Goal: Transaction & Acquisition: Book appointment/travel/reservation

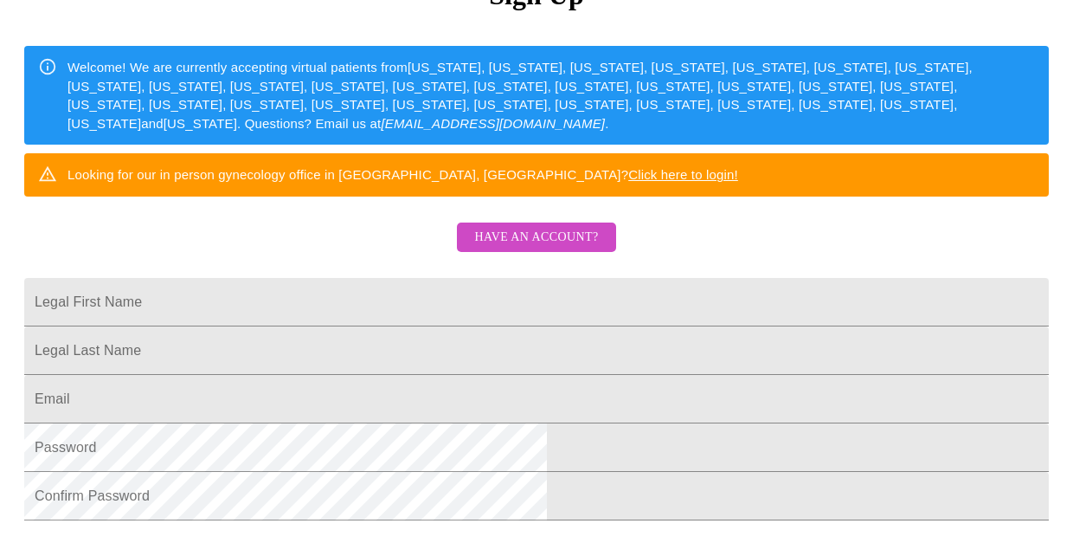
scroll to position [224, 0]
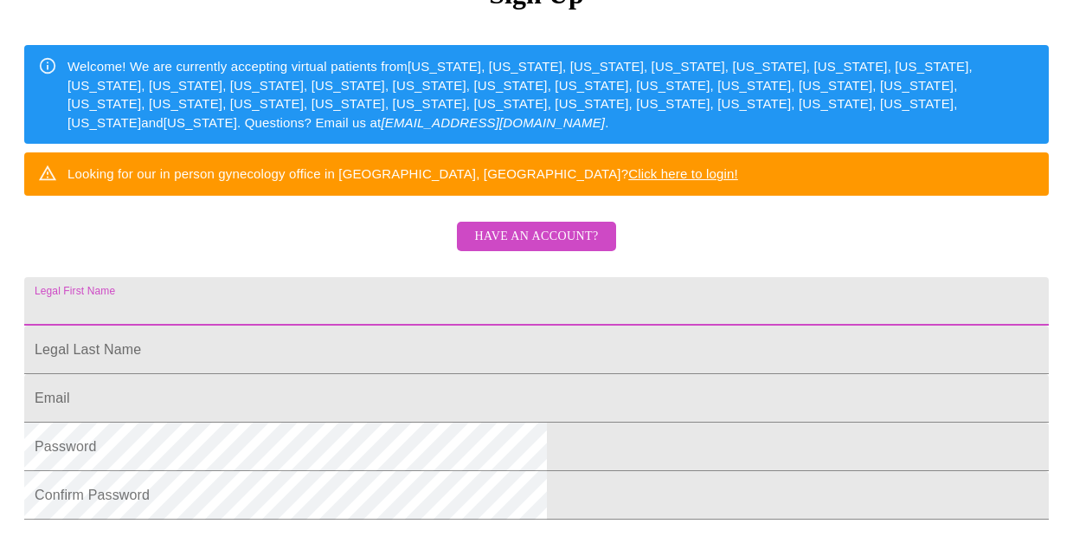
click at [437, 325] on input "Legal First Name" at bounding box center [536, 301] width 1025 height 48
type input "[PERSON_NAME]"
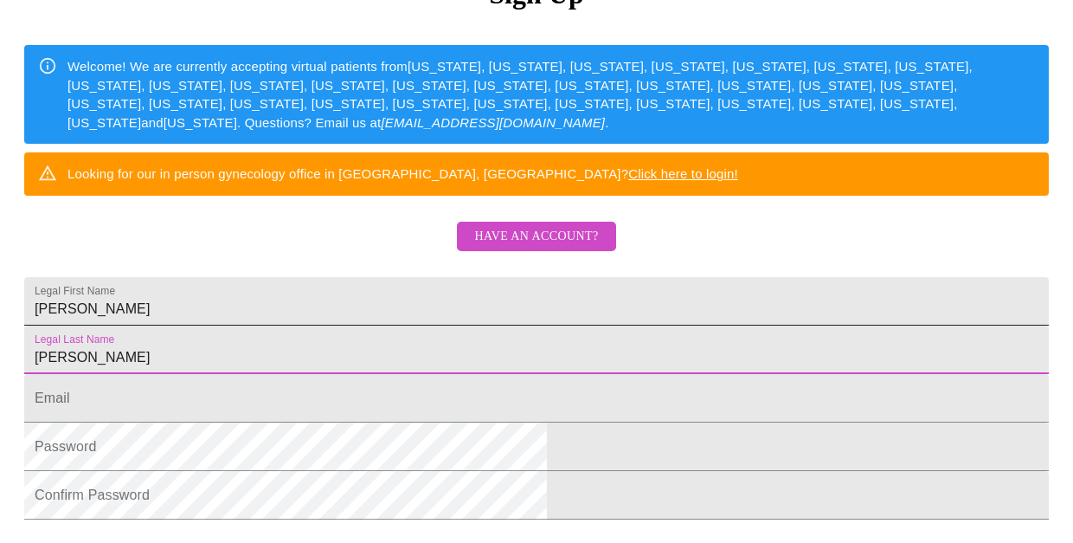
type input "[PERSON_NAME]"
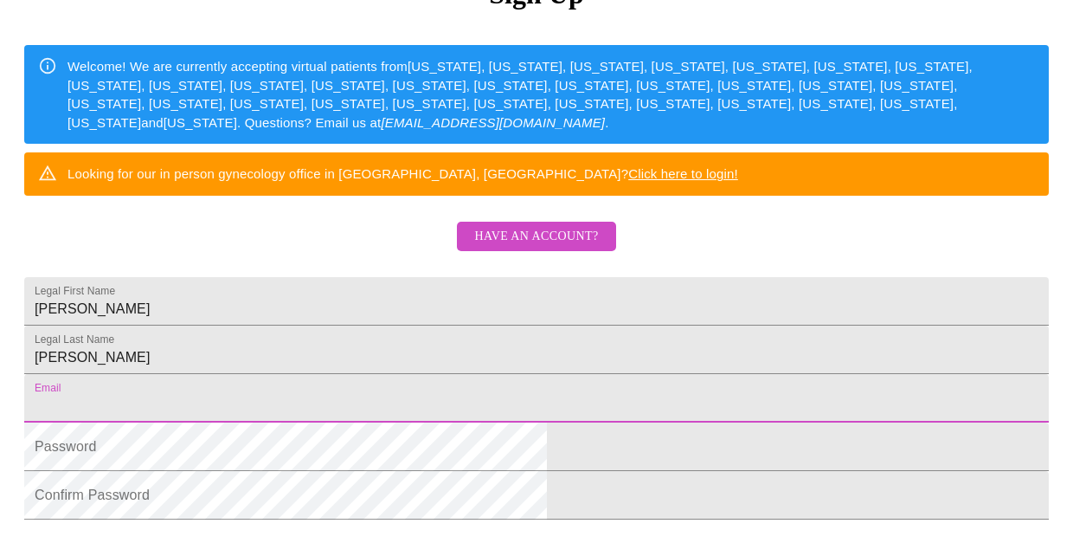
type input "[EMAIL_ADDRESS][DOMAIN_NAME]"
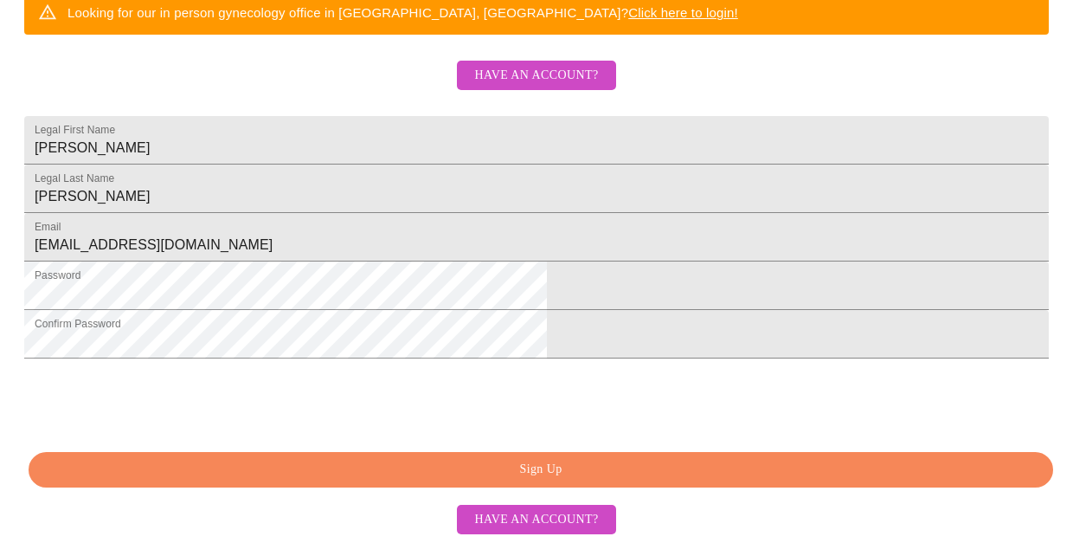
scroll to position [496, 0]
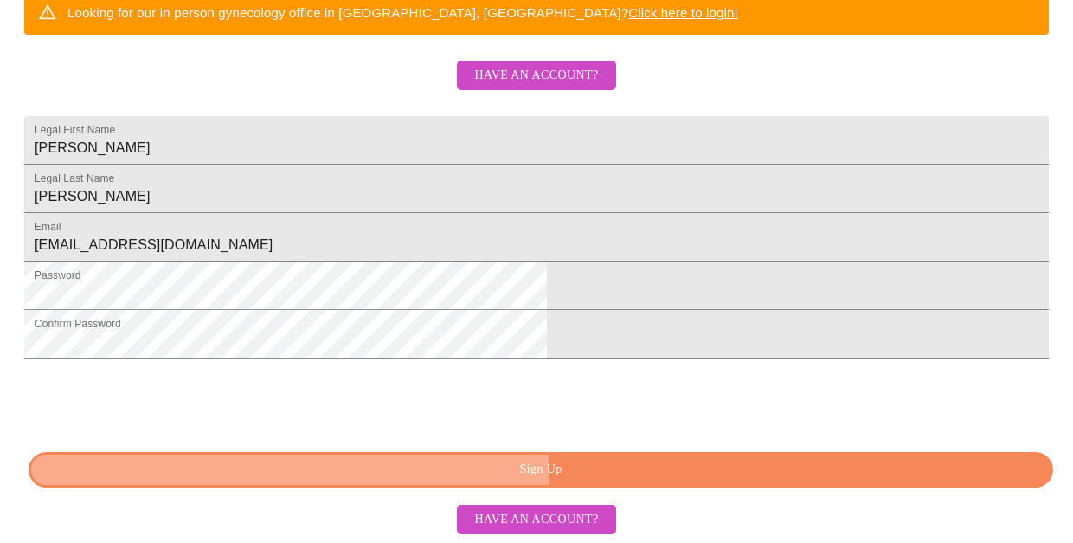
click at [355, 467] on span "Sign Up" at bounding box center [540, 470] width 985 height 22
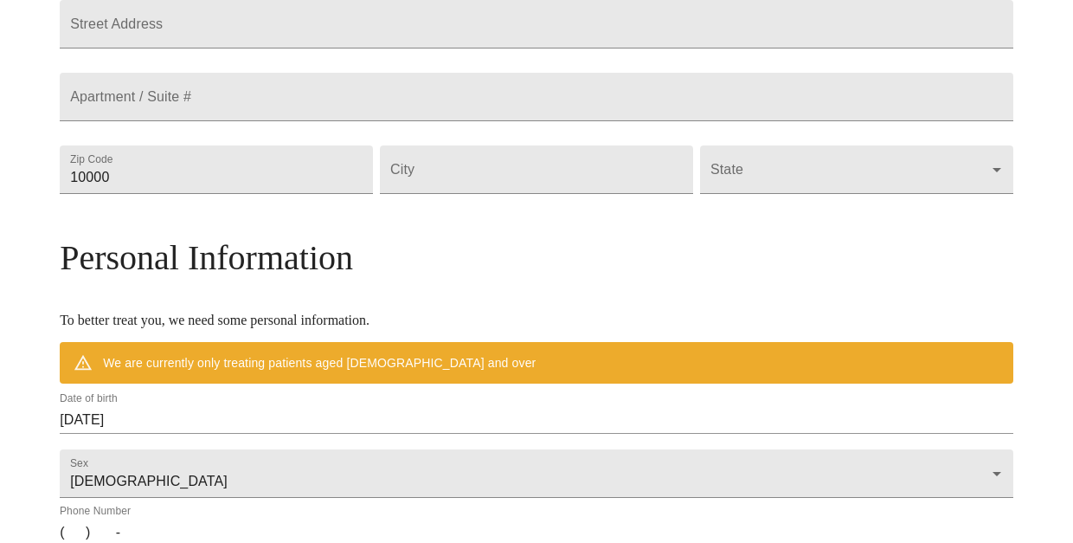
scroll to position [428, 0]
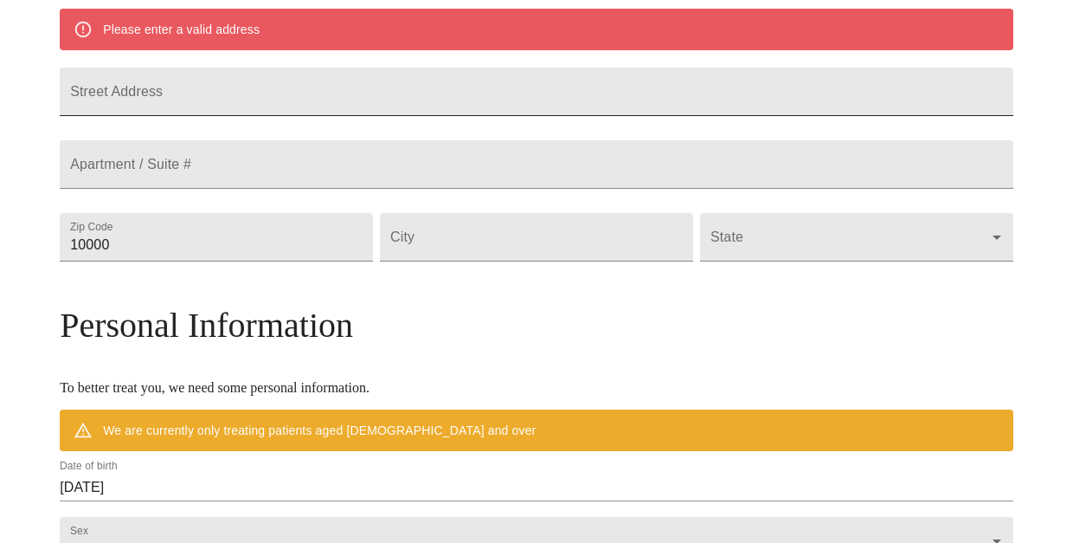
click at [385, 92] on input "Street Address" at bounding box center [537, 92] width 954 height 48
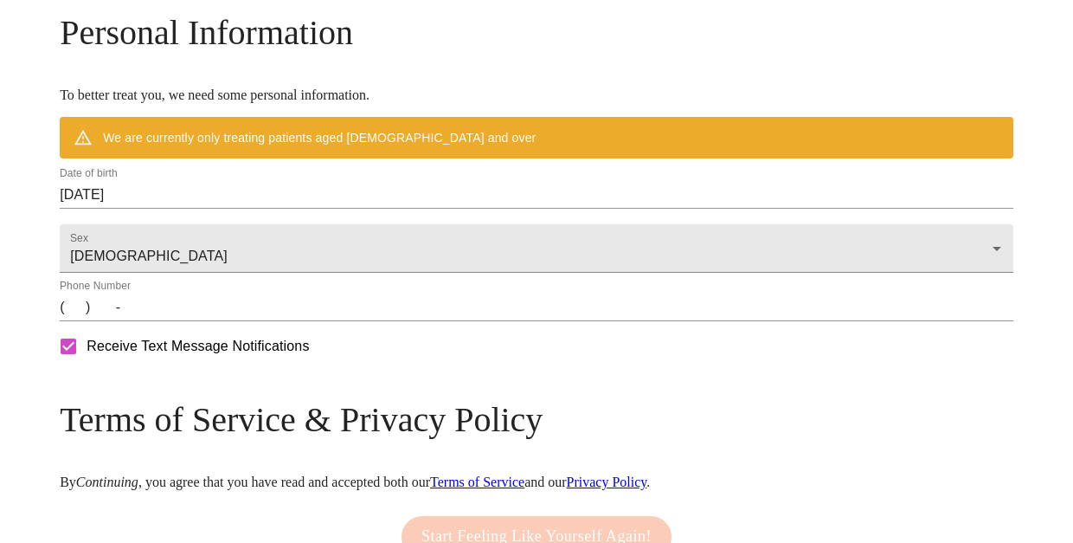
scroll to position [267, 0]
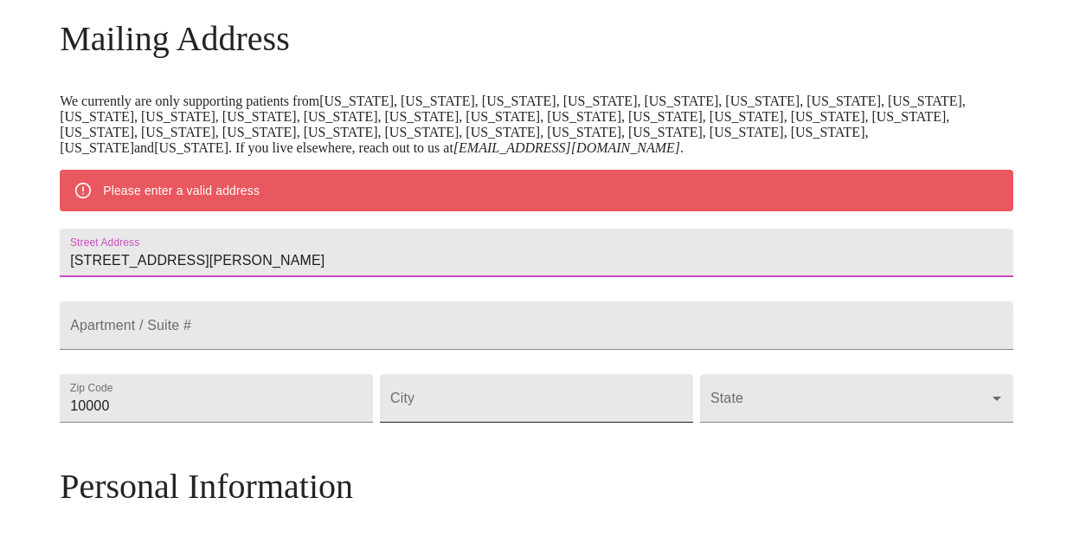
type input "[STREET_ADDRESS][PERSON_NAME]"
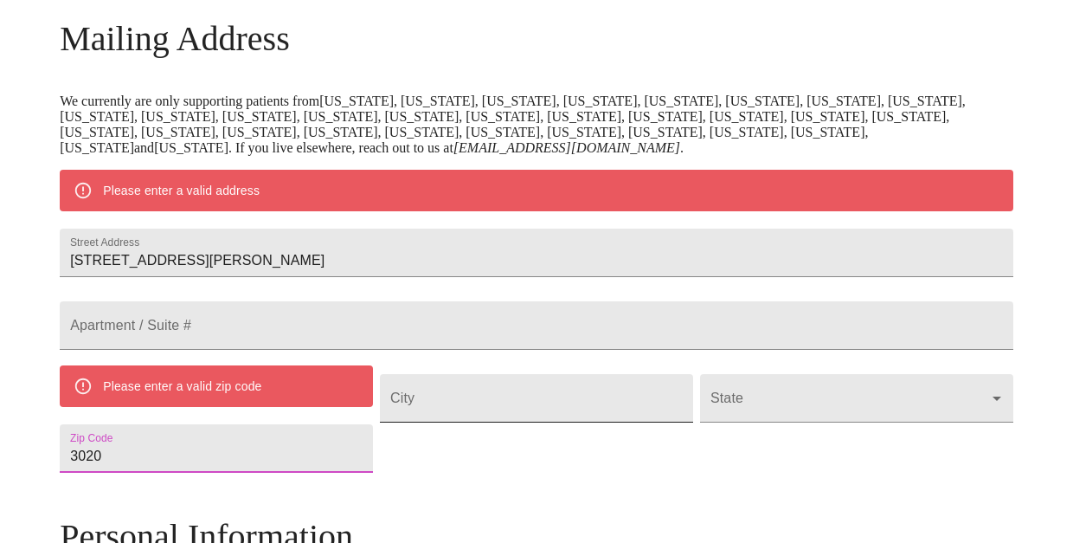
type input "30206"
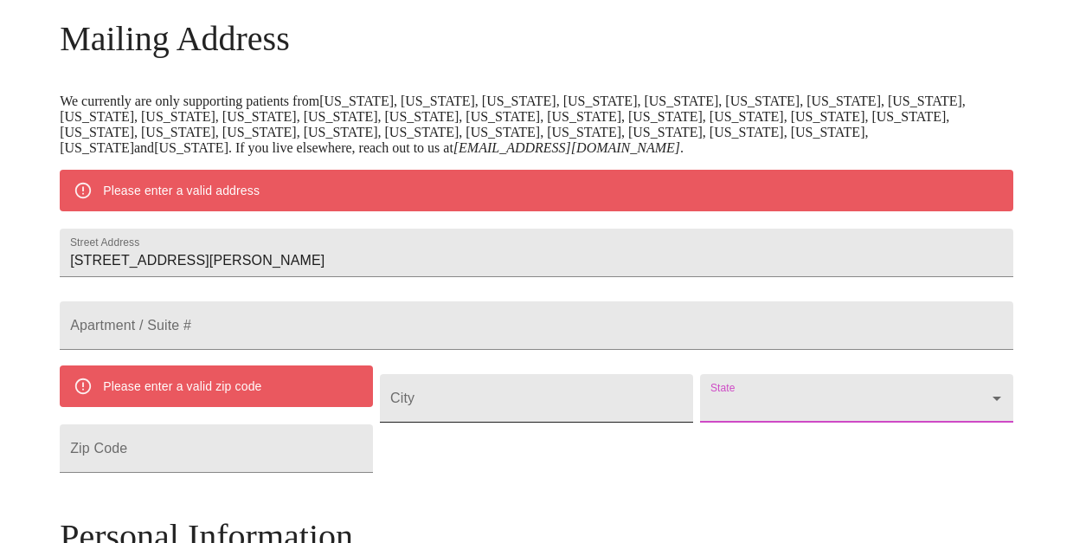
click at [503, 422] on input "Street Address" at bounding box center [536, 398] width 313 height 48
type input "[GEOGRAPHIC_DATA]"
click at [886, 442] on body "MyMenopauseRx Welcome to MyMenopauseRx Since it's your first time here, you'll …" at bounding box center [536, 447] width 1059 height 1415
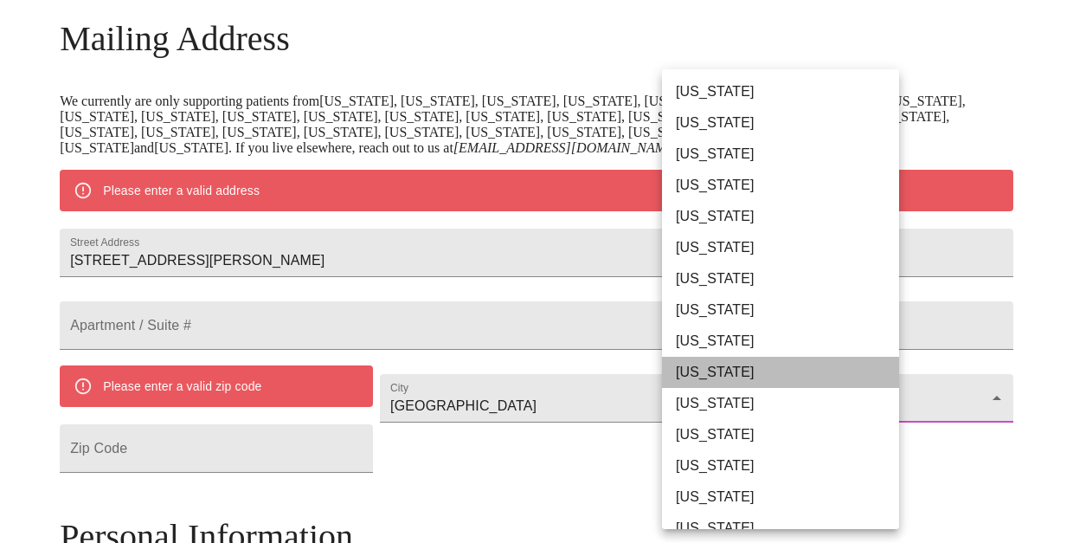
click at [711, 376] on li "[US_STATE]" at bounding box center [780, 372] width 237 height 31
type input "[US_STATE]"
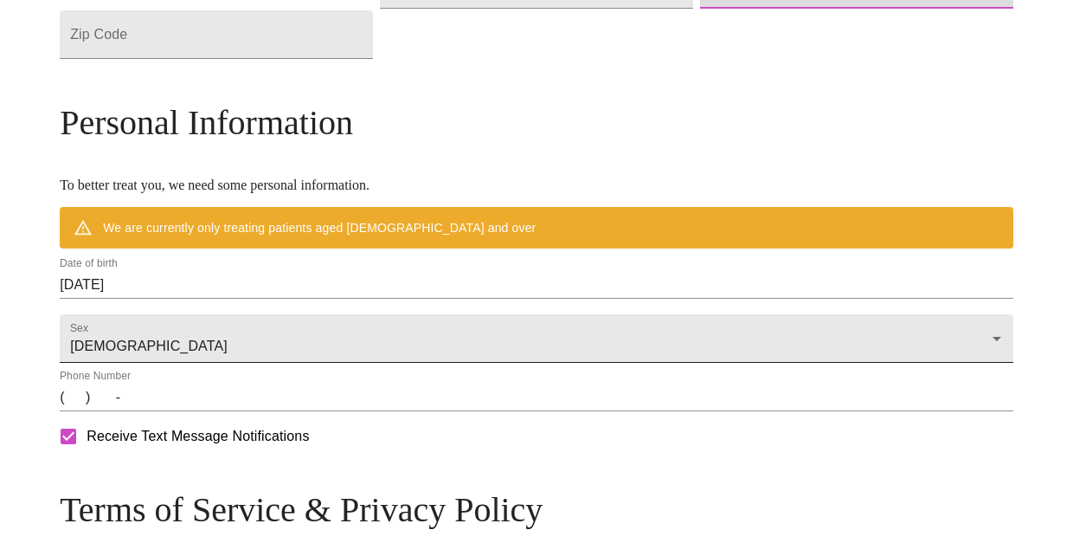
scroll to position [634, 0]
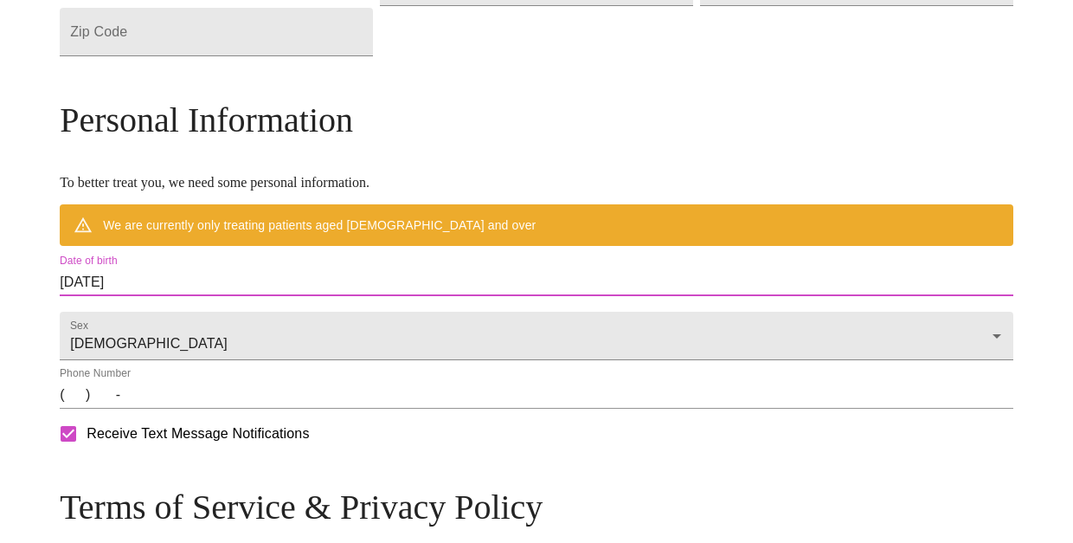
click at [323, 296] on input "[DATE]" at bounding box center [537, 282] width 954 height 28
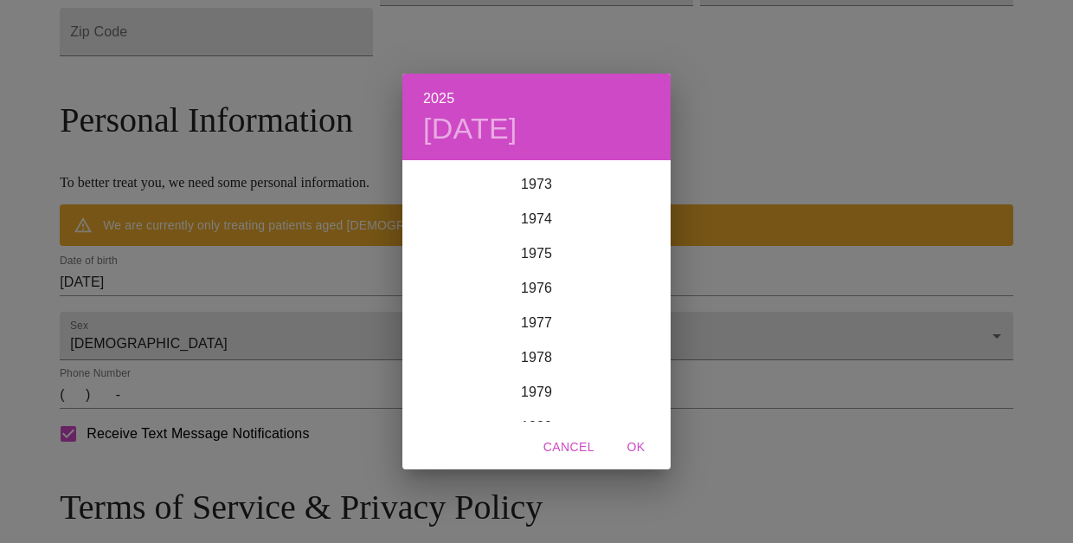
scroll to position [2559, 0]
click at [540, 215] on div "1974" at bounding box center [536, 216] width 268 height 35
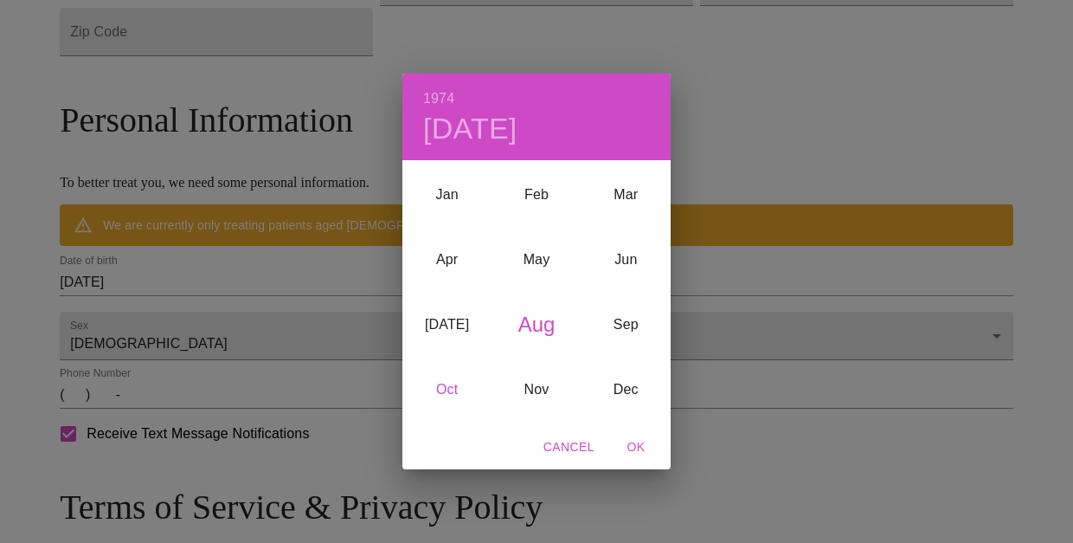
click at [444, 384] on div "Oct" at bounding box center [446, 389] width 89 height 65
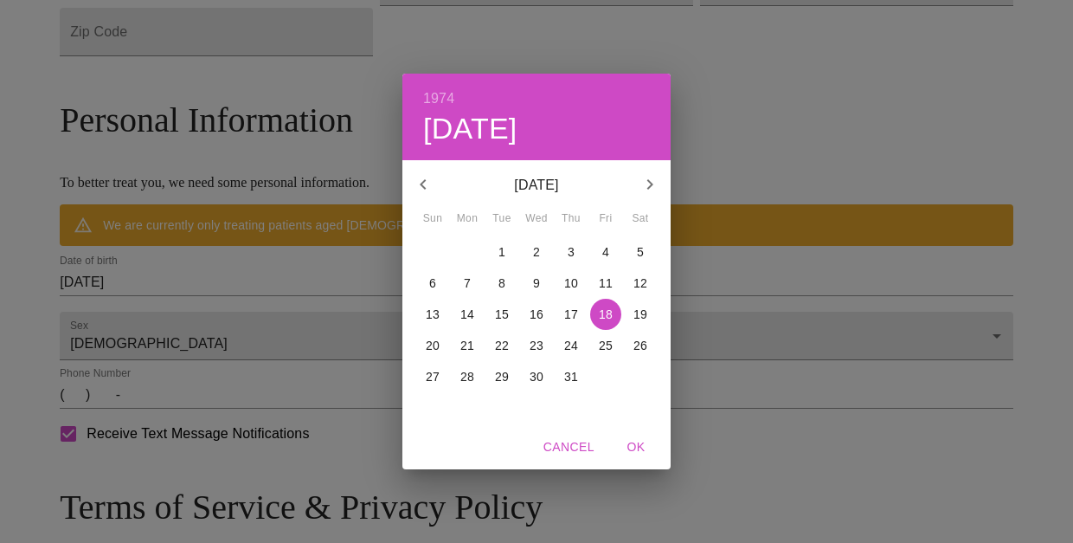
click at [431, 308] on p "13" at bounding box center [433, 314] width 14 height 17
click at [637, 446] on span "OK" at bounding box center [636, 447] width 42 height 22
type input "[DATE]"
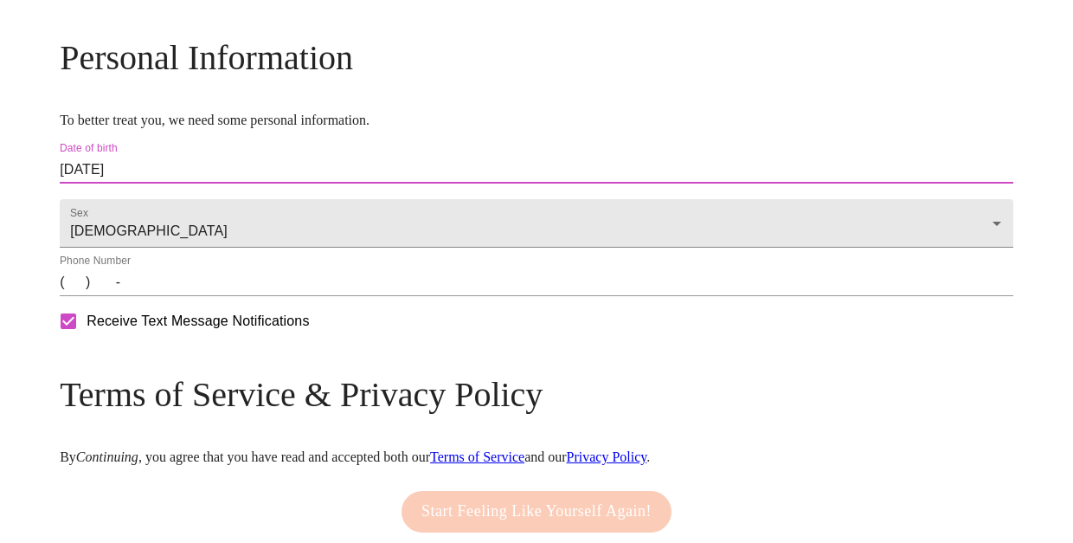
scroll to position [700, 0]
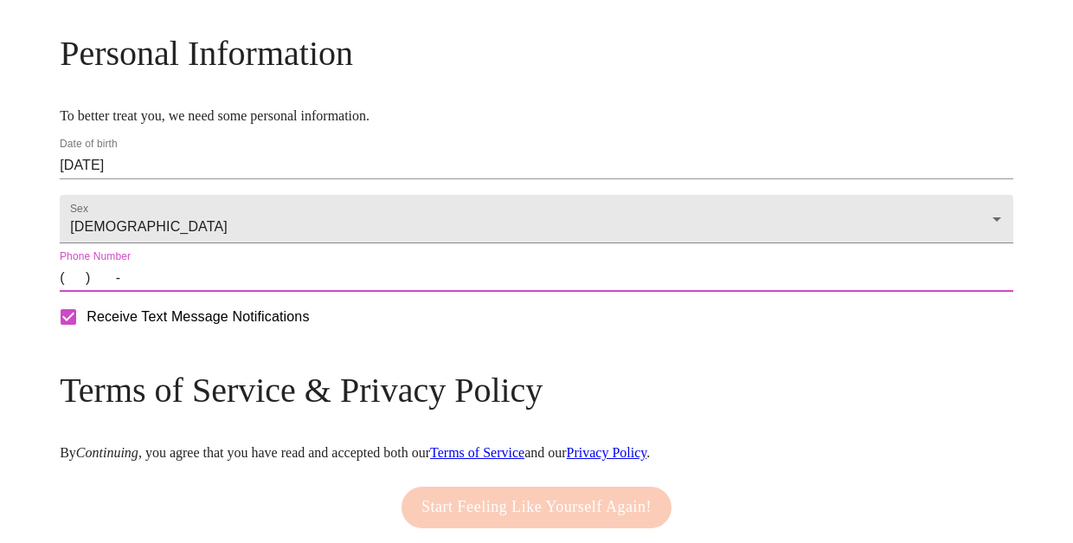
click at [189, 292] on input "(   )    -" at bounding box center [537, 278] width 954 height 28
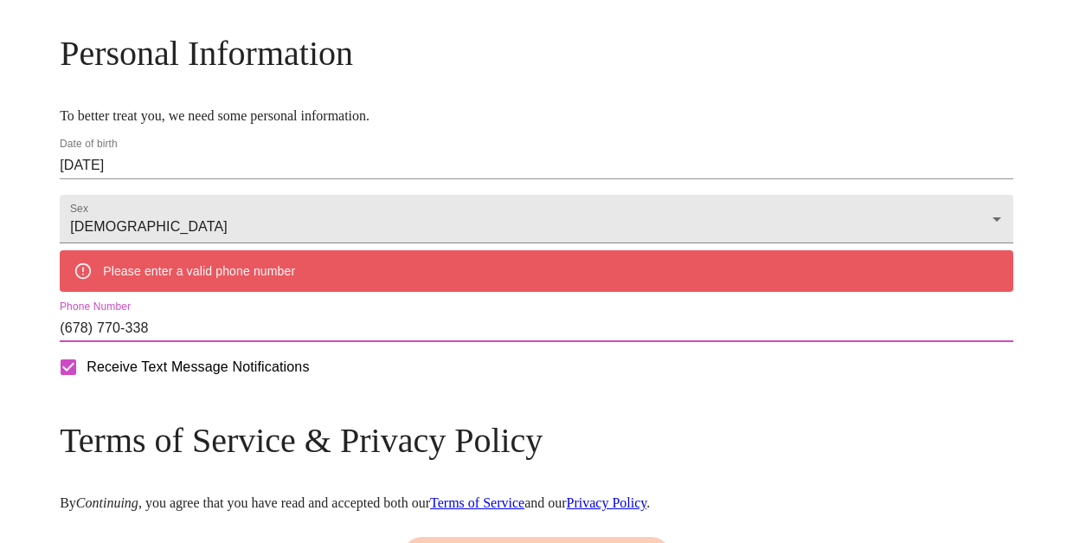
type input "[PHONE_NUMBER]"
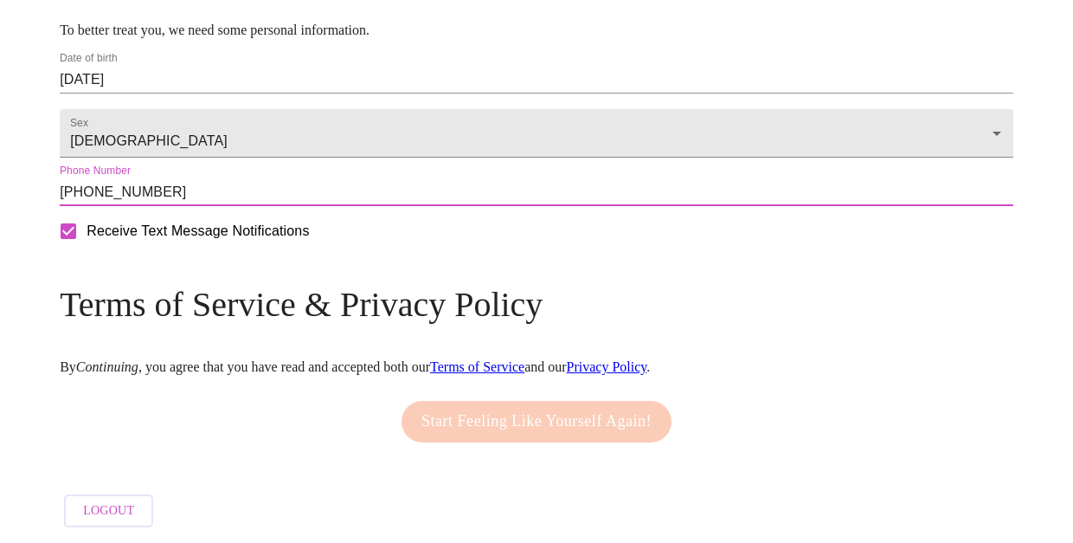
scroll to position [839, 0]
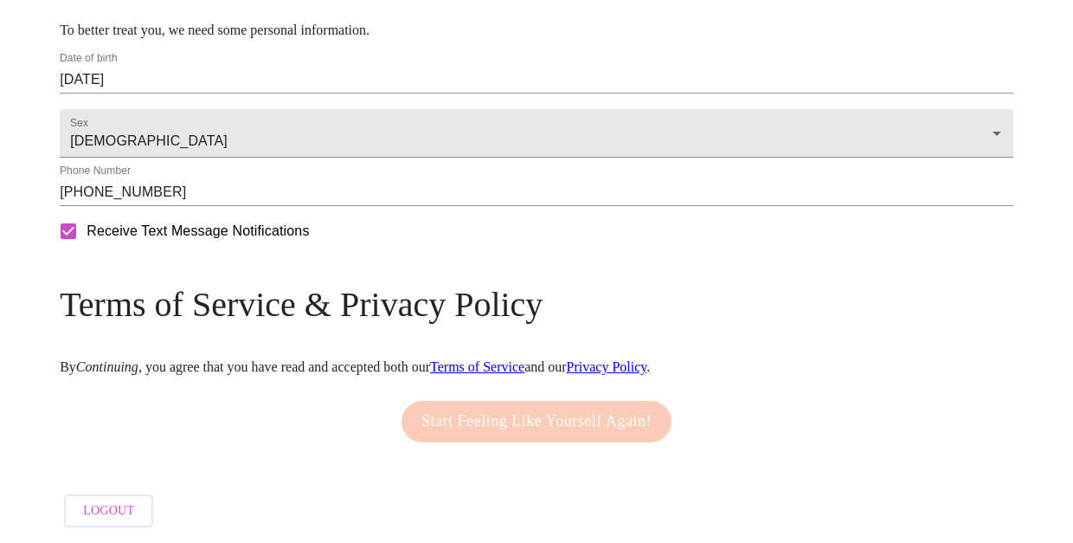
click at [138, 362] on em "Continuing" at bounding box center [107, 366] width 62 height 15
click at [485, 435] on div "Start Feeling Like Yourself Again!" at bounding box center [536, 421] width 279 height 59
click at [494, 414] on div "Start Feeling Like Yourself Again!" at bounding box center [536, 421] width 279 height 59
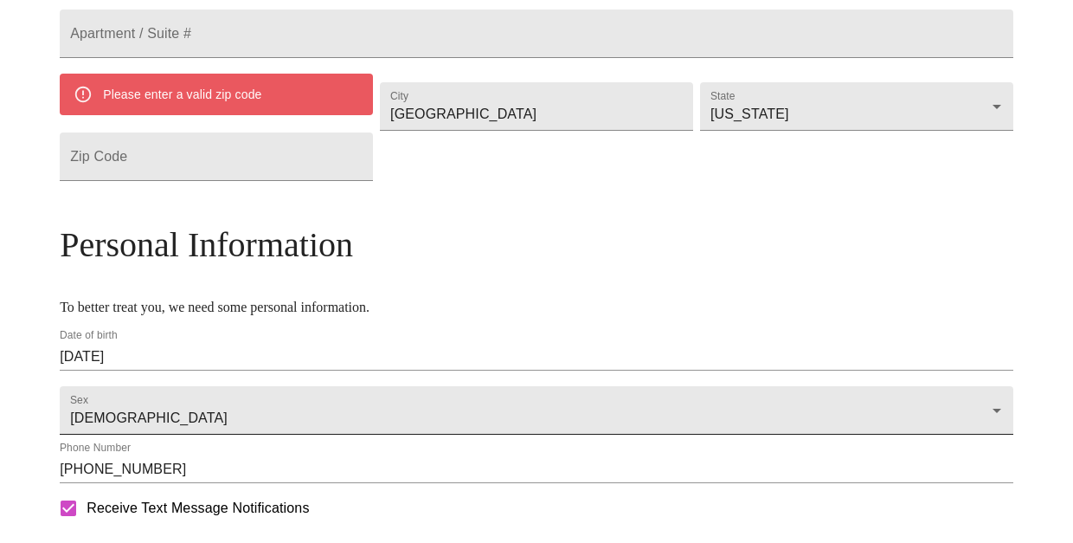
scroll to position [501, 0]
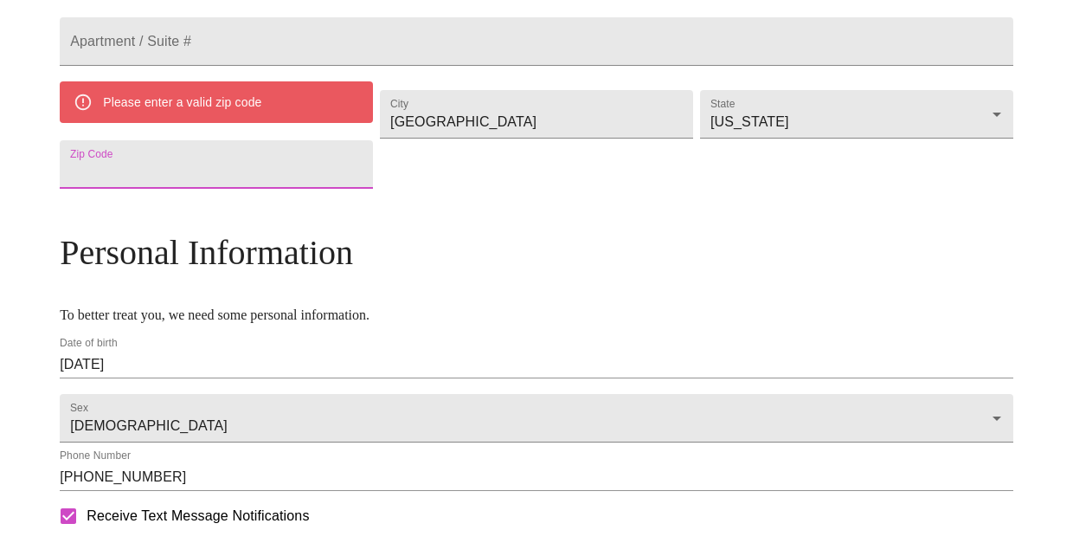
click at [286, 189] on input "Street Address" at bounding box center [216, 164] width 313 height 48
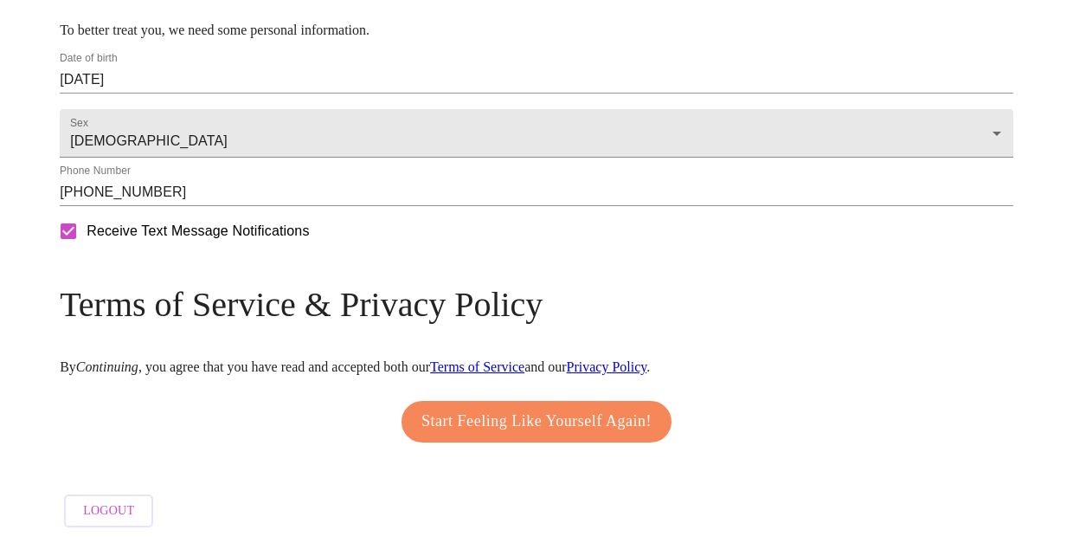
type input "30206"
click at [550, 422] on span "Start Feeling Like Yourself Again!" at bounding box center [536, 422] width 230 height 28
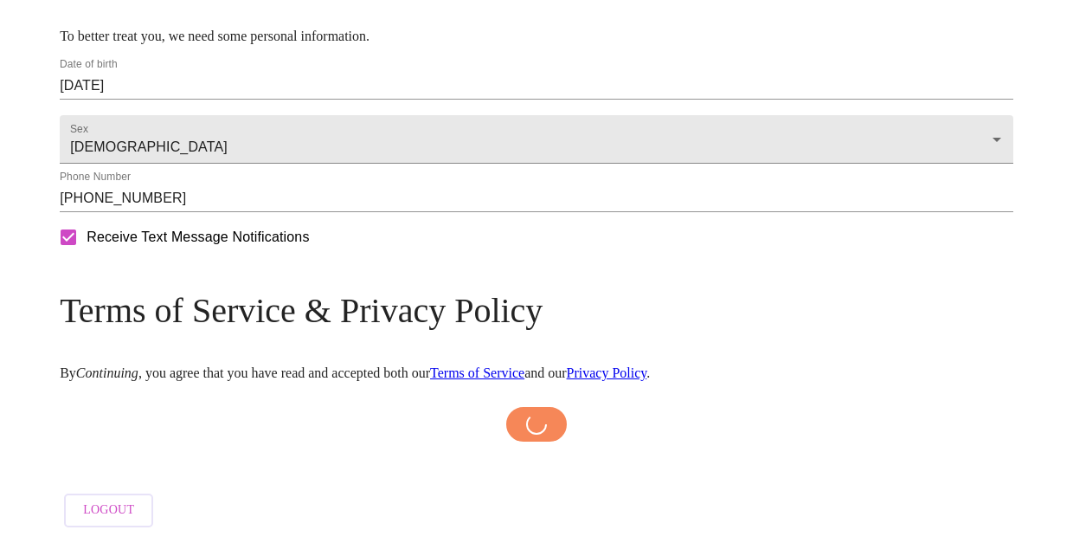
scroll to position [783, 0]
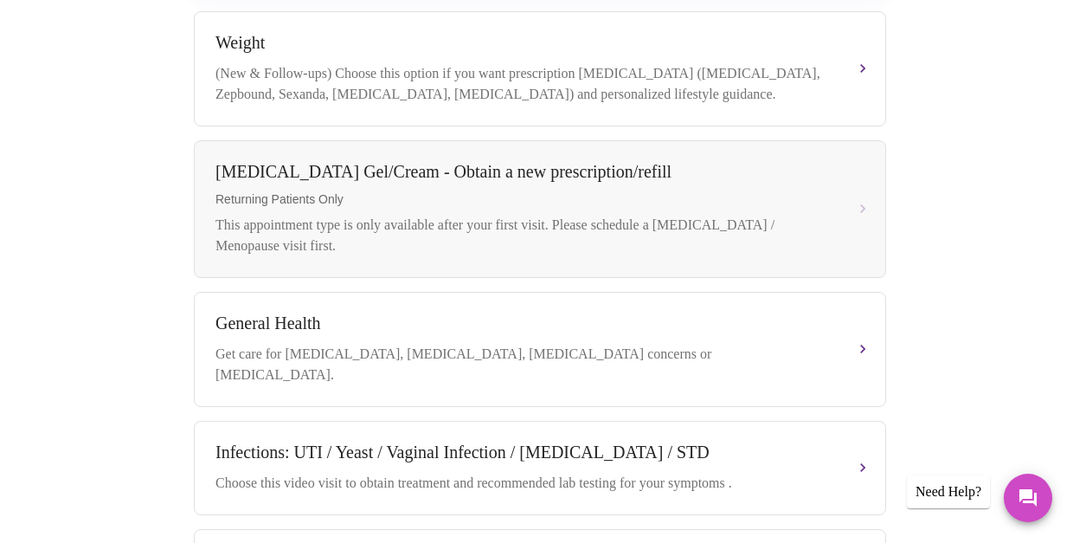
scroll to position [628, 1]
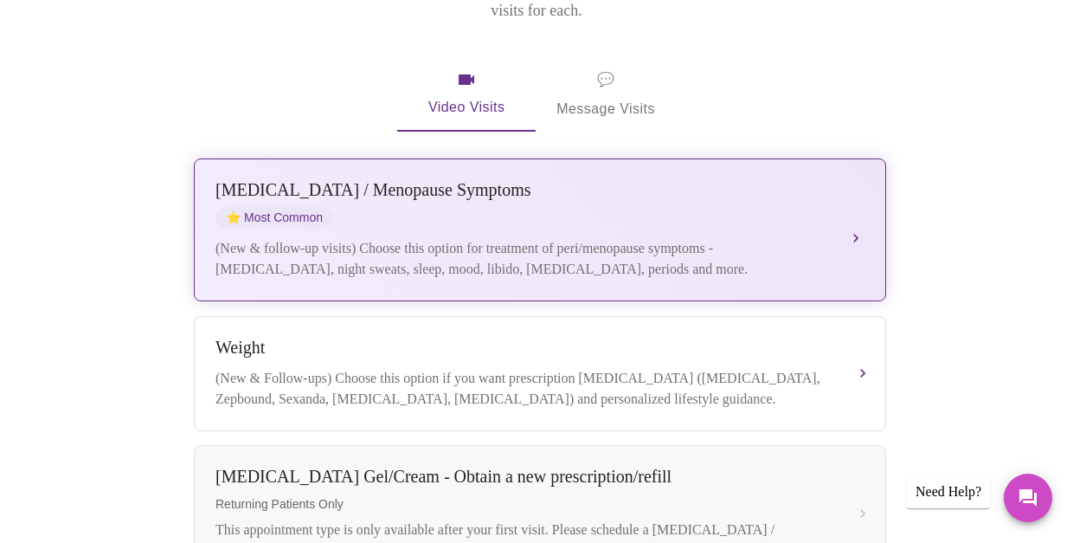
click at [589, 206] on div "[MEDICAL_DATA] / Menopause Symptoms ⭐ Most Common (New & follow-up visits) Choo…" at bounding box center [539, 230] width 649 height 100
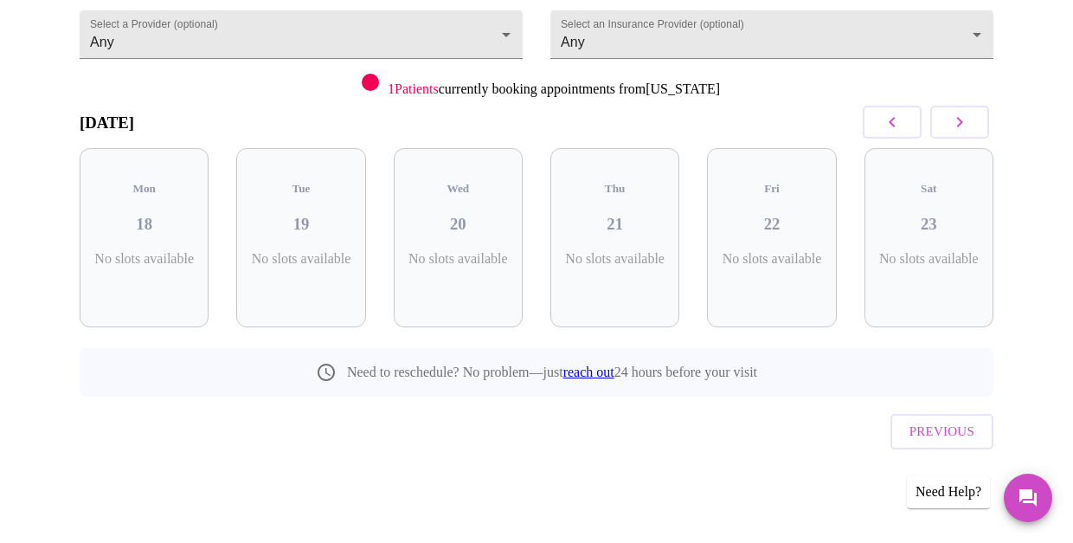
scroll to position [162, 0]
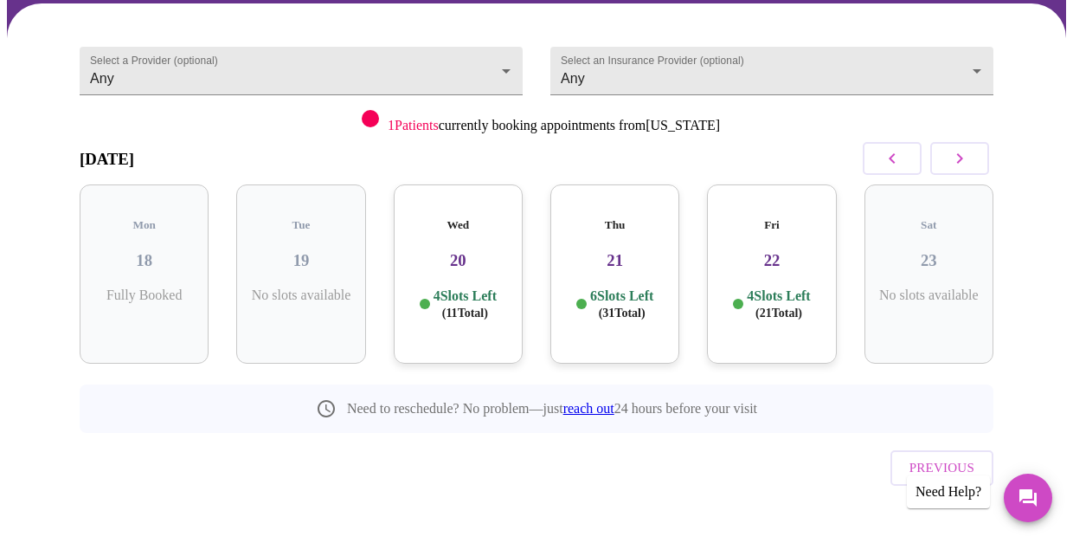
click at [470, 267] on div "Wed 20 4 Slots Left ( 11 Total)" at bounding box center [458, 273] width 129 height 179
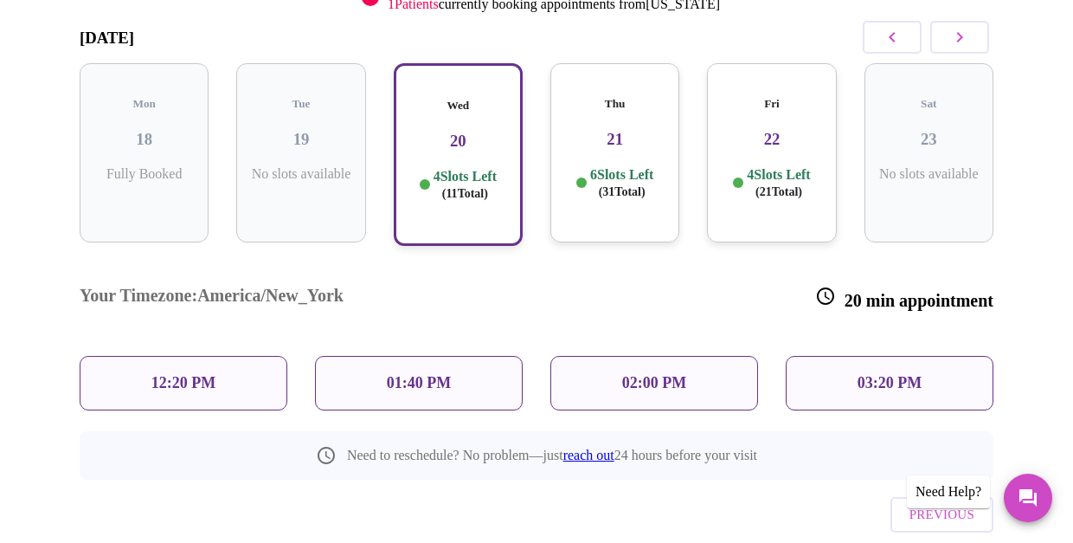
scroll to position [294, 0]
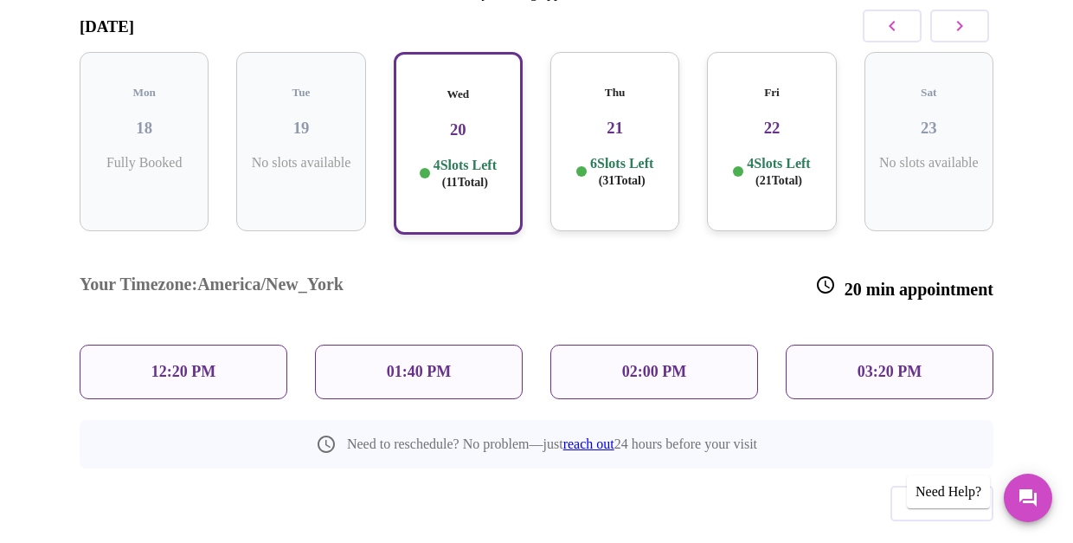
click at [240, 344] on div "12:20 PM" at bounding box center [184, 371] width 208 height 55
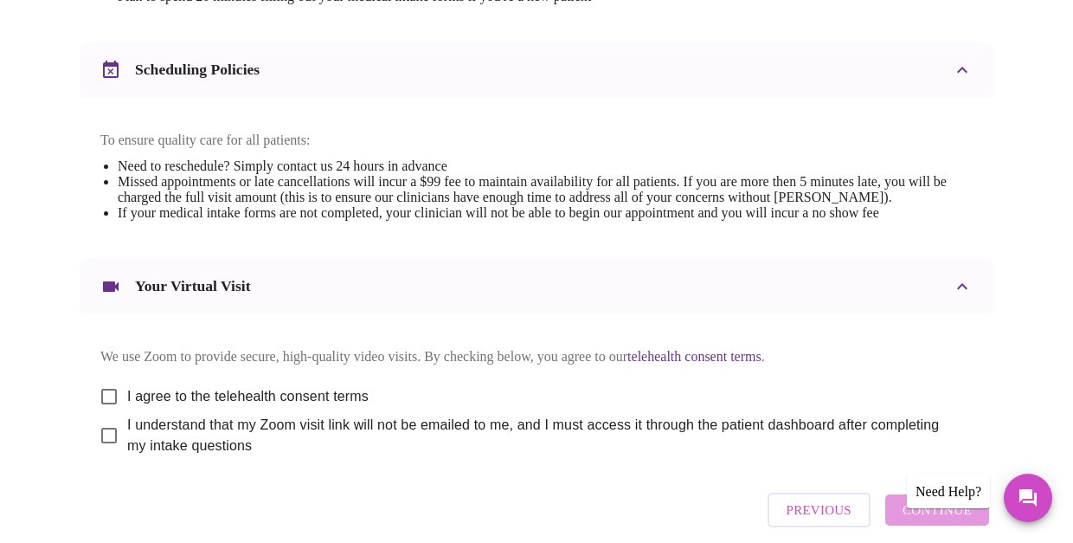
scroll to position [648, 0]
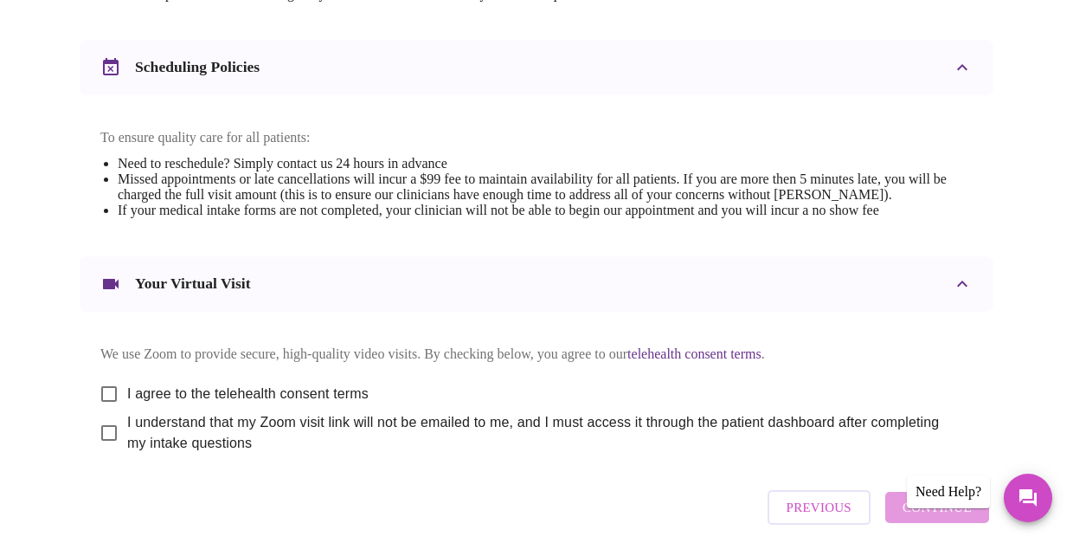
click at [106, 412] on input "I agree to the telehealth consent terms" at bounding box center [109, 394] width 36 height 36
checkbox input "true"
click at [105, 451] on input "I understand that my Zoom visit link will not be emailed to me, and I must acce…" at bounding box center [109, 433] width 36 height 36
checkbox input "true"
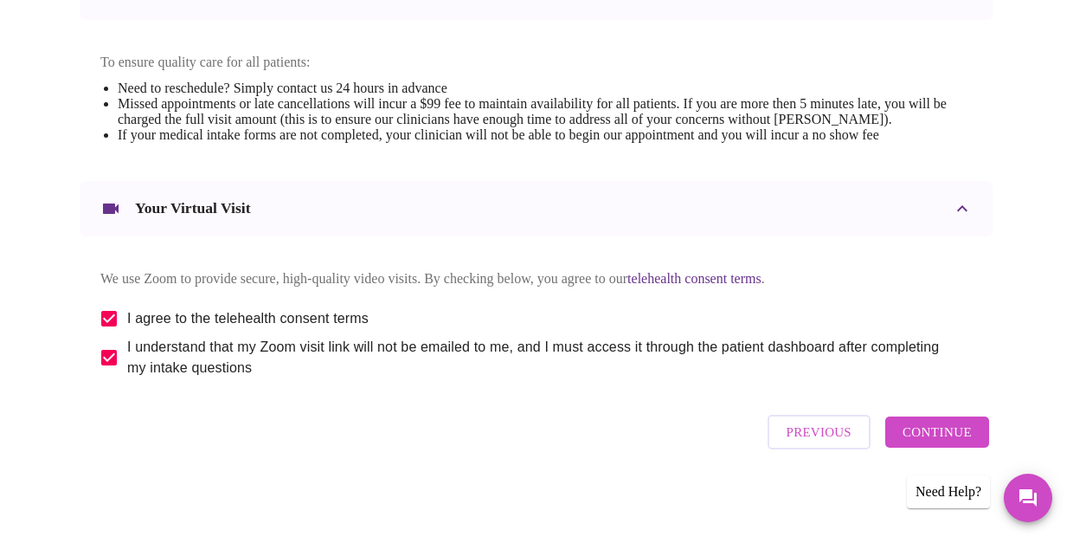
scroll to position [762, 0]
click at [928, 443] on span "Continue" at bounding box center [937, 432] width 69 height 23
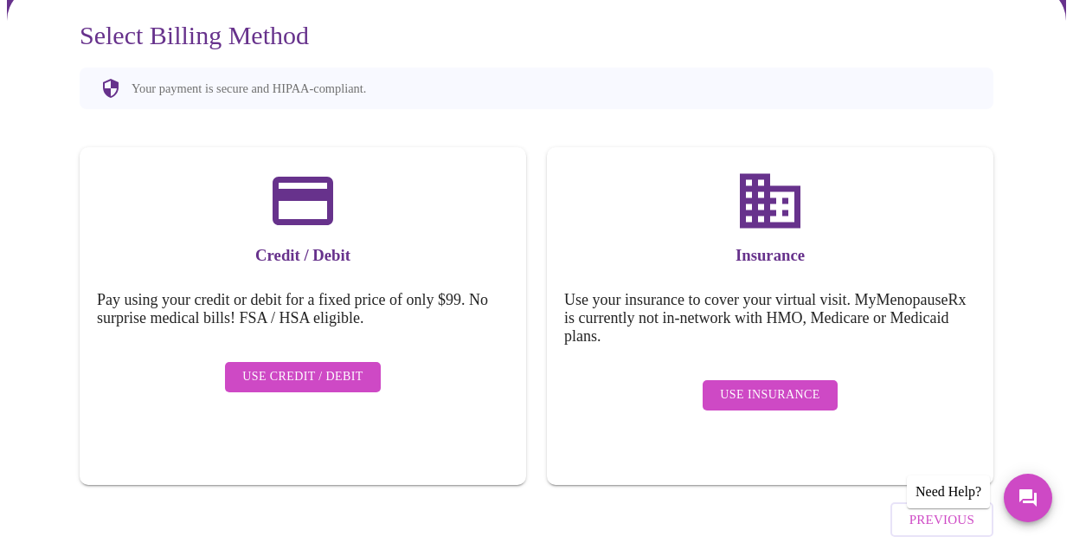
scroll to position [171, 0]
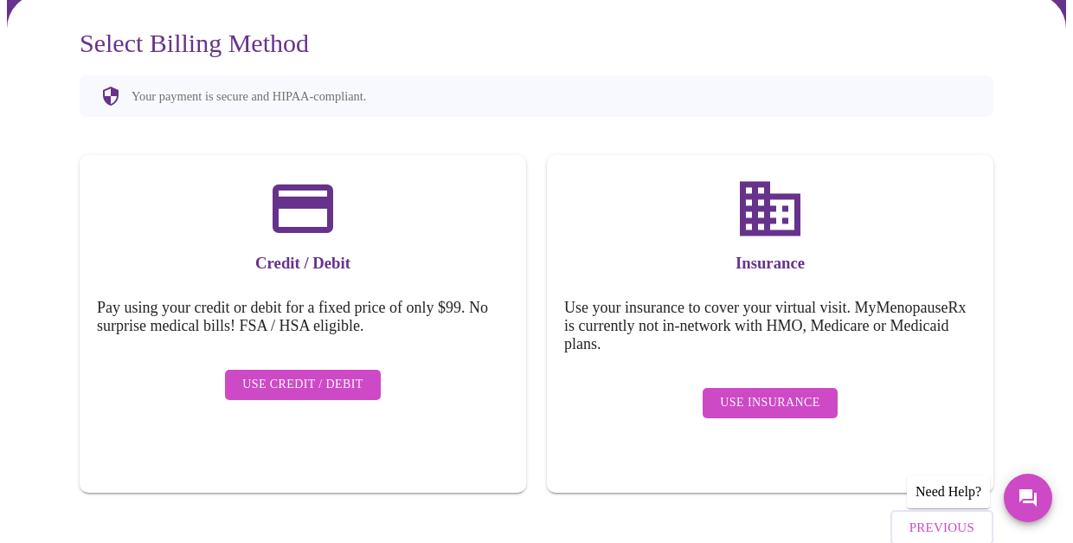
click at [349, 374] on span "Use Credit / Debit" at bounding box center [302, 385] width 121 height 22
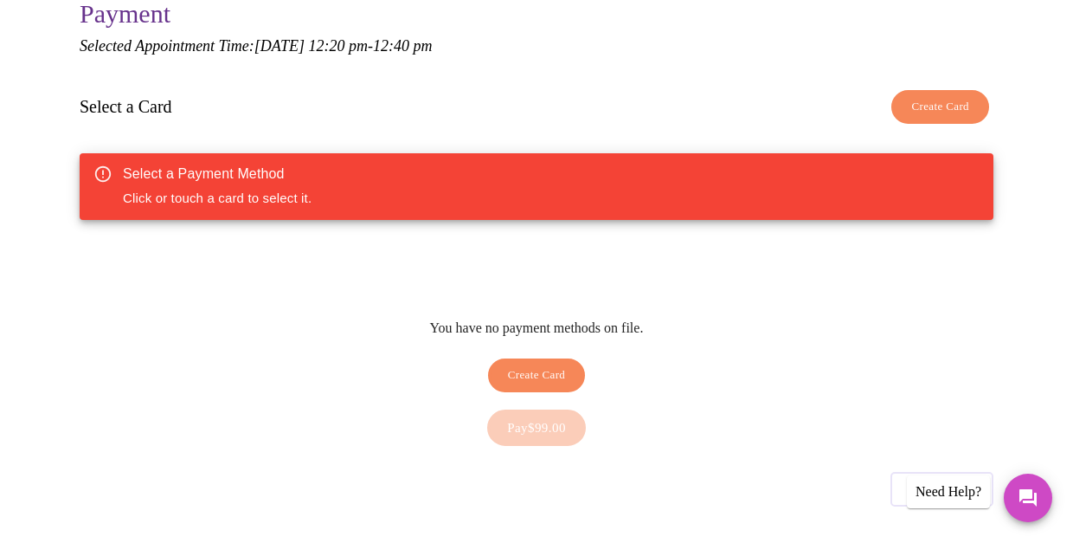
scroll to position [202, 0]
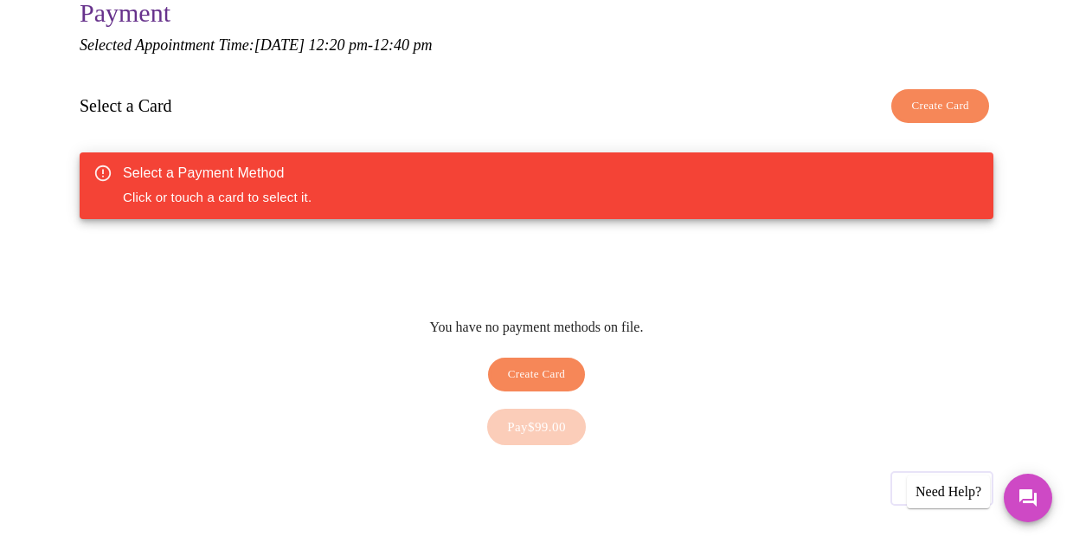
click at [508, 364] on span "Create Card" at bounding box center [537, 374] width 58 height 20
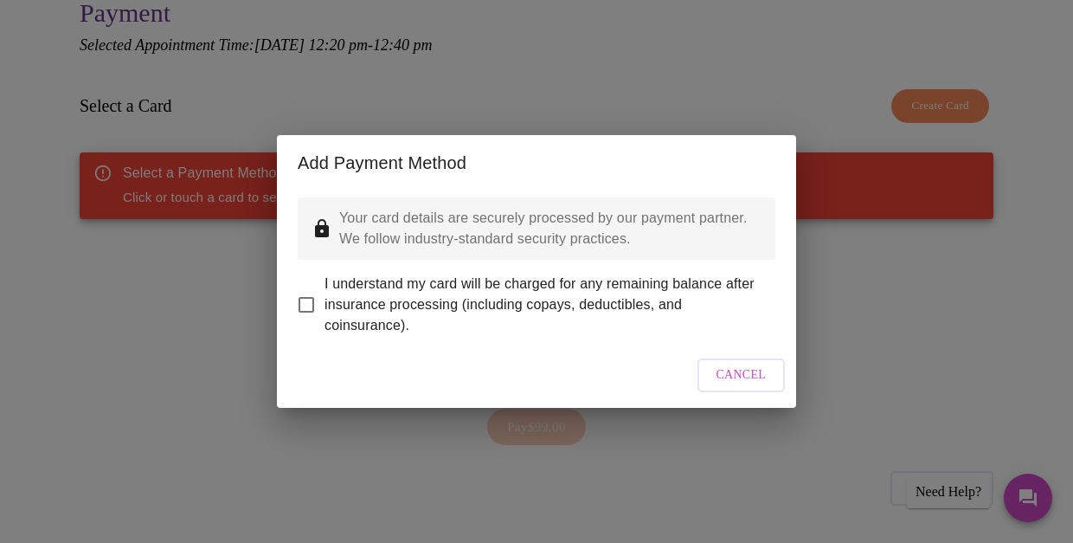
click at [307, 296] on input "I understand my card will be charged for any remaining balance after insurance …" at bounding box center [306, 304] width 36 height 36
checkbox input "true"
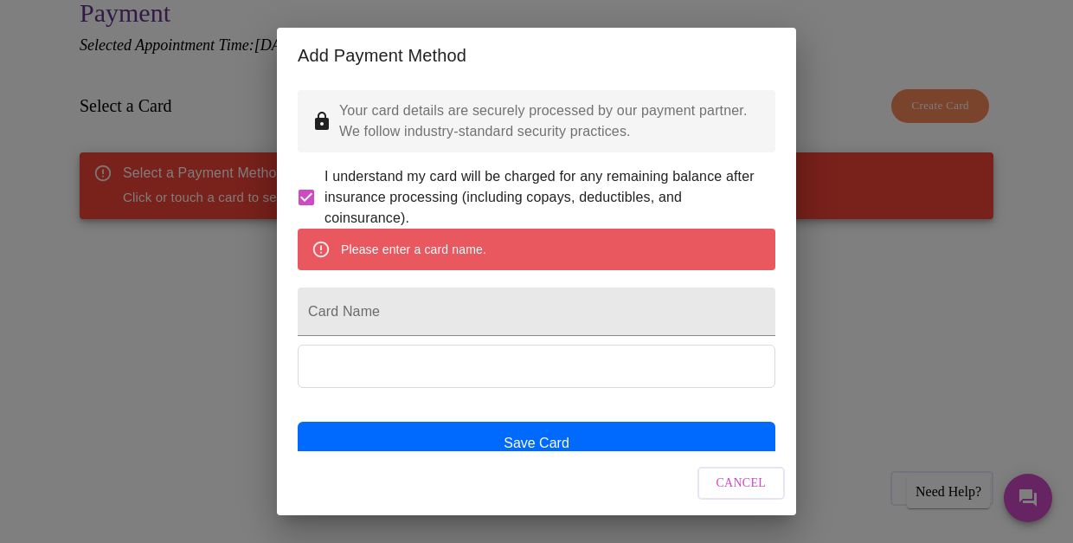
click at [469, 265] on div "Please enter a card name." at bounding box center [413, 249] width 145 height 31
click at [441, 336] on input "Card Name" at bounding box center [537, 311] width 478 height 48
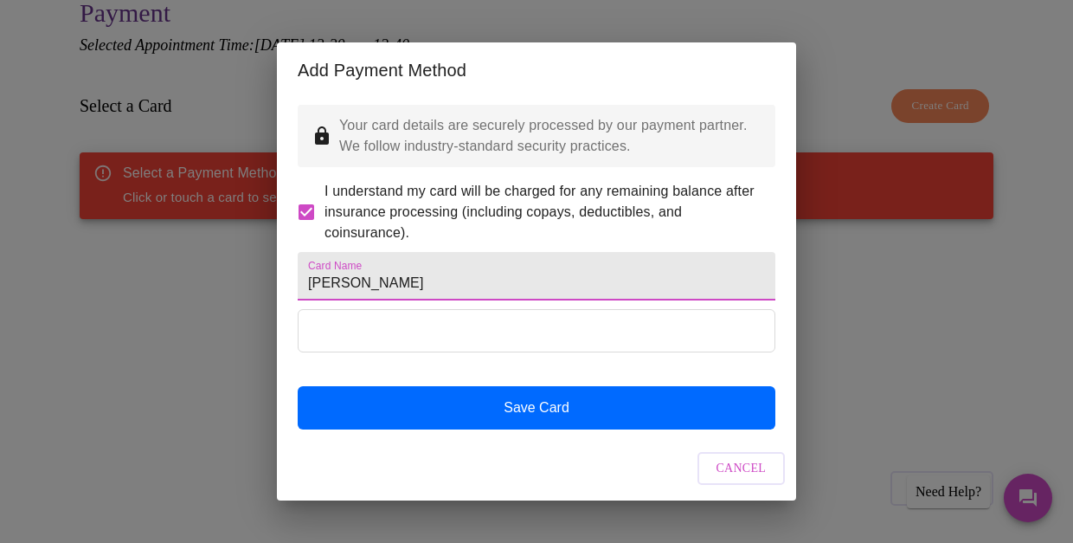
type input "[PERSON_NAME]"
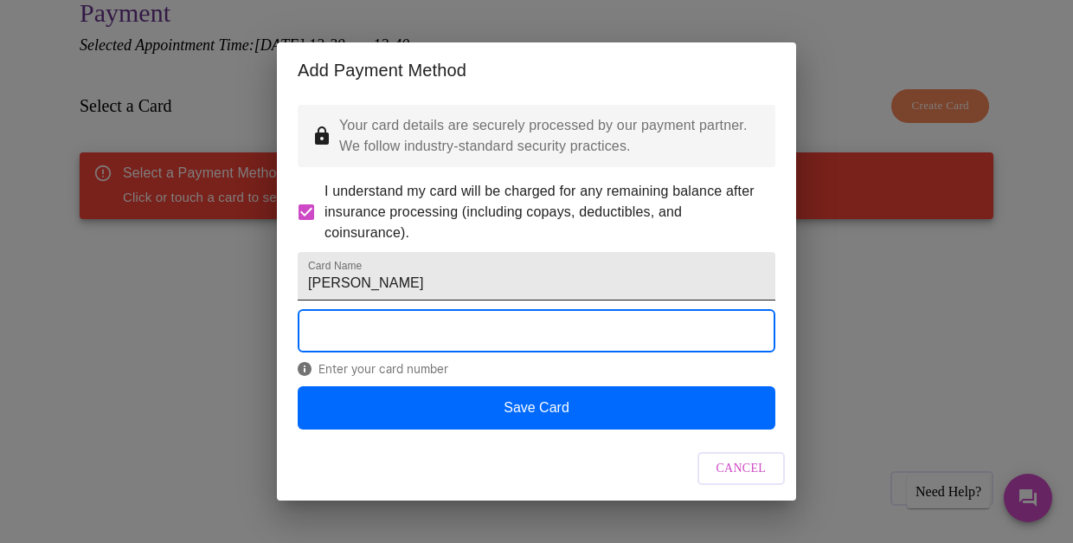
click at [531, 277] on input "[PERSON_NAME]" at bounding box center [537, 276] width 478 height 48
click at [383, 276] on input "[PERSON_NAME]" at bounding box center [537, 276] width 478 height 48
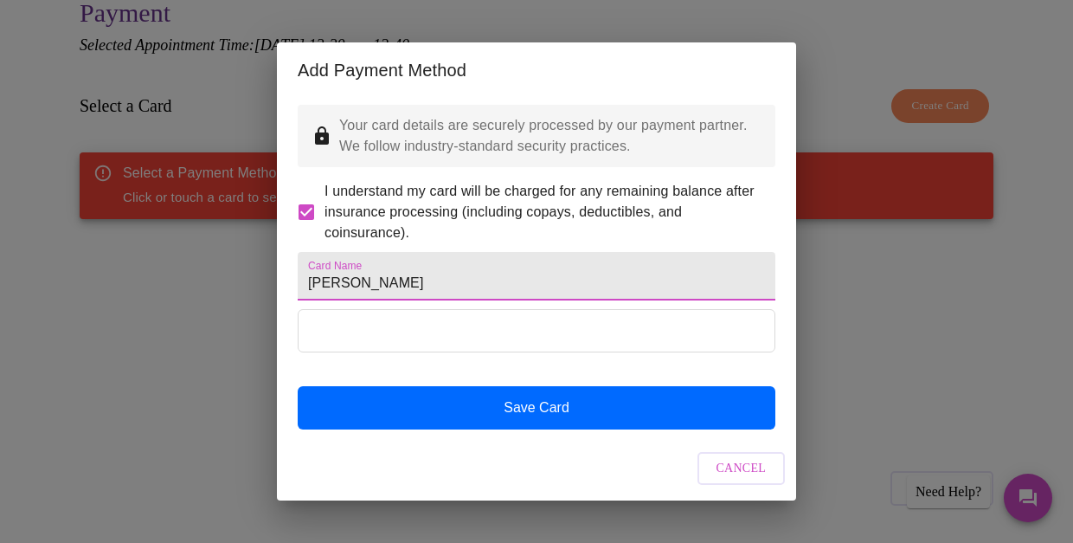
click at [430, 297] on input "[PERSON_NAME]" at bounding box center [537, 276] width 478 height 48
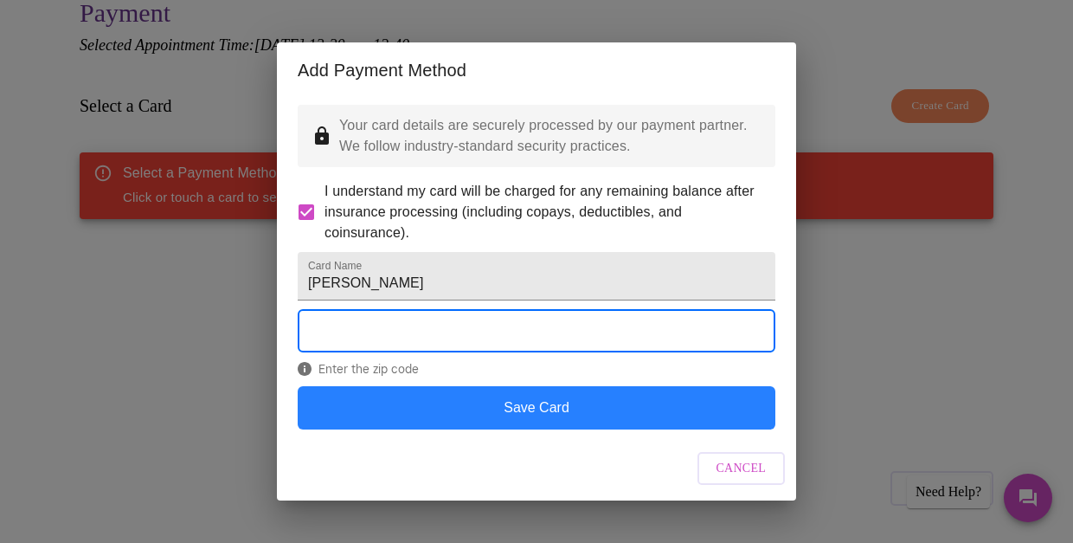
click at [486, 429] on button "Save Card" at bounding box center [537, 407] width 478 height 43
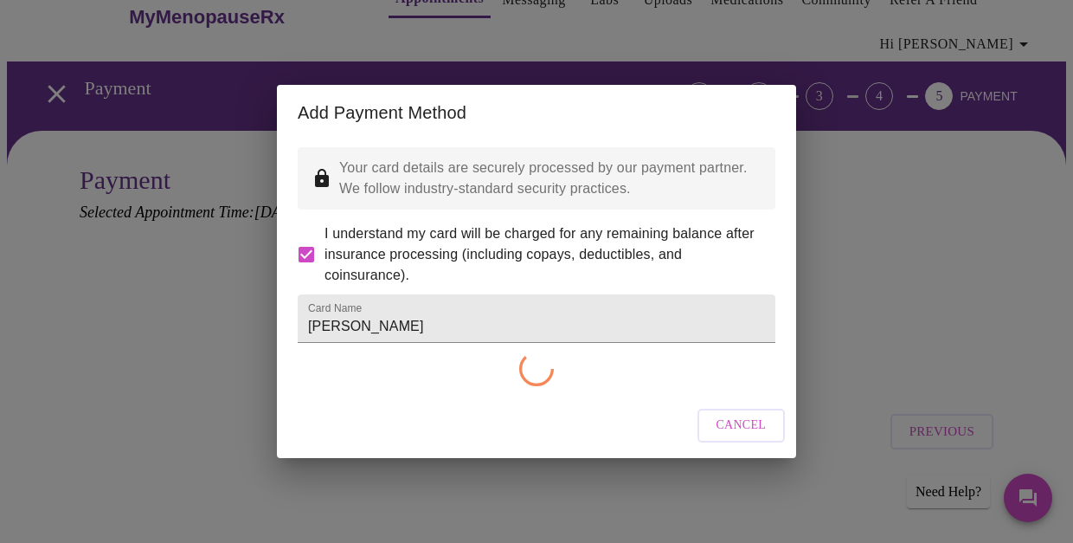
scroll to position [25, 0]
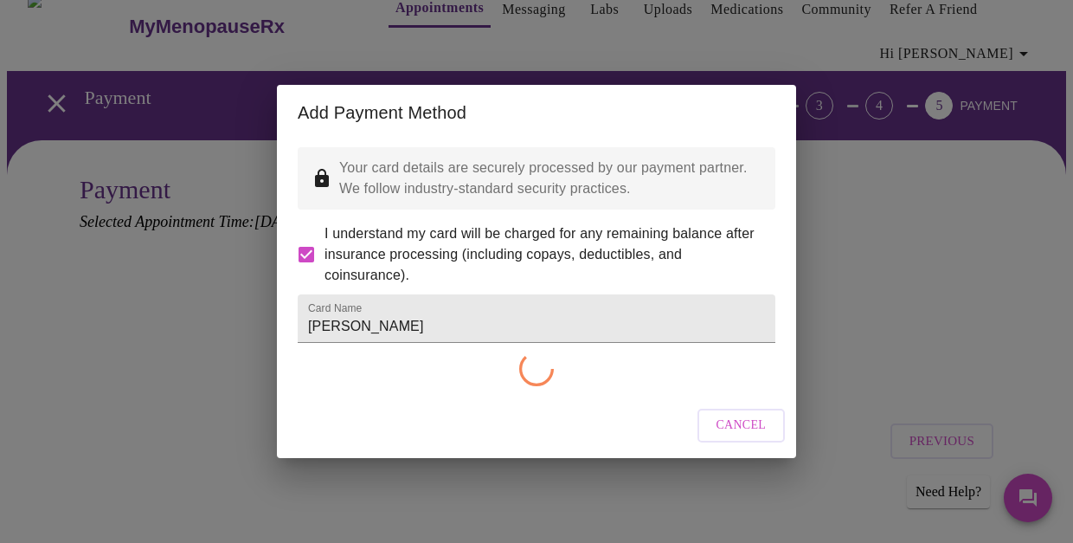
checkbox input "false"
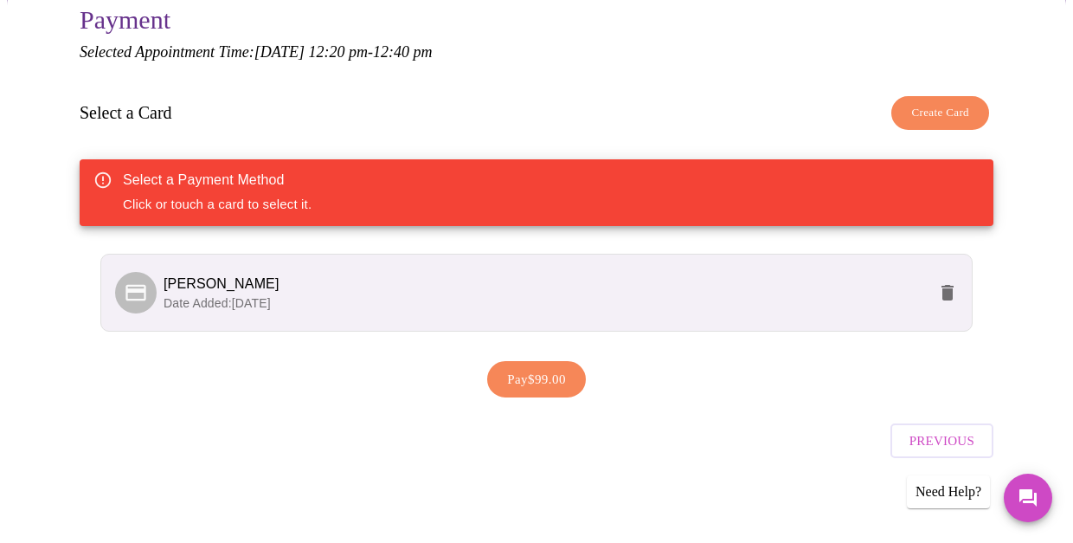
scroll to position [194, 0]
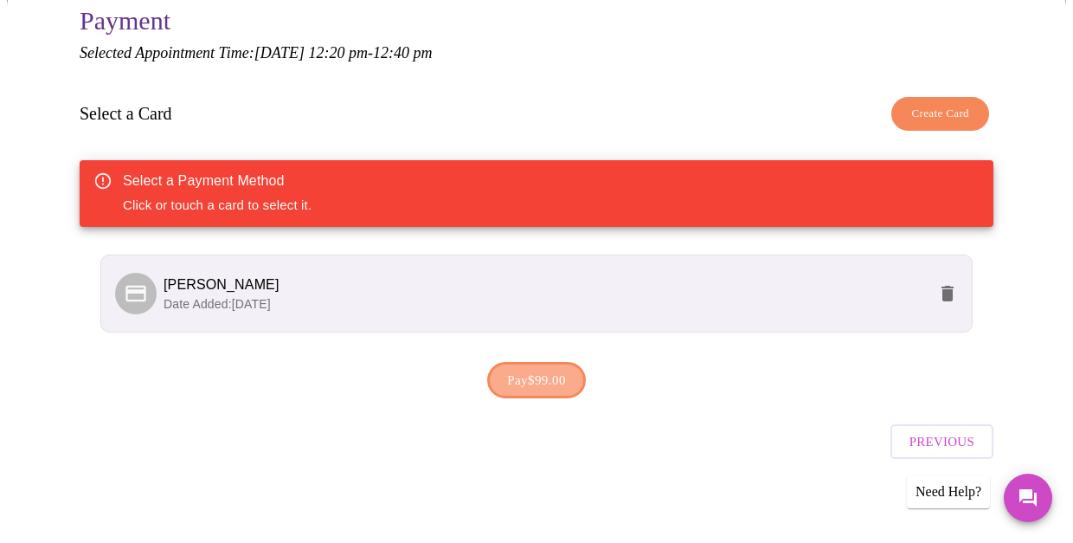
click at [542, 369] on span "Pay $99.00" at bounding box center [536, 380] width 59 height 23
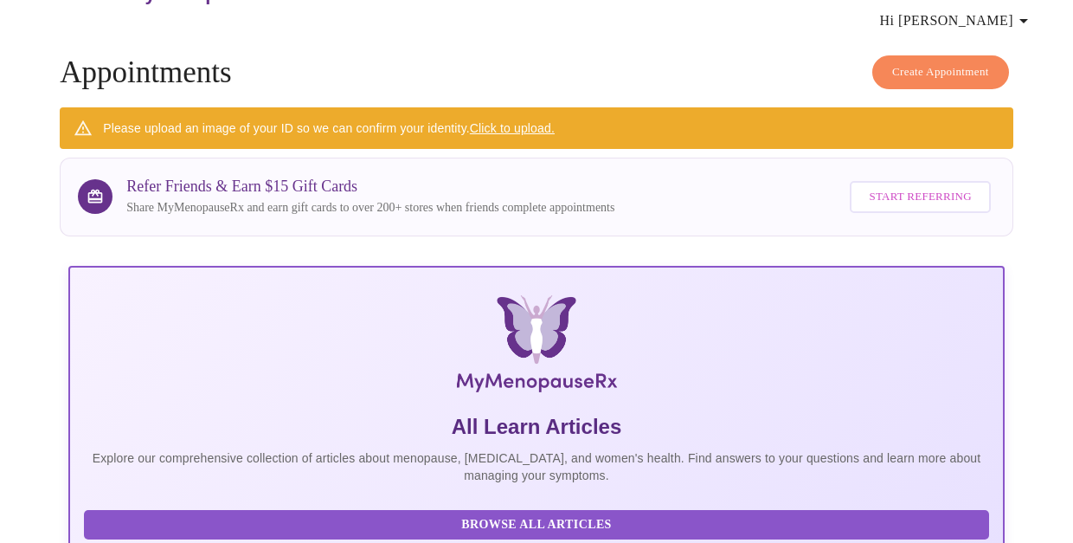
scroll to position [59, 0]
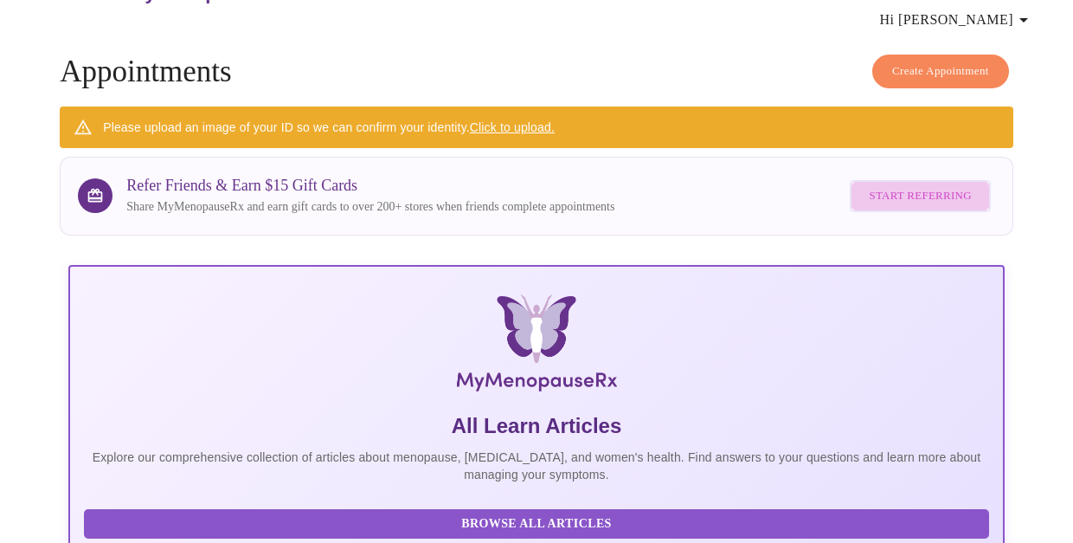
click at [939, 193] on span "Start Referring" at bounding box center [920, 196] width 102 height 20
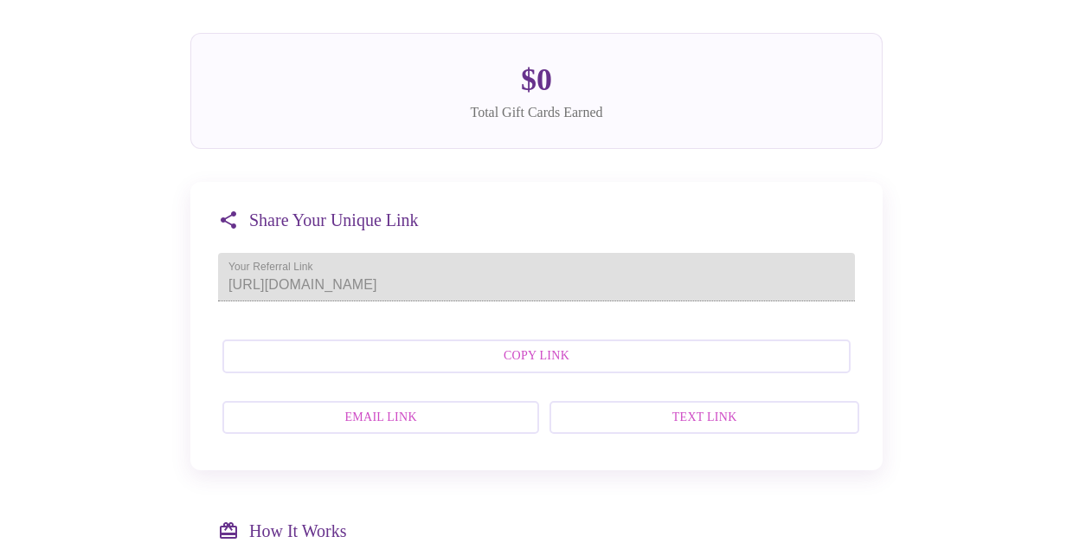
scroll to position [222, 0]
click at [458, 421] on button "Email Link" at bounding box center [380, 417] width 317 height 34
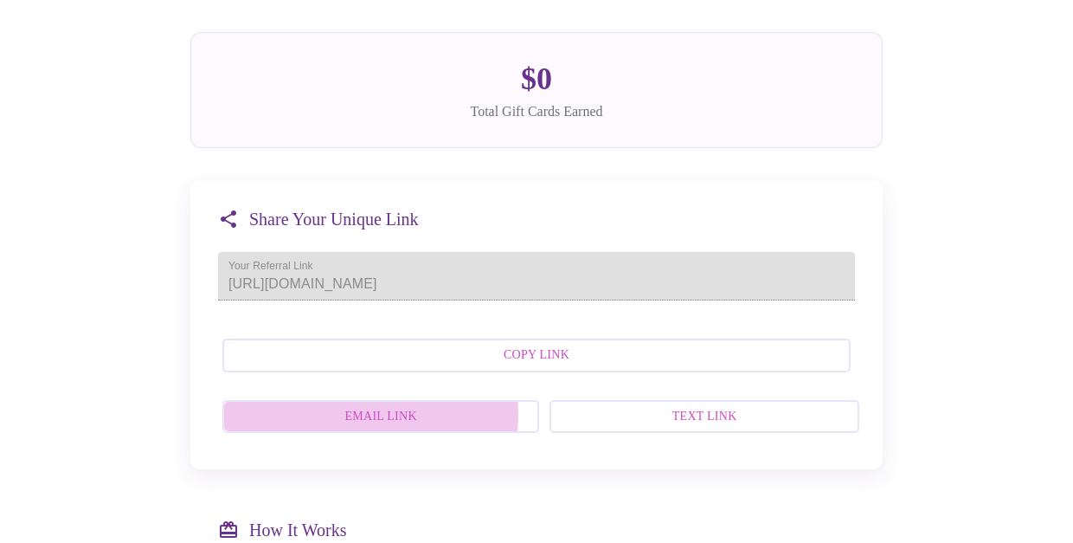
click at [383, 428] on span "Email Link" at bounding box center [380, 417] width 279 height 22
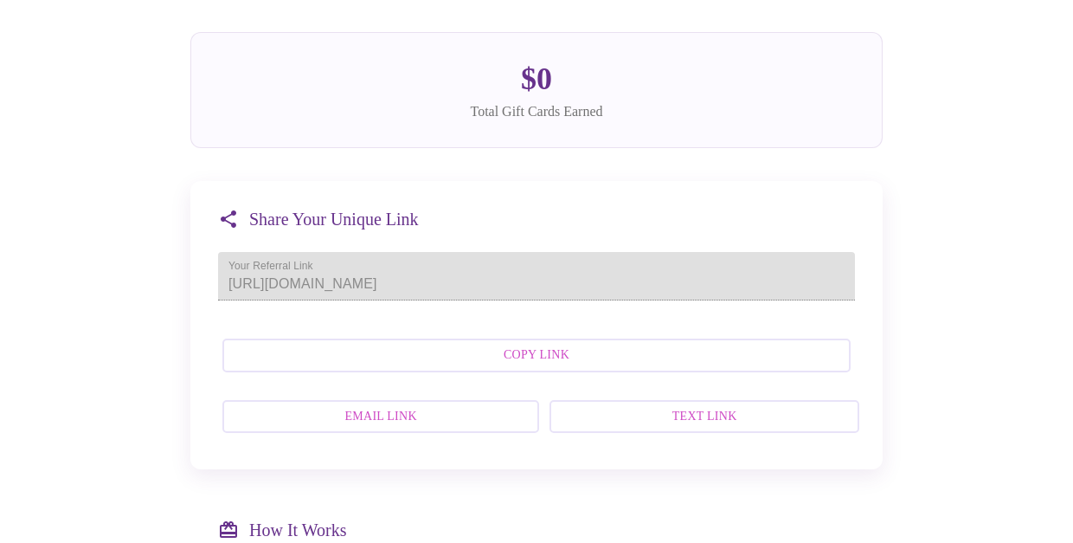
click at [390, 428] on span "Email Link" at bounding box center [380, 417] width 279 height 22
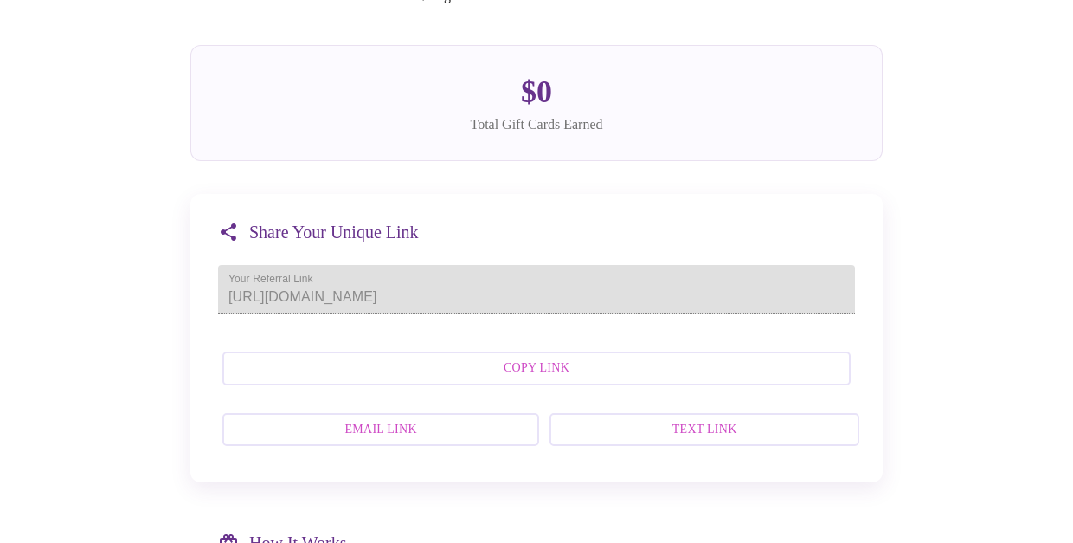
click at [418, 441] on span "Email Link" at bounding box center [380, 430] width 279 height 22
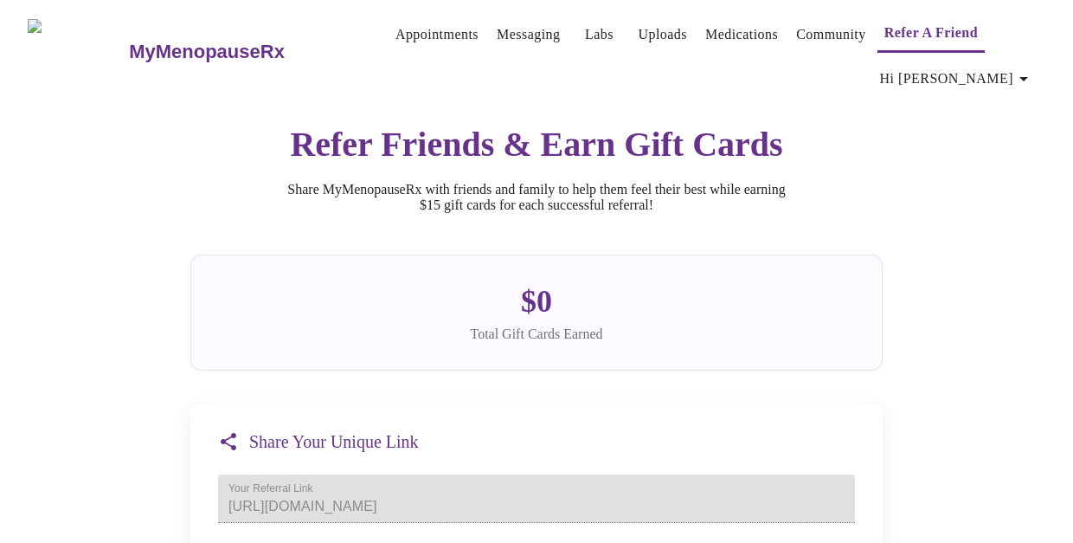
scroll to position [0, 0]
click at [1028, 77] on icon "button" at bounding box center [1023, 79] width 9 height 4
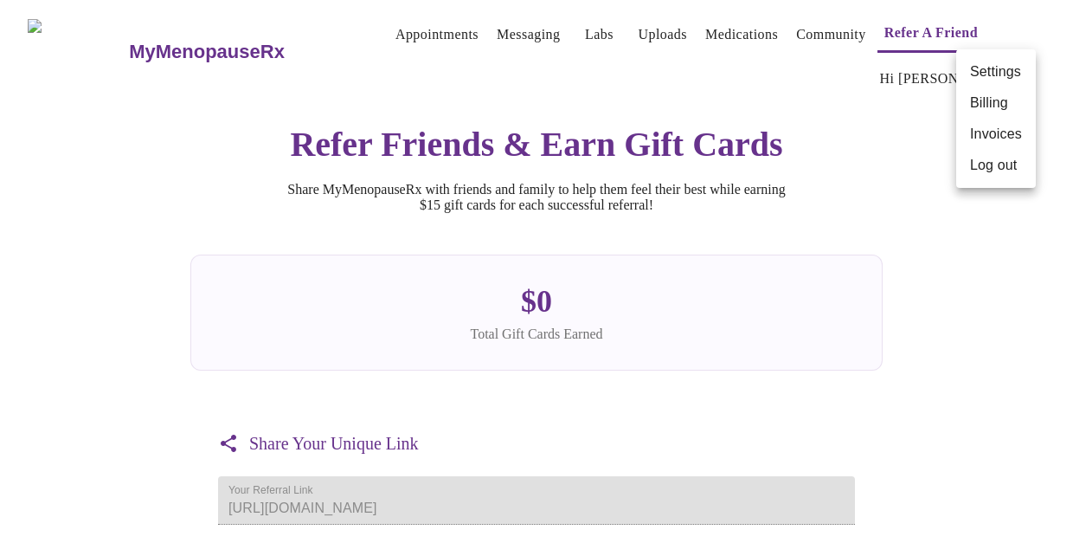
click at [404, 30] on div at bounding box center [536, 271] width 1073 height 543
click at [428, 29] on link "Appointments" at bounding box center [437, 35] width 83 height 24
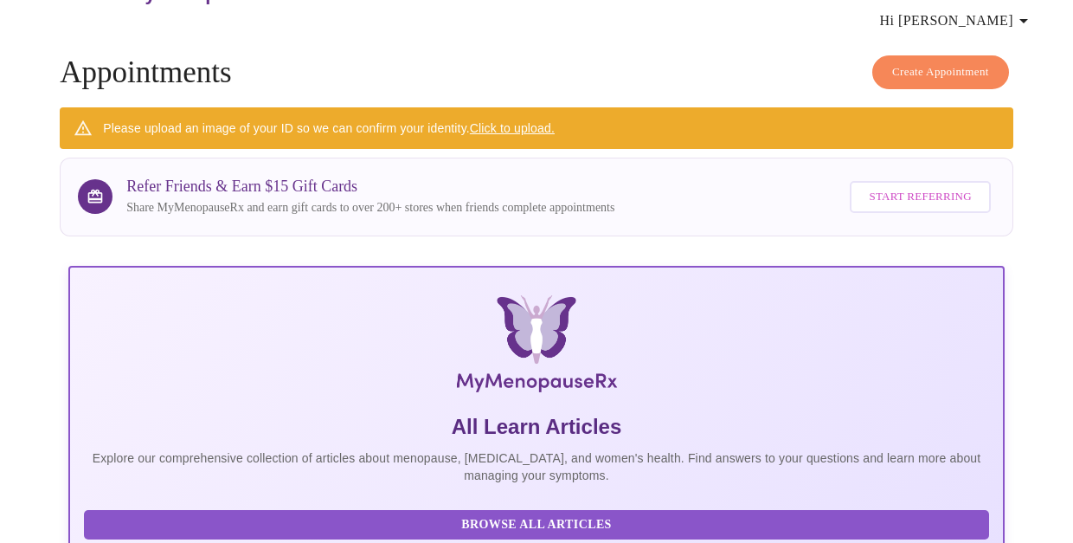
scroll to position [61, 0]
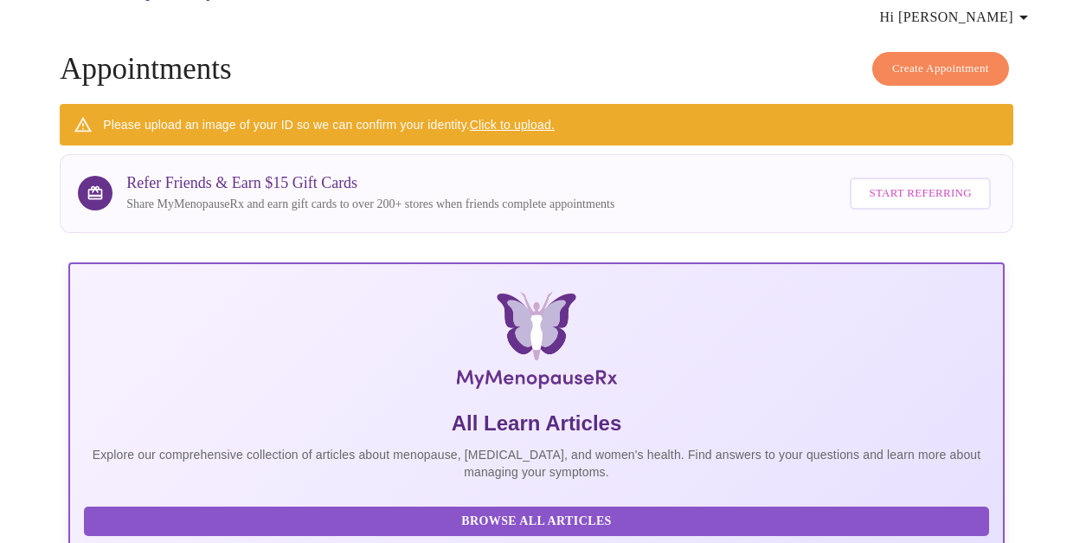
click at [525, 118] on link "Click to upload." at bounding box center [512, 125] width 85 height 14
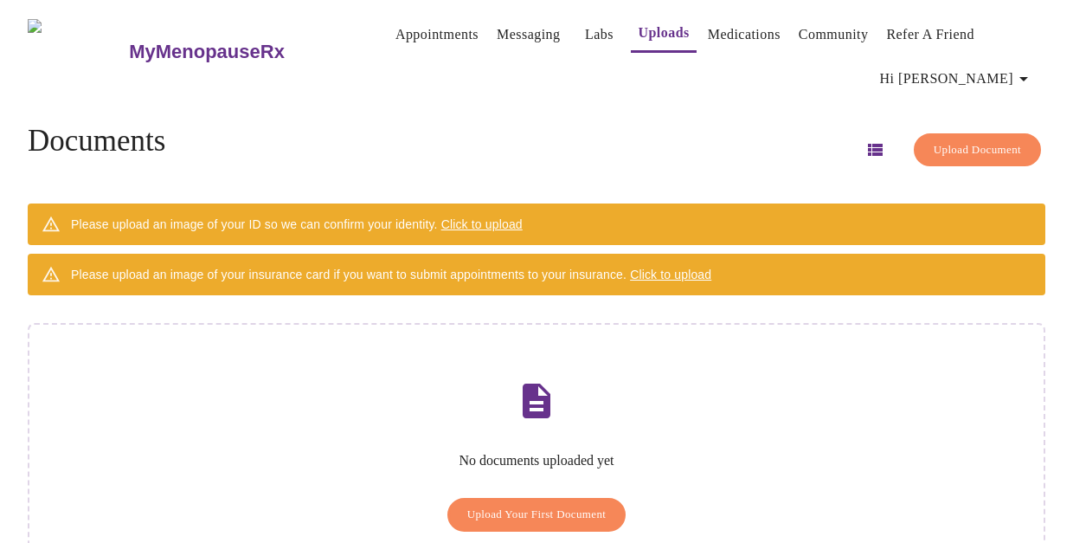
click at [408, 28] on link "Appointments" at bounding box center [437, 35] width 83 height 24
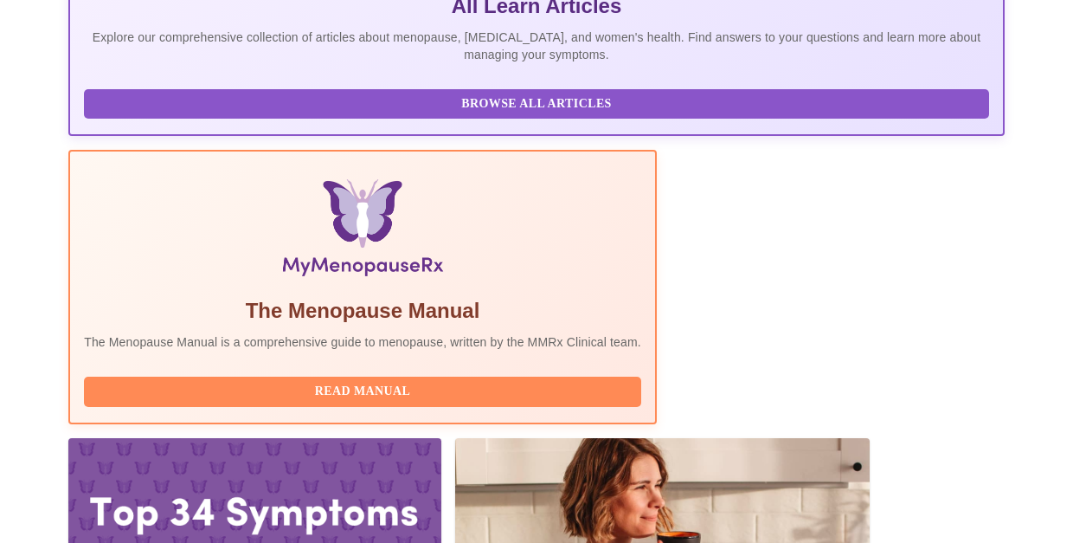
scroll to position [478, 0]
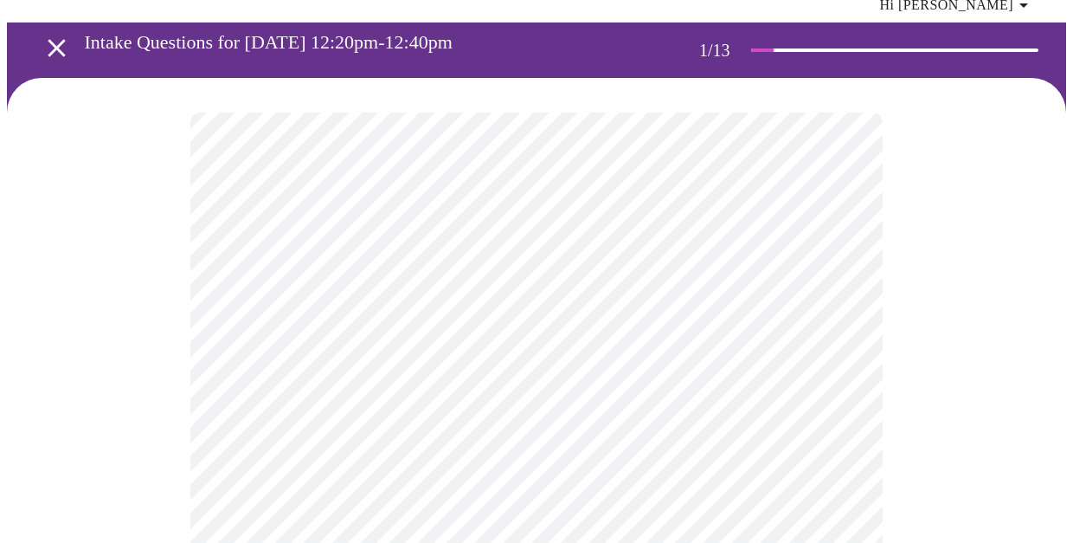
scroll to position [74, 0]
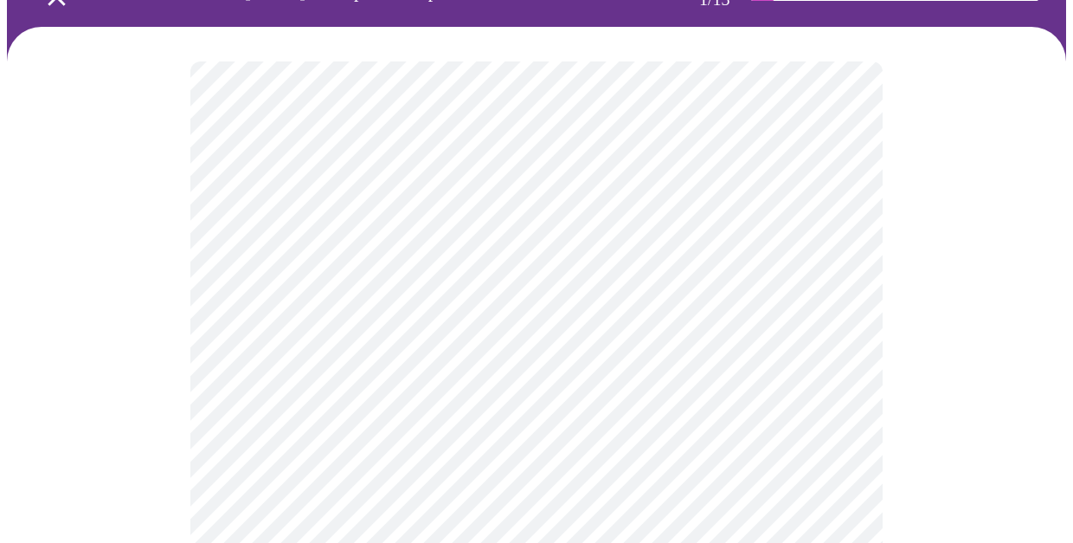
scroll to position [128, 0]
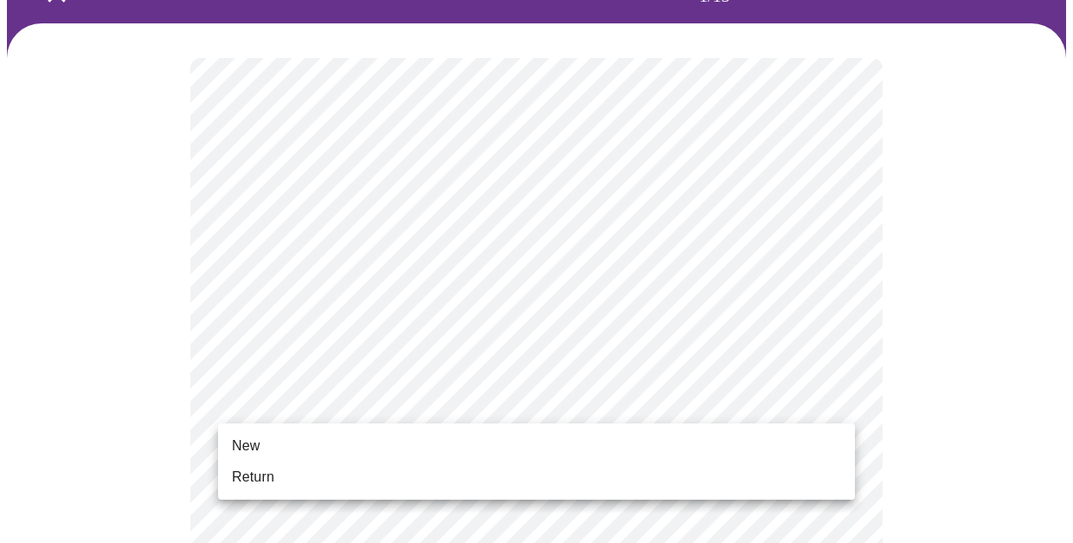
click at [293, 439] on li "New" at bounding box center [536, 445] width 637 height 31
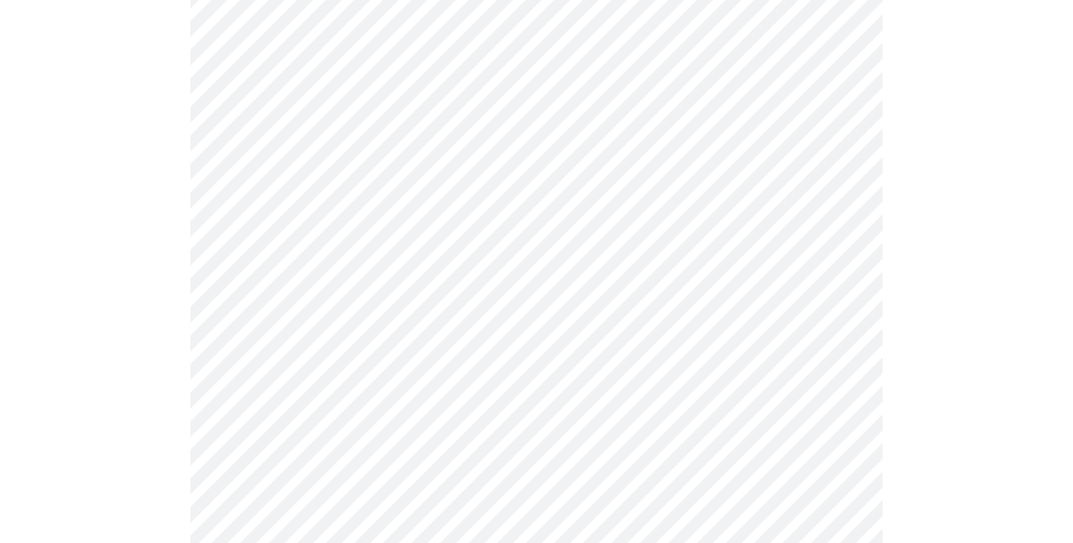
scroll to position [908, 0]
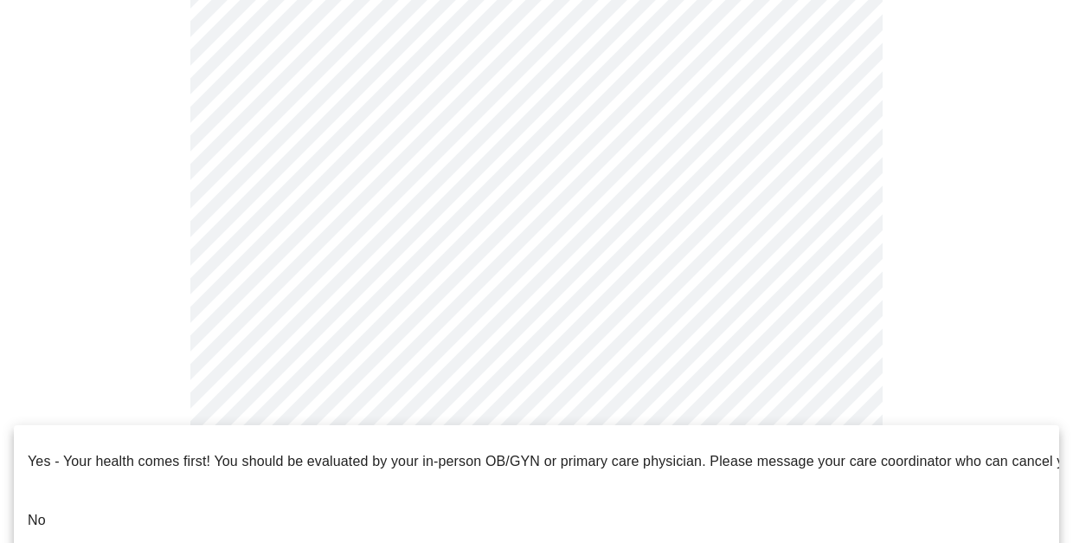
click at [47, 492] on li "No" at bounding box center [536, 520] width 1045 height 59
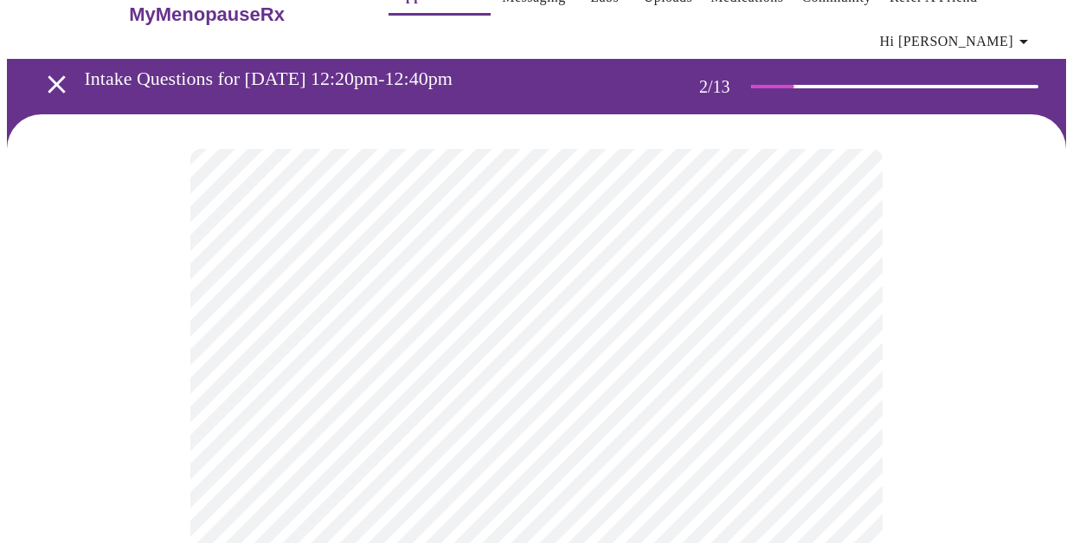
scroll to position [39, 0]
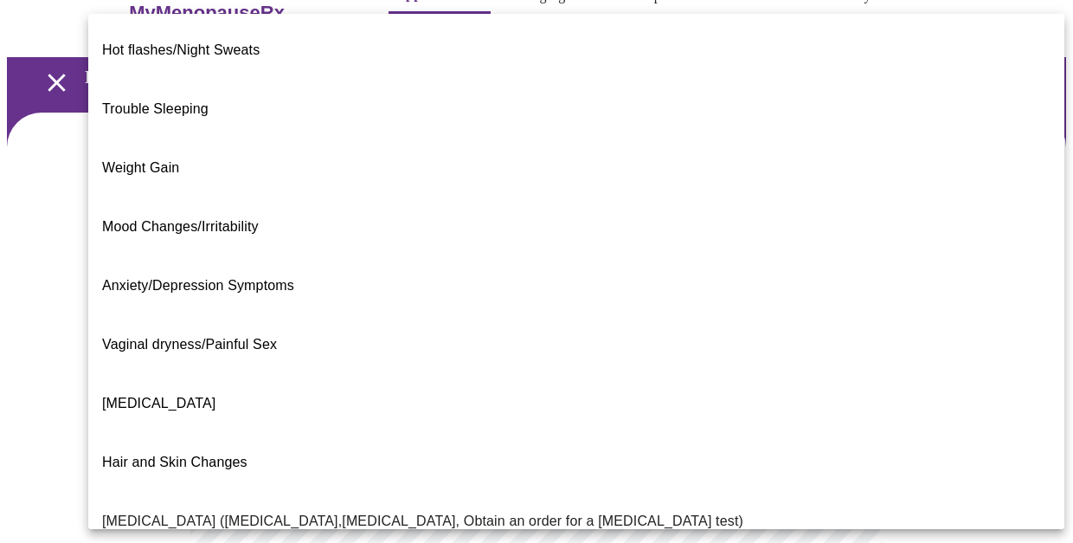
click at [564, 344] on body "MyMenopauseRx Appointments Messaging Labs Uploads Medications Community Refer a…" at bounding box center [536, 499] width 1059 height 1062
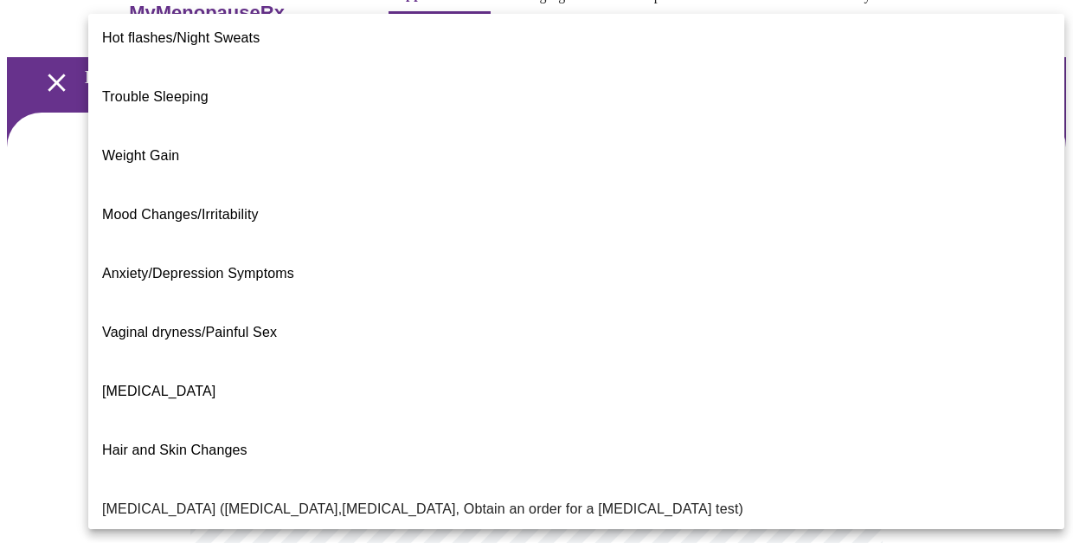
scroll to position [0, 0]
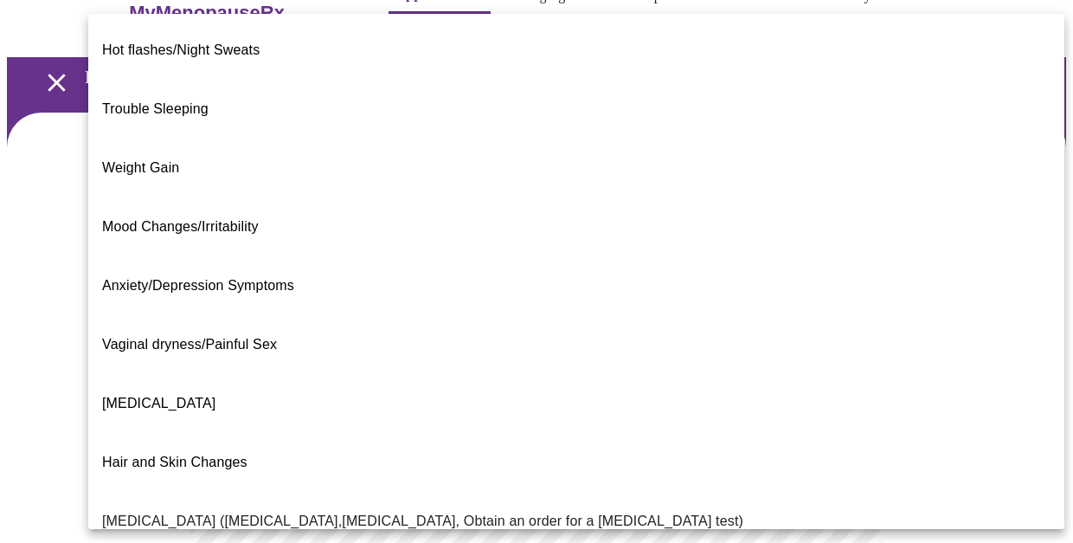
click at [254, 42] on span "Hot flashes/Night Sweats" at bounding box center [181, 49] width 158 height 15
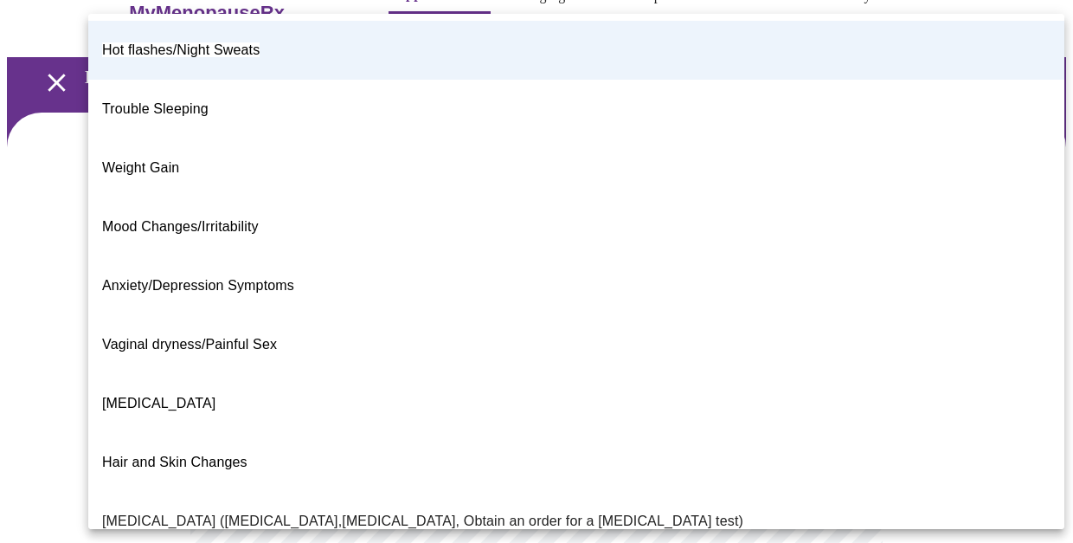
click at [682, 350] on body "MyMenopauseRx Appointments Messaging Labs Uploads Medications Community Refer a…" at bounding box center [536, 494] width 1059 height 1052
click at [201, 101] on span "Trouble Sleeping" at bounding box center [155, 108] width 106 height 15
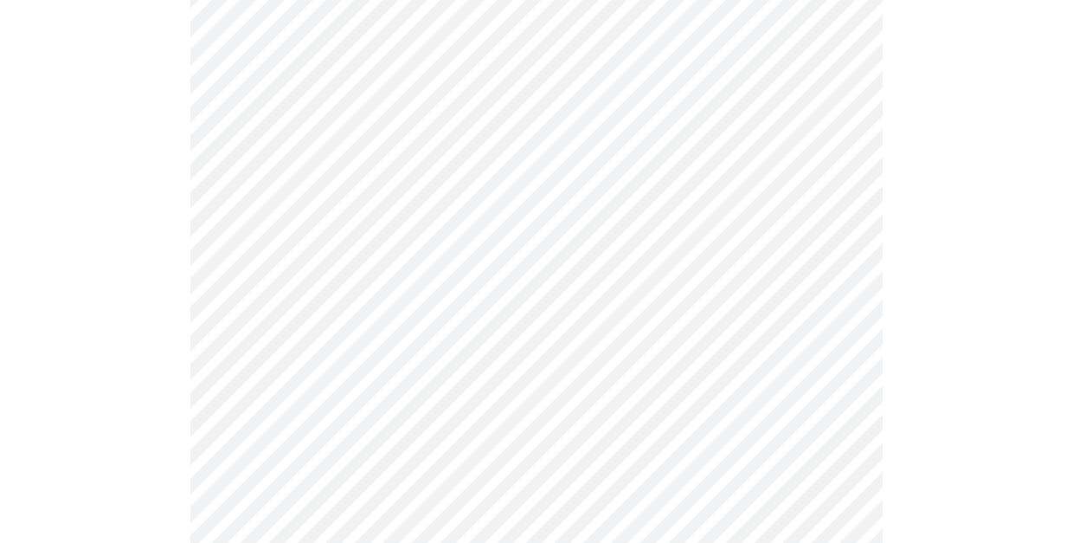
scroll to position [226, 0]
click at [436, 329] on body "MyMenopauseRx Appointments Messaging Labs Uploads Medications Community Refer a…" at bounding box center [536, 307] width 1059 height 1052
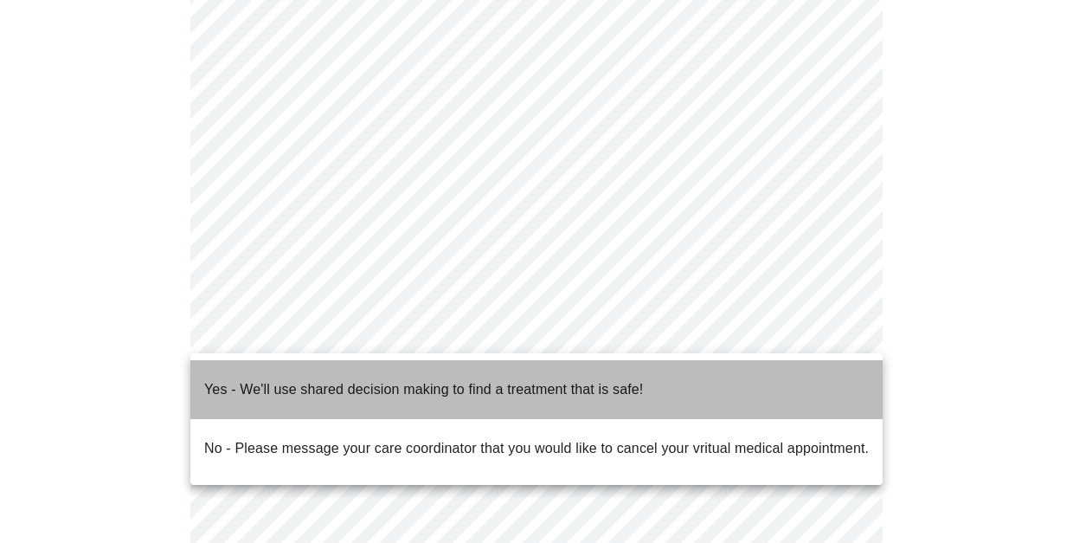
click at [376, 379] on p "Yes - We'll use shared decision making to find a treatment that is safe!" at bounding box center [423, 389] width 439 height 21
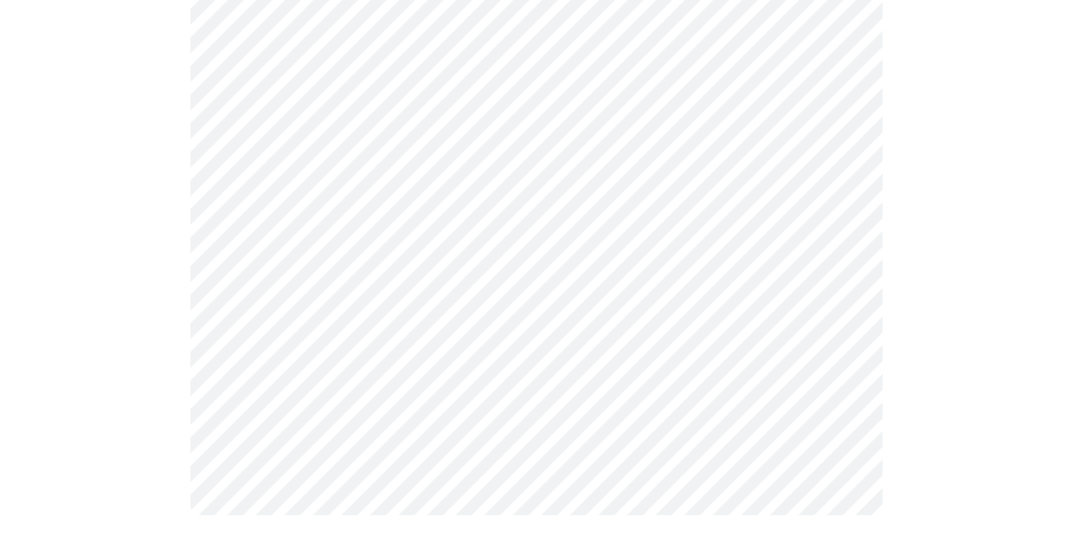
scroll to position [0, 0]
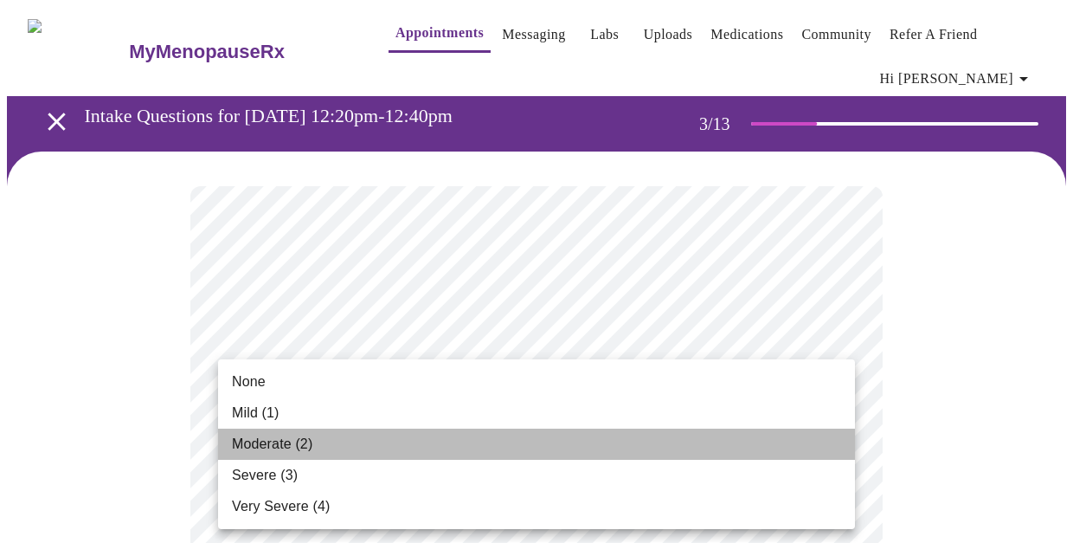
click at [272, 444] on span "Moderate (2)" at bounding box center [272, 444] width 80 height 21
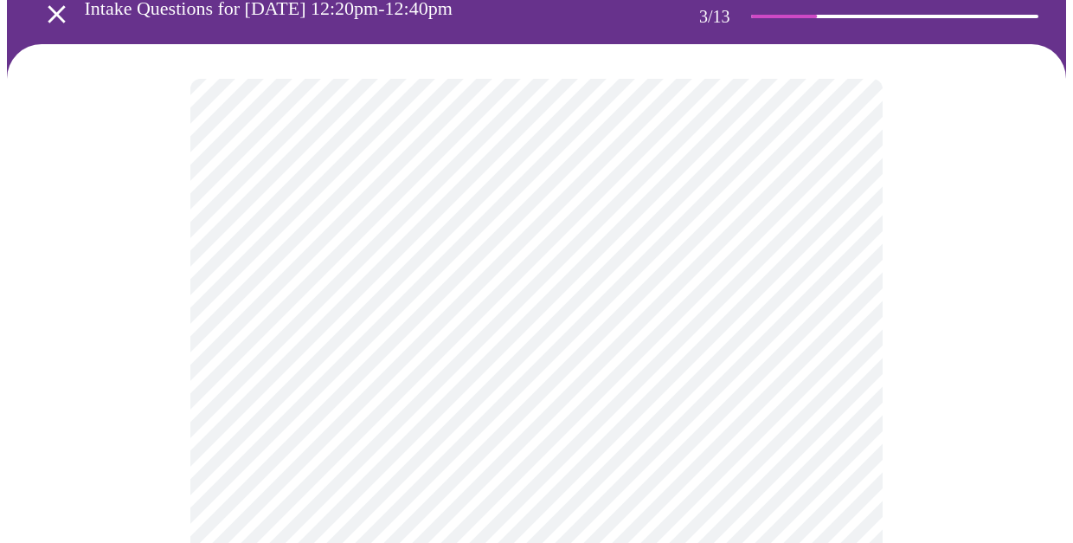
scroll to position [108, 0]
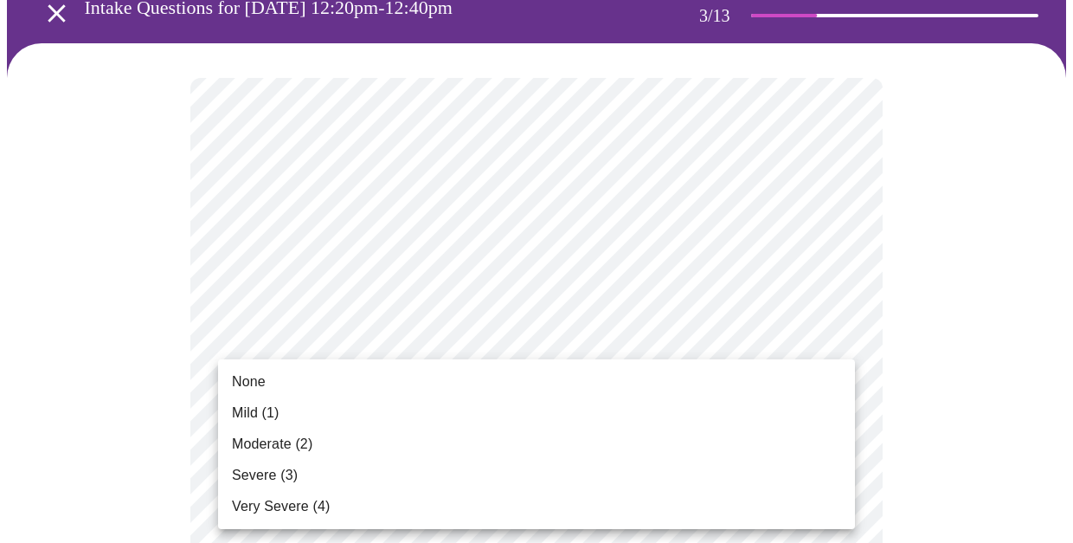
click at [273, 383] on li "None" at bounding box center [536, 381] width 637 height 31
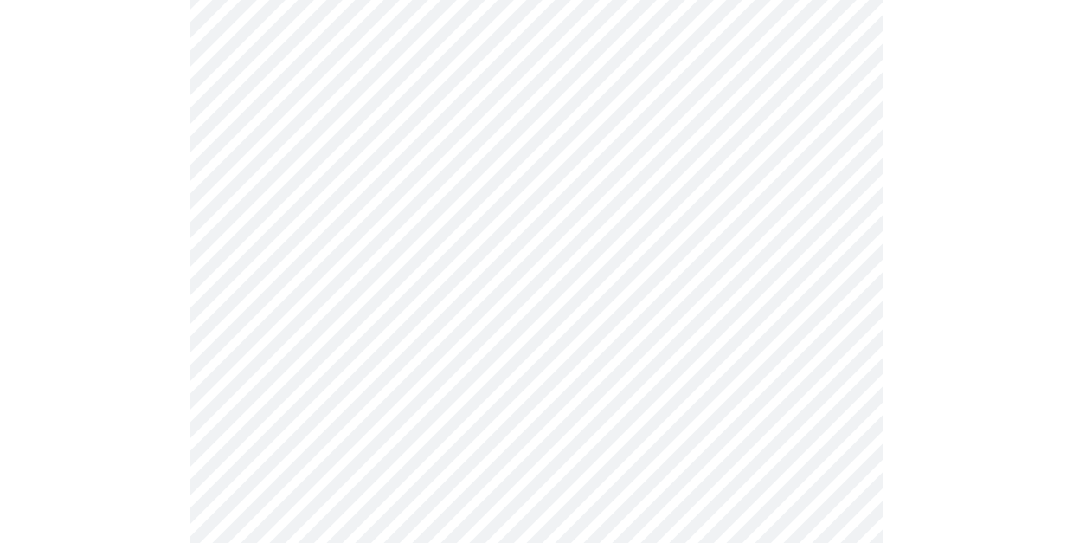
scroll to position [280, 0]
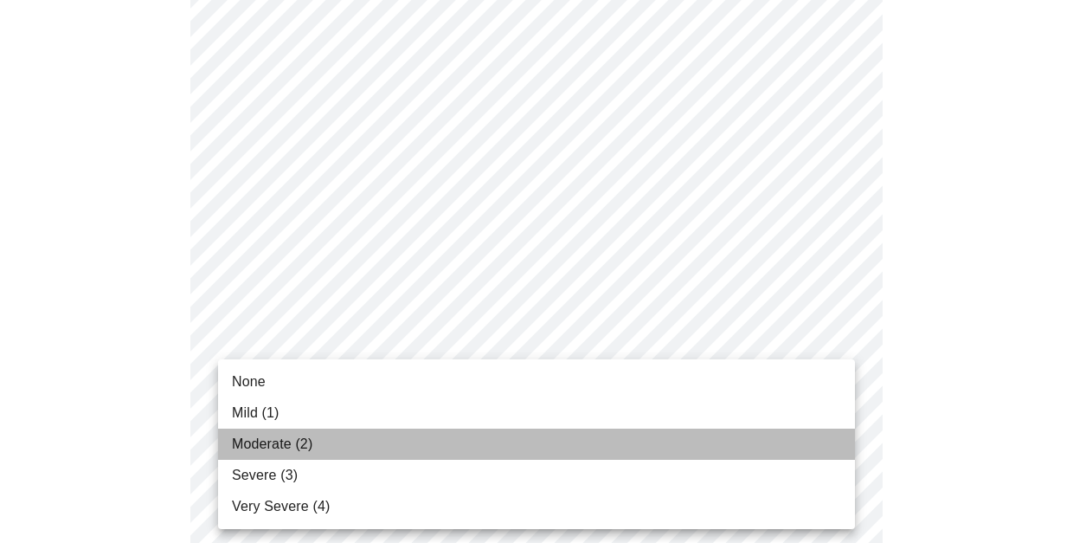
click at [267, 442] on span "Moderate (2)" at bounding box center [272, 444] width 80 height 21
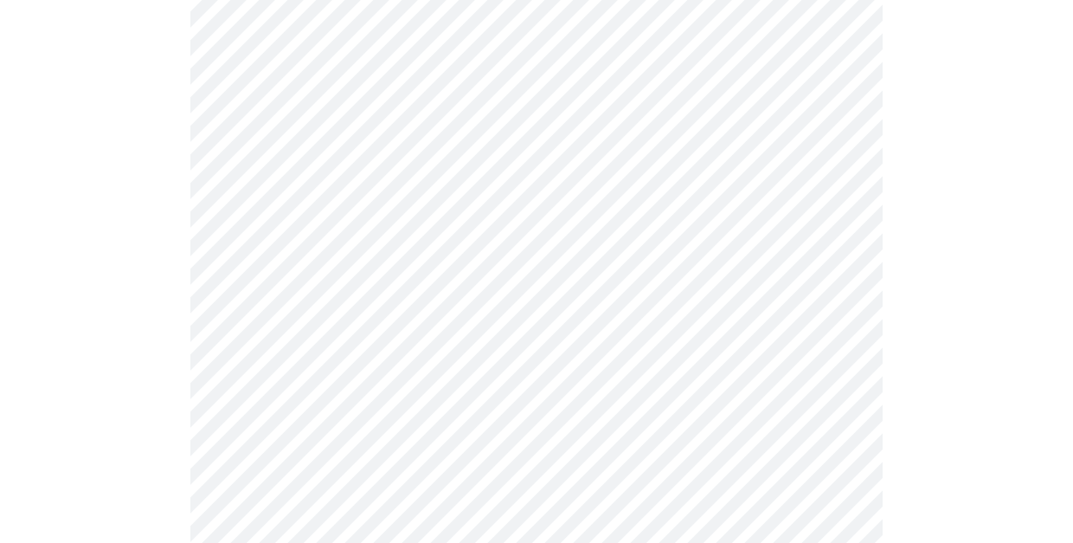
scroll to position [404, 0]
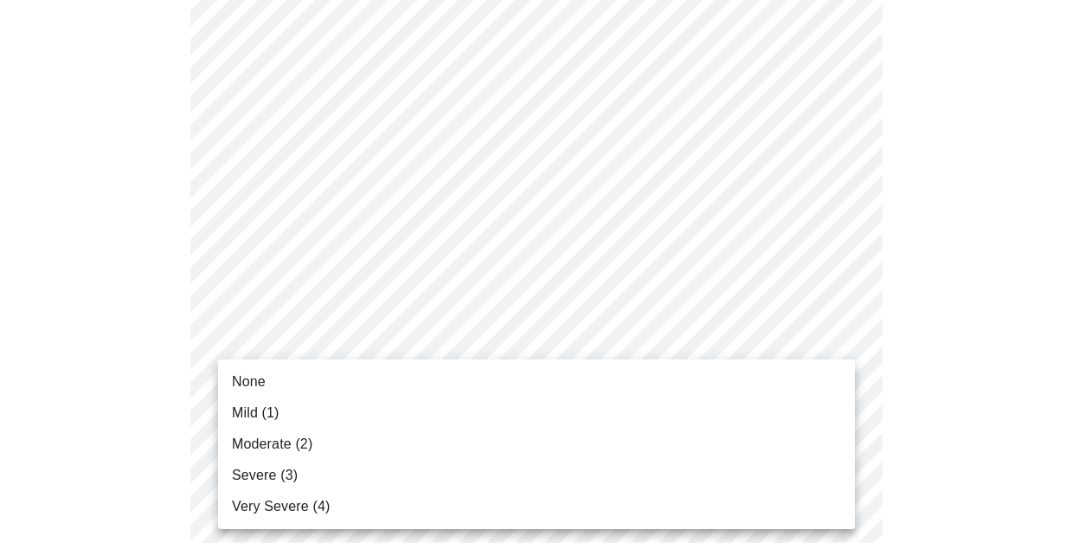
click at [291, 388] on li "None" at bounding box center [536, 381] width 637 height 31
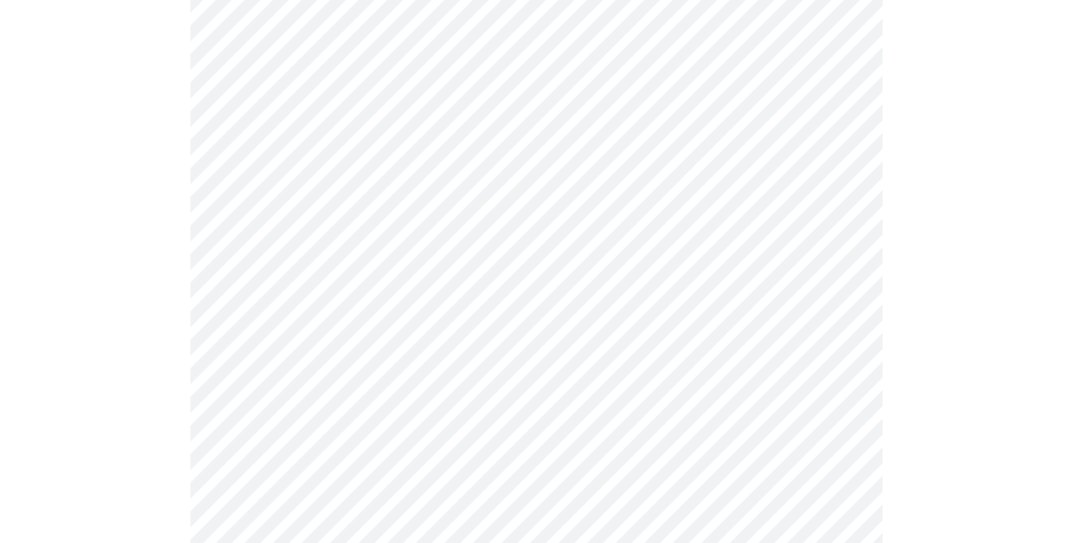
scroll to position [535, 0]
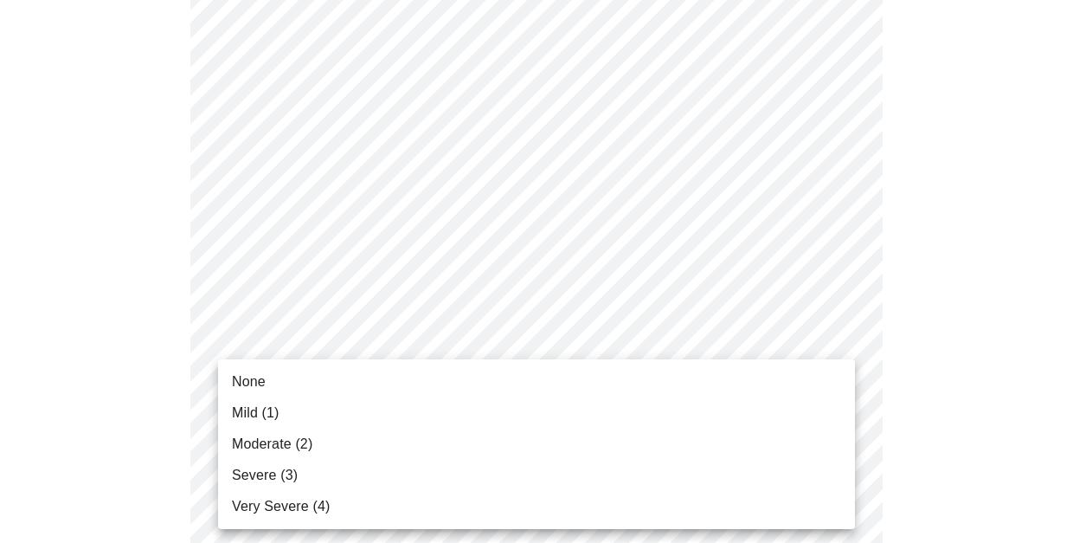
click at [264, 413] on span "Mild (1)" at bounding box center [256, 412] width 48 height 21
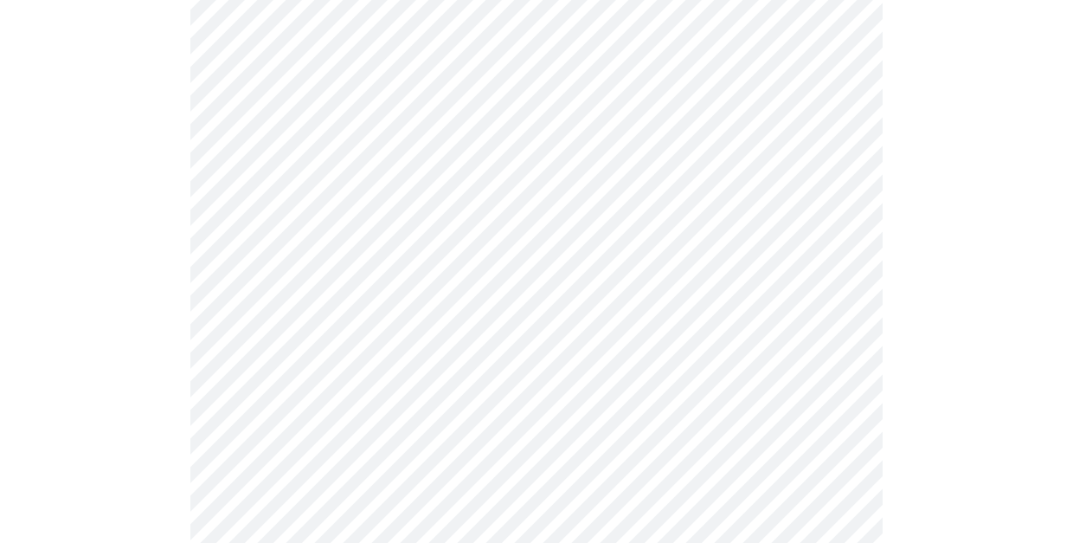
scroll to position [605, 0]
click at [268, 430] on body "MyMenopauseRx Appointments Messaging Labs Uploads Medications Community Refer a…" at bounding box center [536, 502] width 1059 height 2200
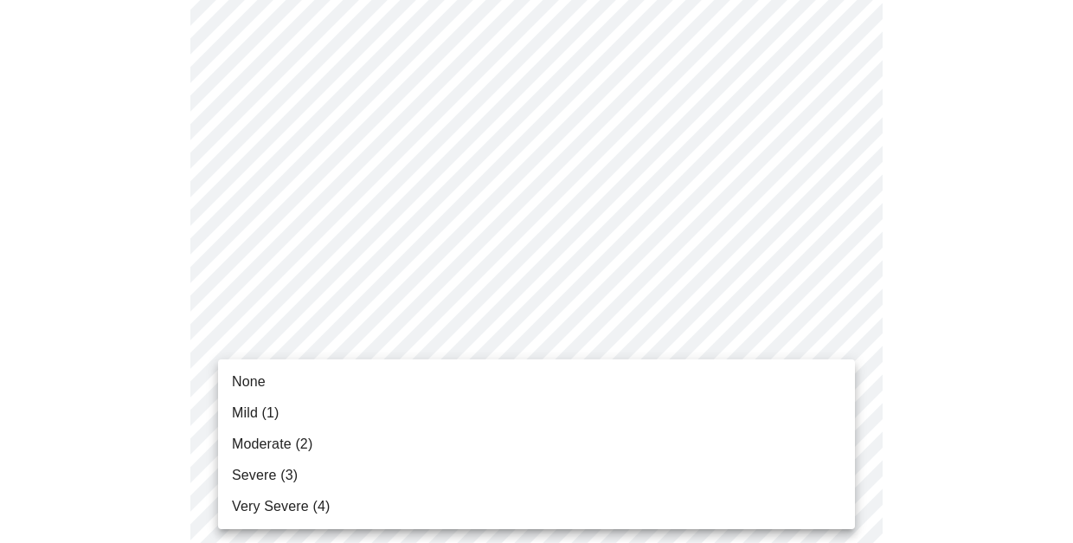
click at [274, 379] on li "None" at bounding box center [536, 381] width 637 height 31
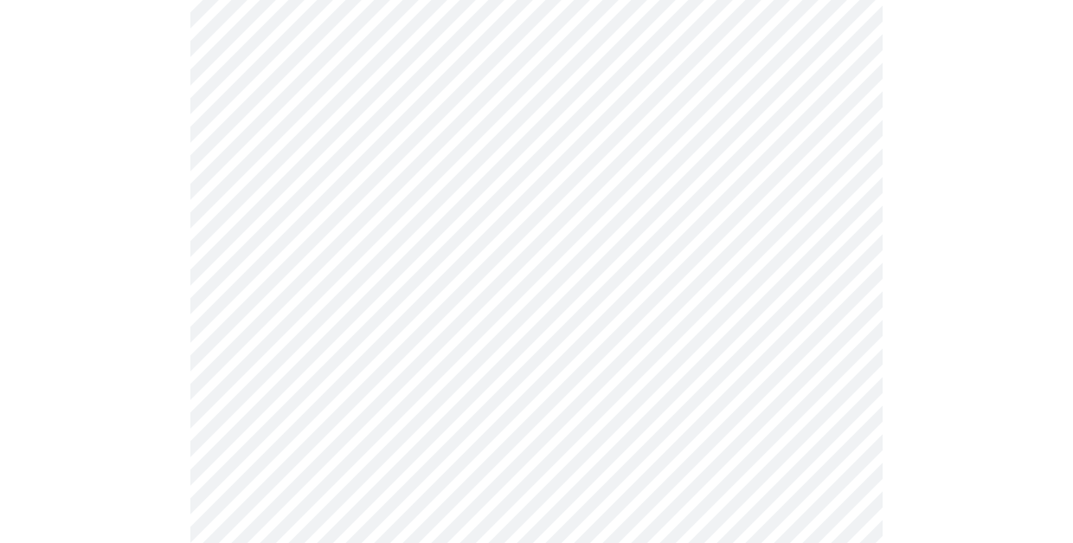
scroll to position [764, 0]
click at [287, 405] on body "MyMenopauseRx Appointments Messaging Labs Uploads Medications Community Refer a…" at bounding box center [536, 331] width 1059 height 2177
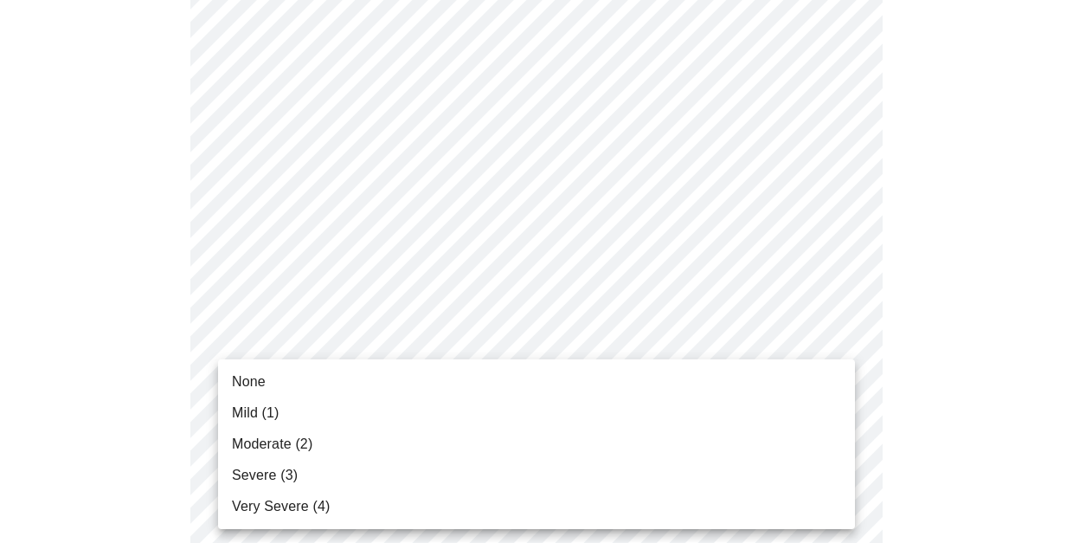
click at [285, 440] on span "Moderate (2)" at bounding box center [272, 444] width 80 height 21
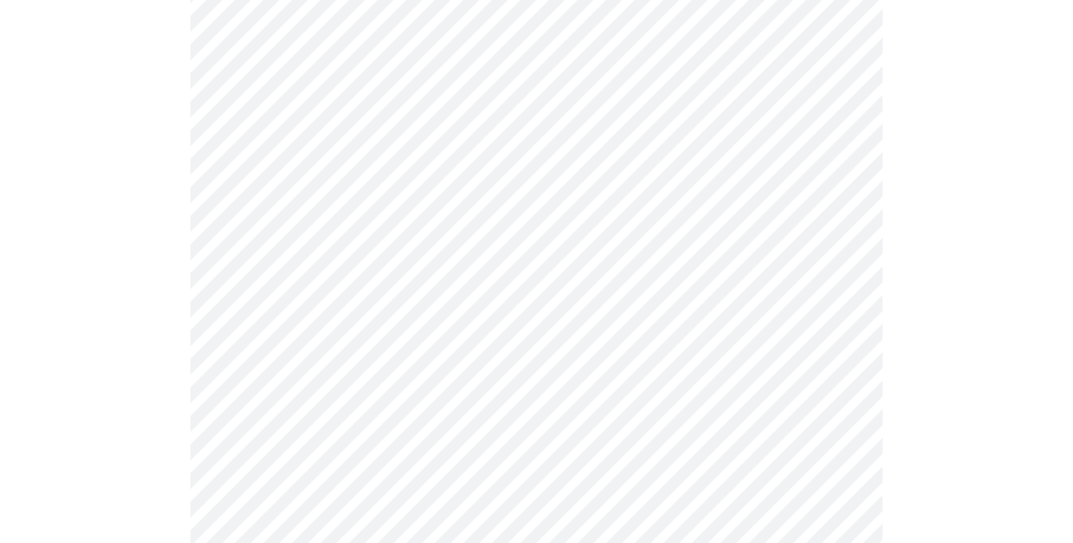
scroll to position [915, 0]
click at [293, 406] on body "MyMenopauseRx Appointments Messaging Labs Uploads Medications Community Refer a…" at bounding box center [536, 168] width 1059 height 2153
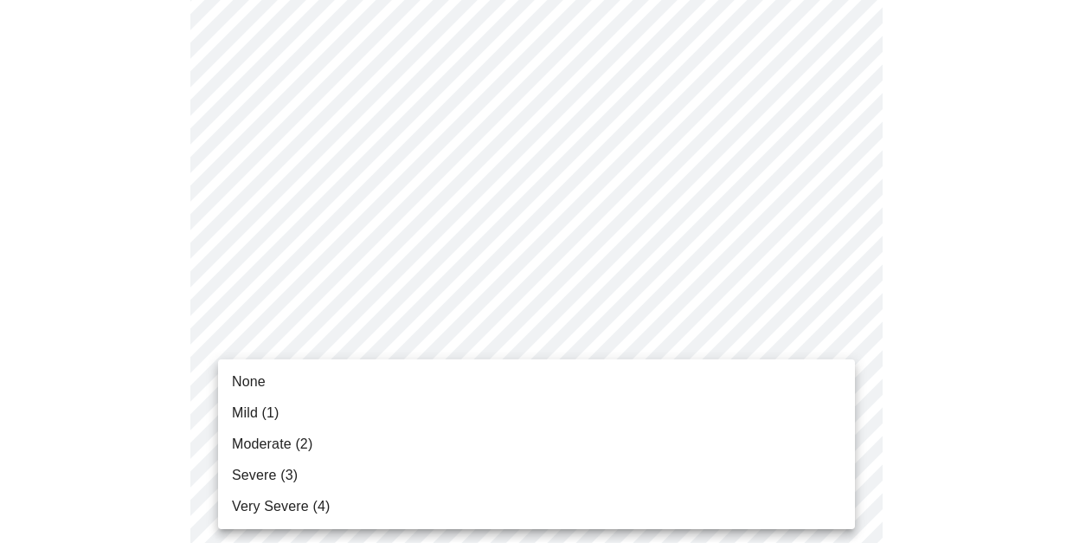
click at [278, 441] on span "Moderate (2)" at bounding box center [272, 444] width 80 height 21
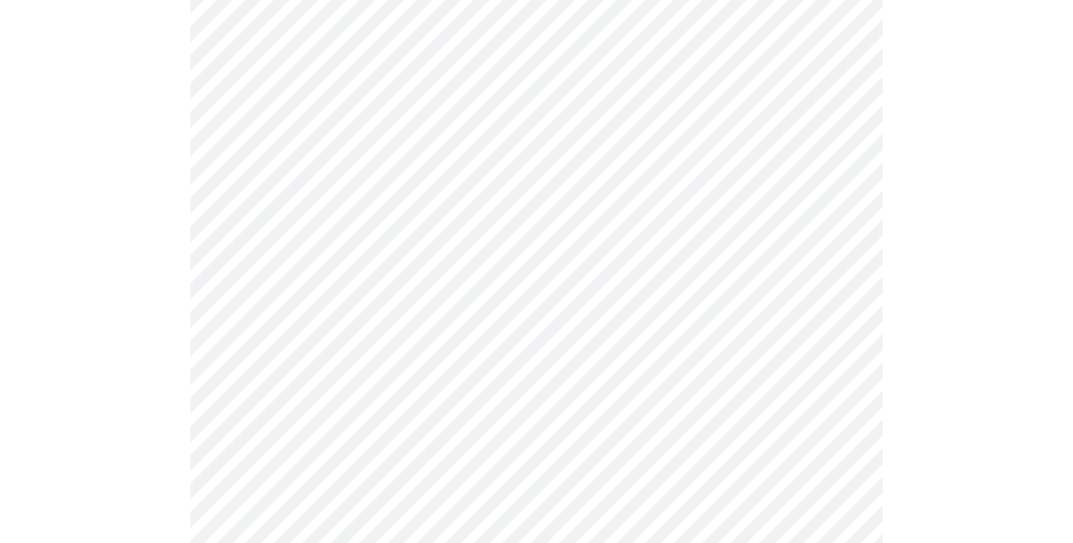
scroll to position [1019, 0]
click at [309, 425] on body "MyMenopauseRx Appointments Messaging Labs Uploads Medications Community Refer a…" at bounding box center [536, 53] width 1059 height 2130
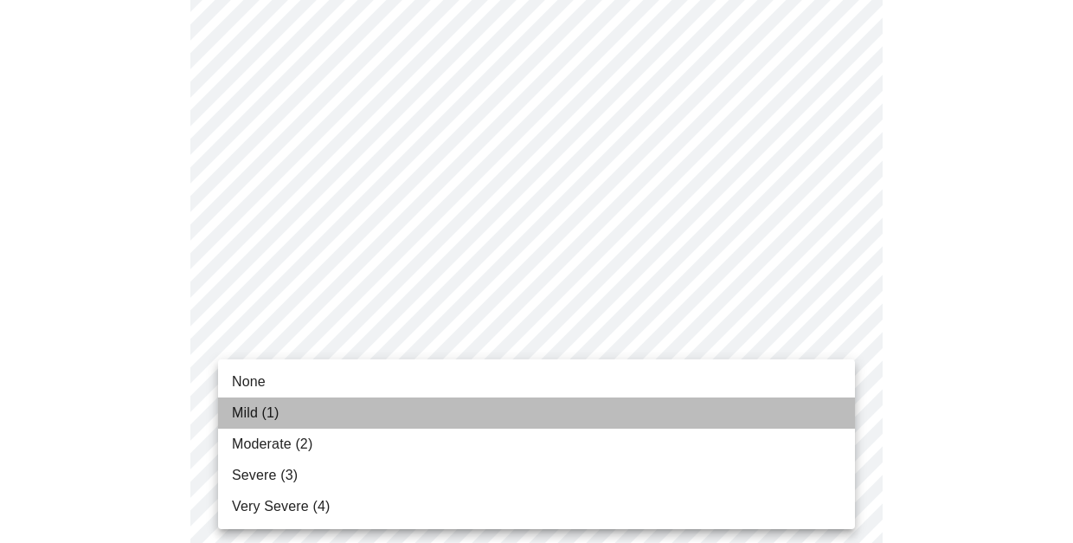
click at [308, 405] on li "Mild (1)" at bounding box center [536, 412] width 637 height 31
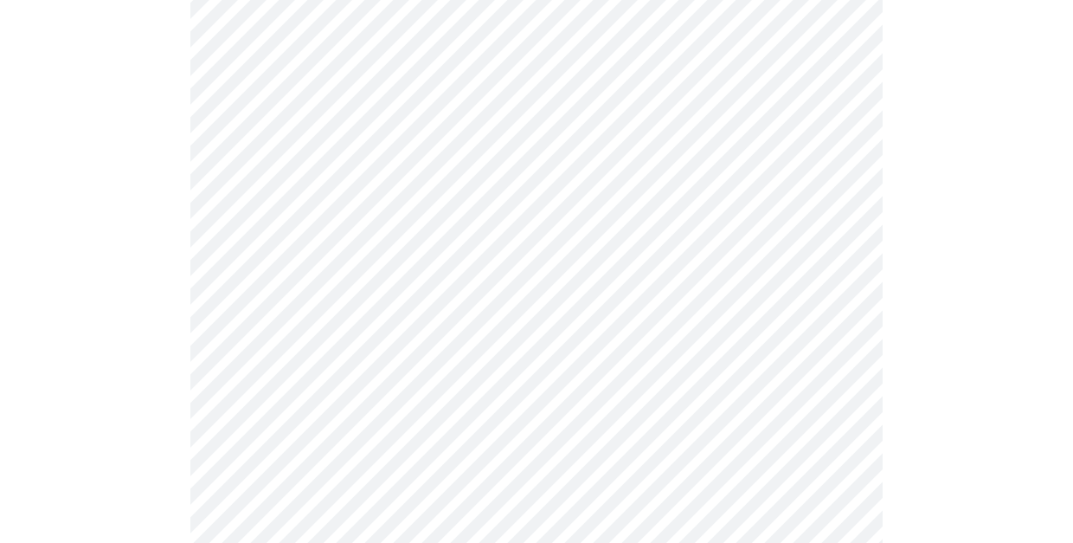
scroll to position [1185, 0]
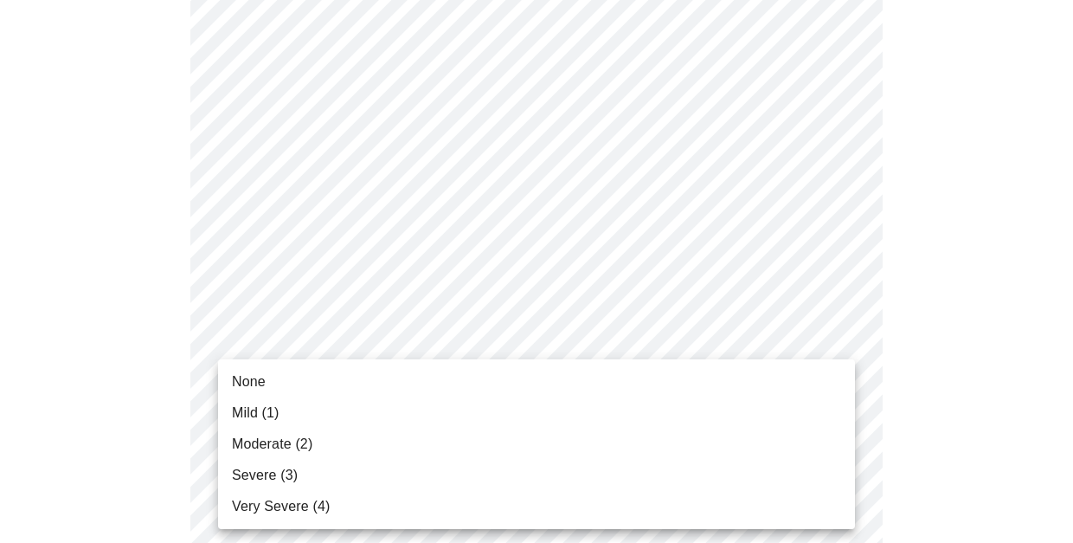
click at [296, 413] on li "Mild (1)" at bounding box center [536, 412] width 637 height 31
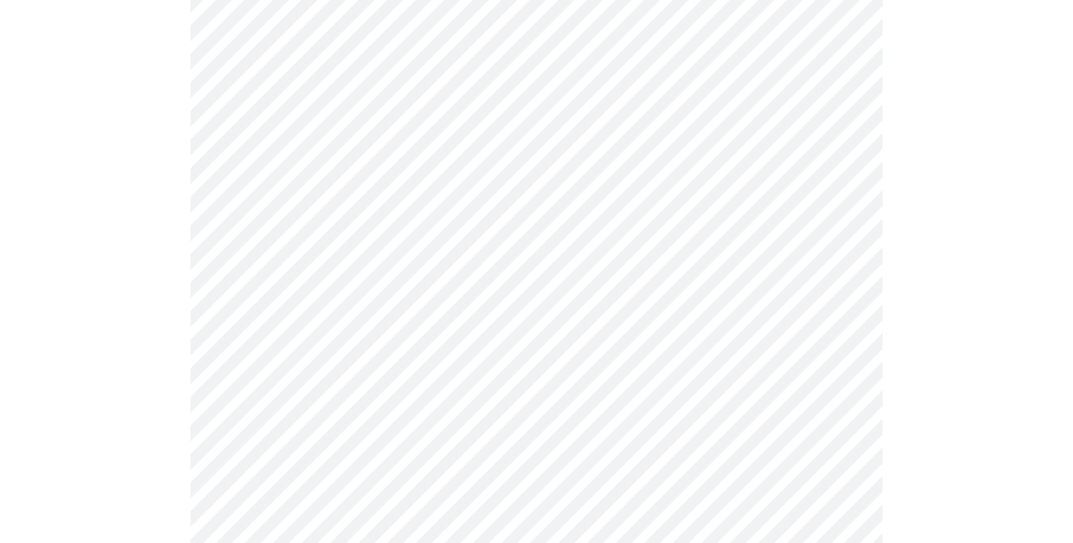
scroll to position [1276, 0]
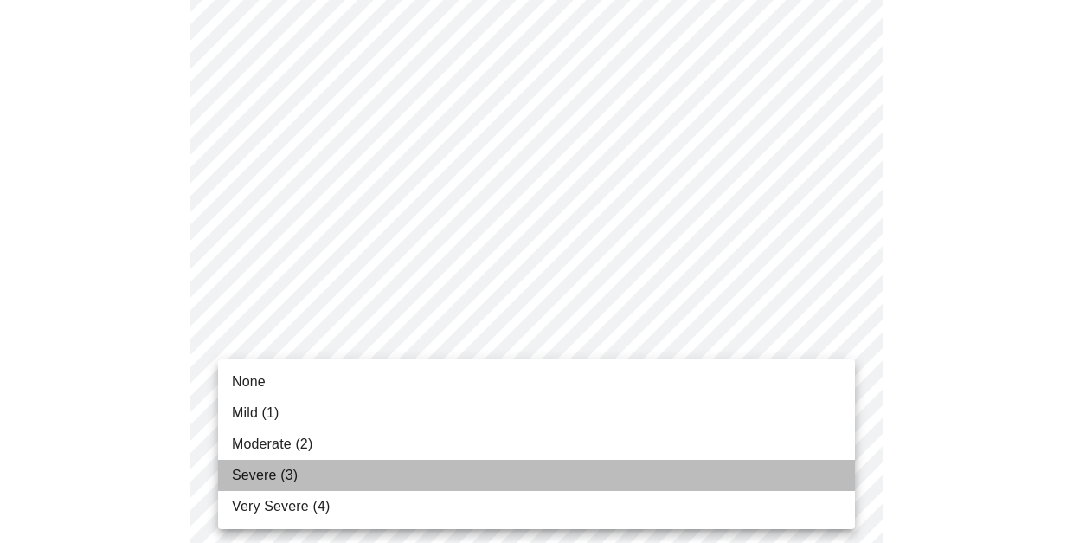
click at [290, 476] on span "Severe (3)" at bounding box center [265, 475] width 66 height 21
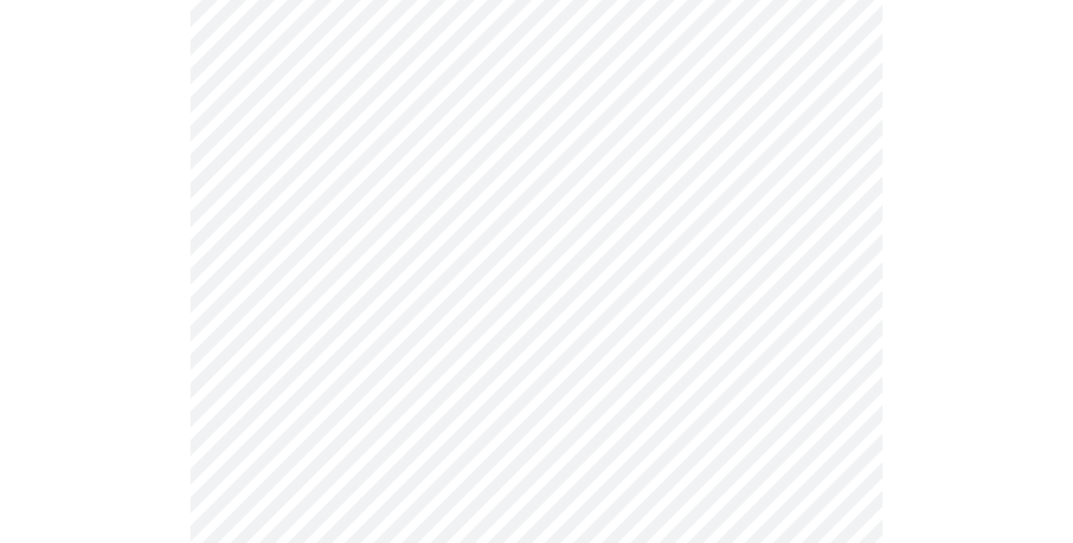
scroll to position [609, 0]
click at [319, 404] on body "MyMenopauseRx Appointments Messaging Labs Uploads Medications Community Refer a…" at bounding box center [536, 227] width 1059 height 1658
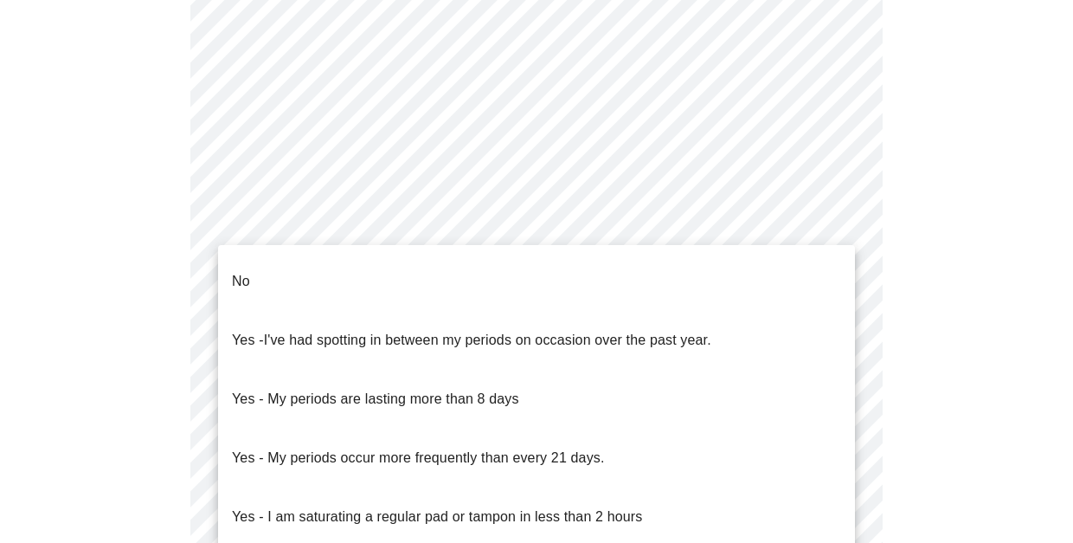
click at [425, 506] on p "Yes - I am saturating a regular pad or tampon in less than 2 hours" at bounding box center [437, 516] width 410 height 21
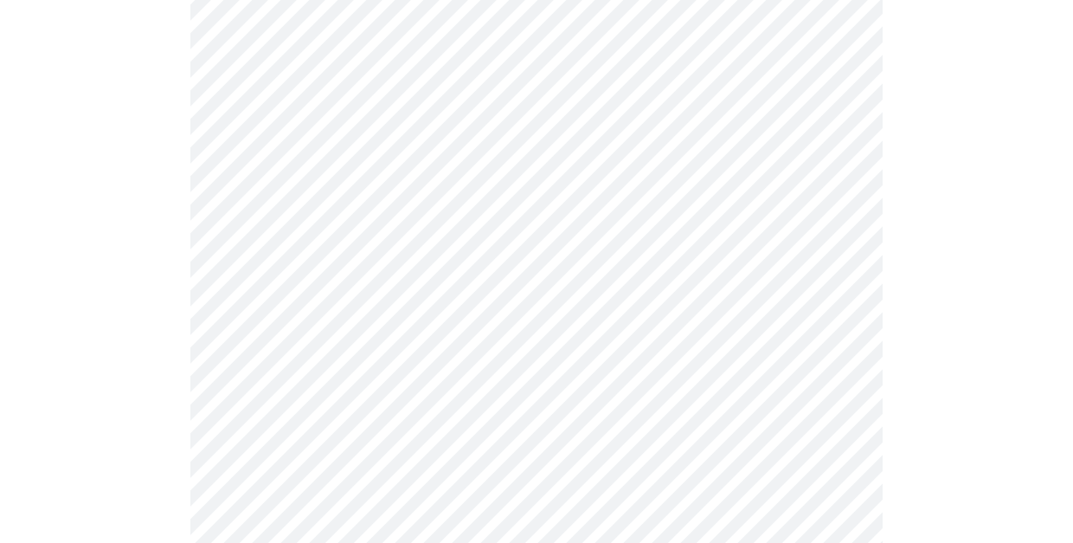
scroll to position [668, 0]
click at [425, 448] on body "MyMenopauseRx Appointments Messaging Labs Uploads Medications Community Refer a…" at bounding box center [536, 163] width 1059 height 1649
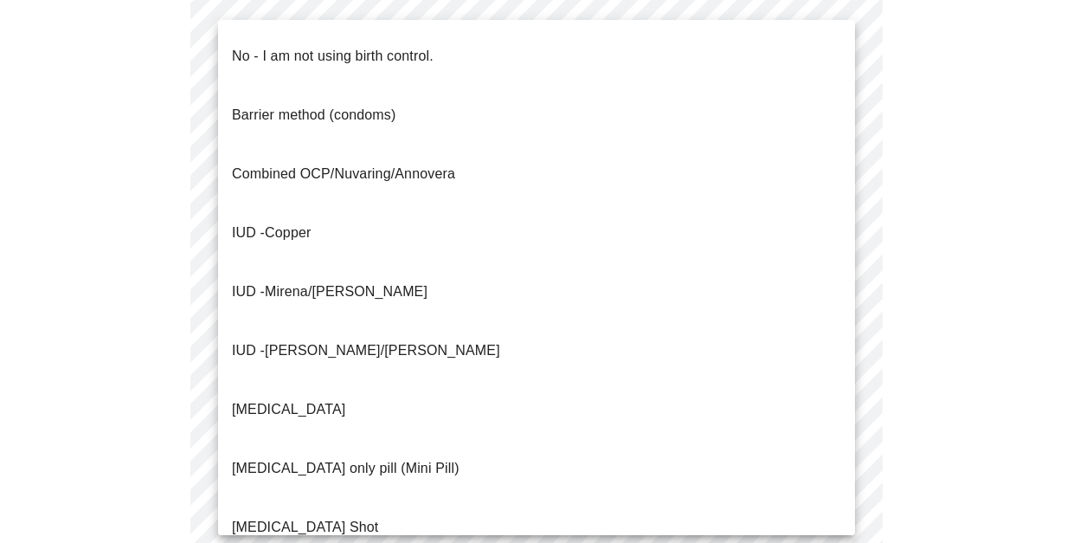
click at [340, 46] on p "No - I am not using birth control." at bounding box center [333, 56] width 202 height 21
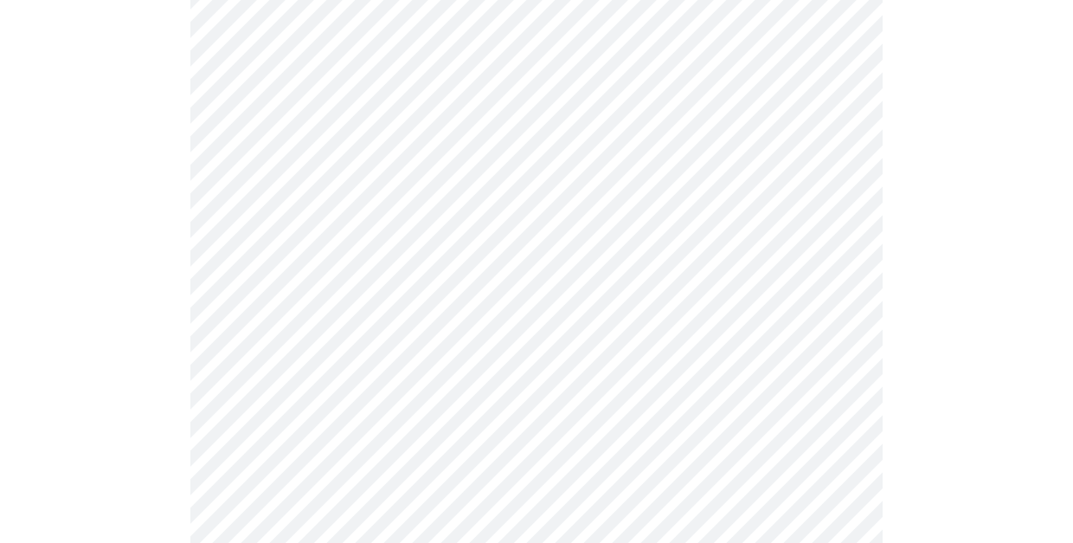
scroll to position [913, 0]
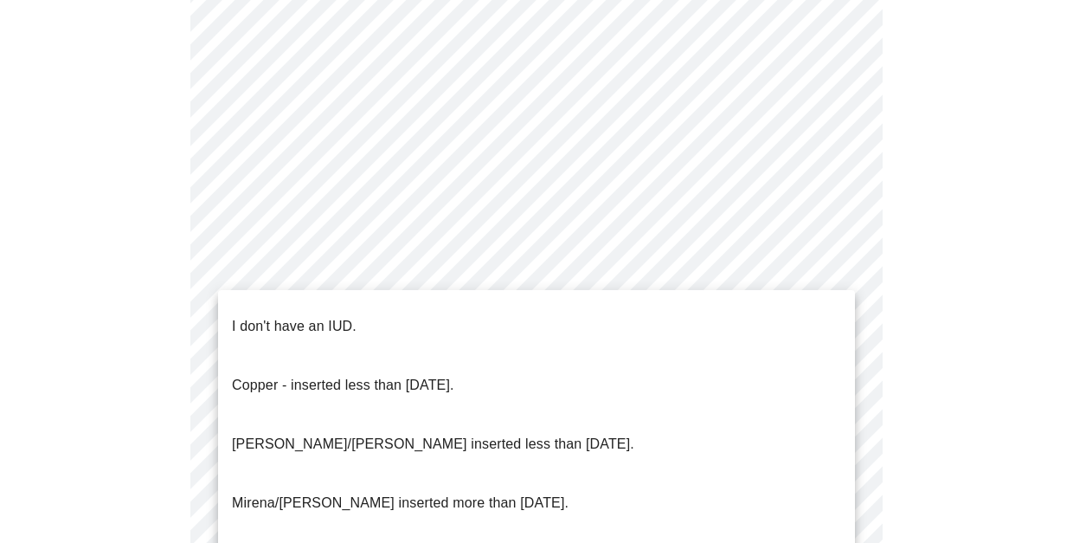
click at [410, 312] on li "I don't have an IUD." at bounding box center [536, 326] width 637 height 59
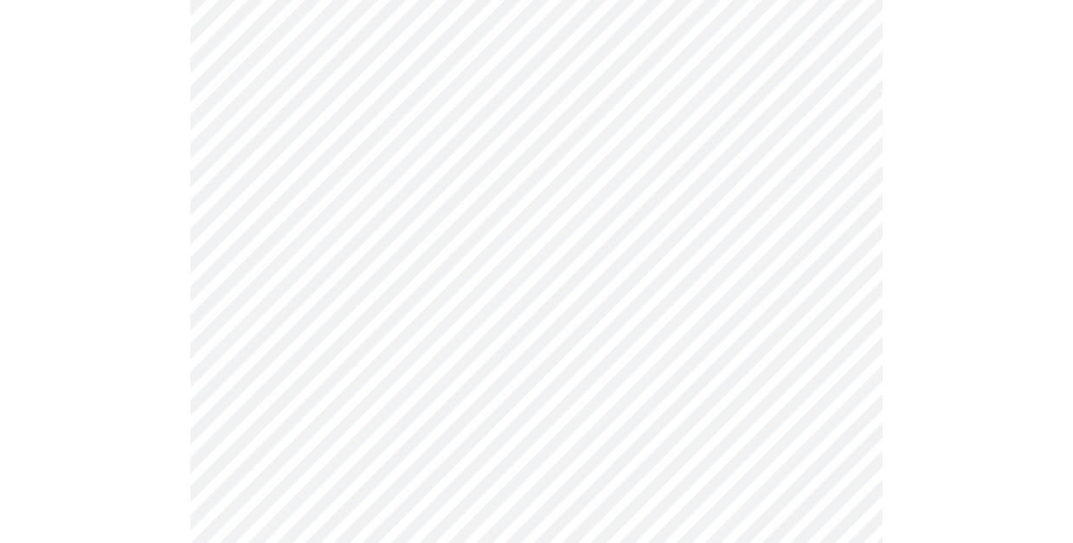
scroll to position [962, 0]
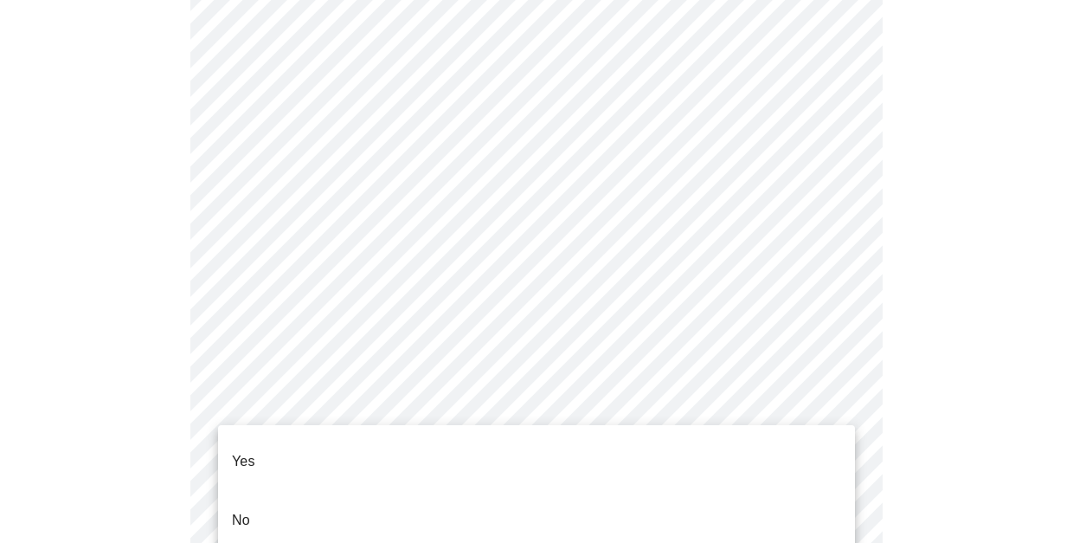
click at [383, 441] on li "Yes" at bounding box center [536, 461] width 637 height 59
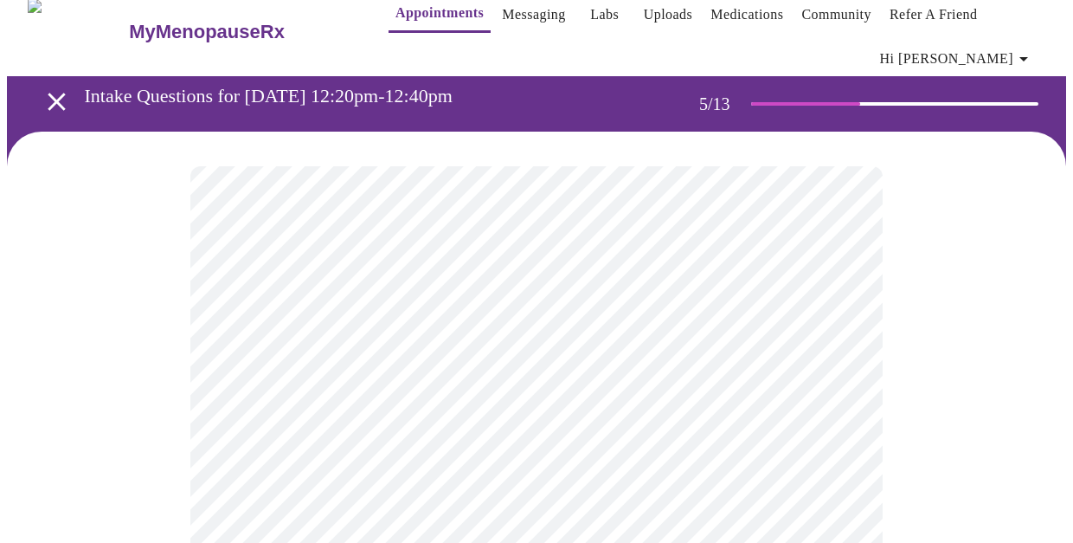
scroll to position [20, 0]
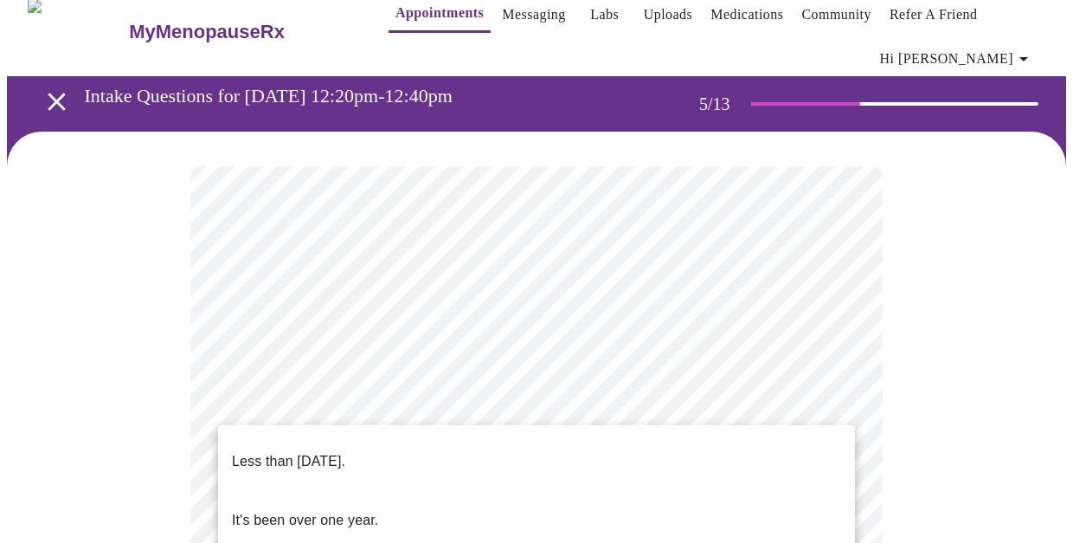
click at [345, 451] on p "Less than [DATE]." at bounding box center [288, 461] width 113 height 21
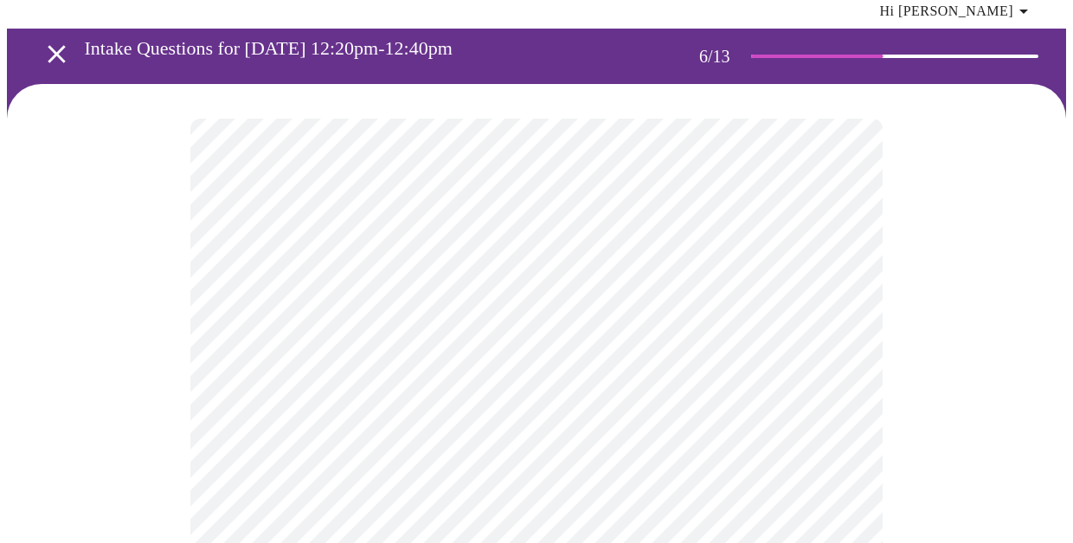
scroll to position [69, 0]
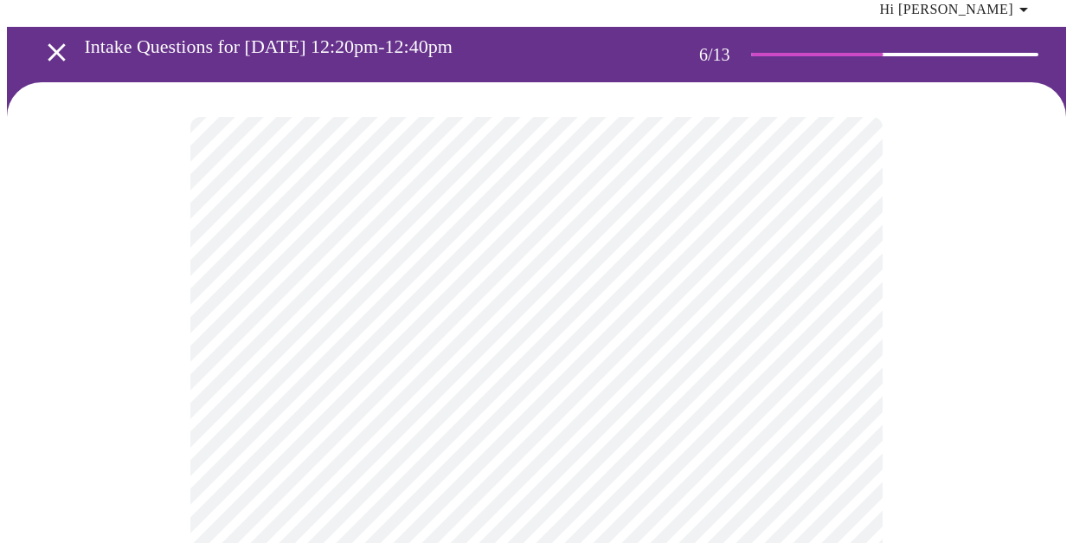
click at [393, 451] on body "MyMenopauseRx Appointments Messaging Labs Uploads Medications Community Refer a…" at bounding box center [536, 411] width 1059 height 947
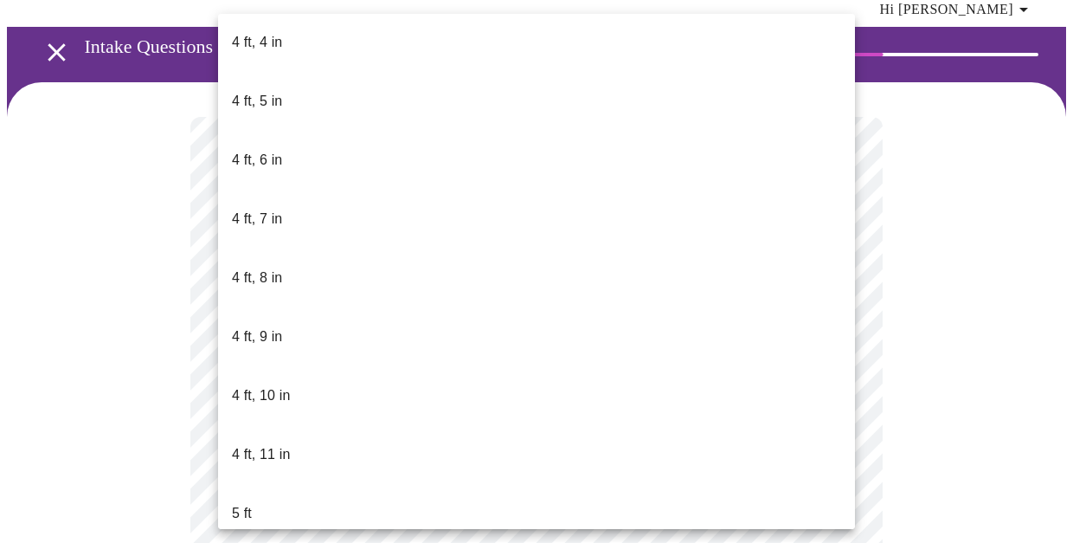
scroll to position [958, 0]
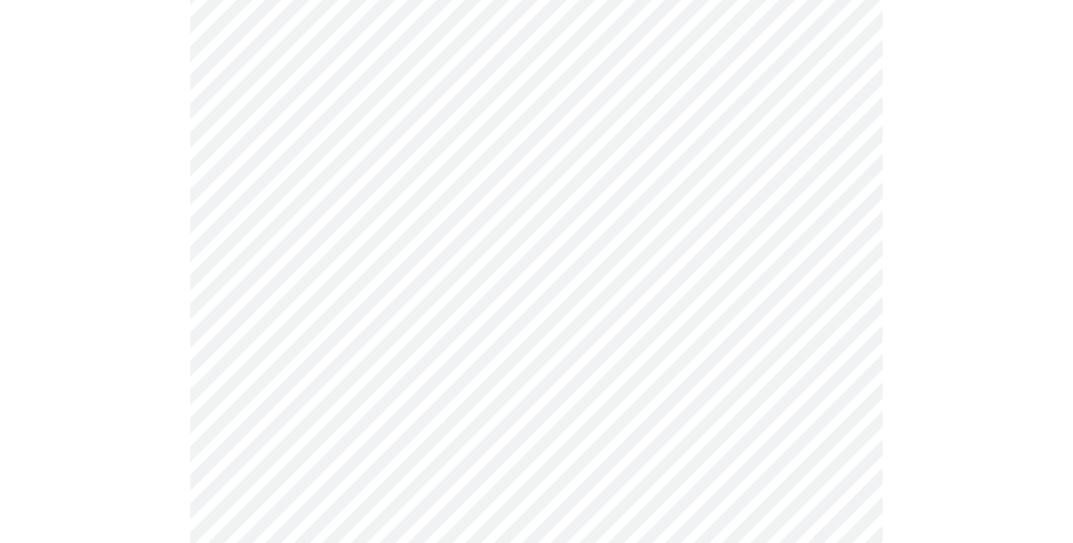
scroll to position [4513, 0]
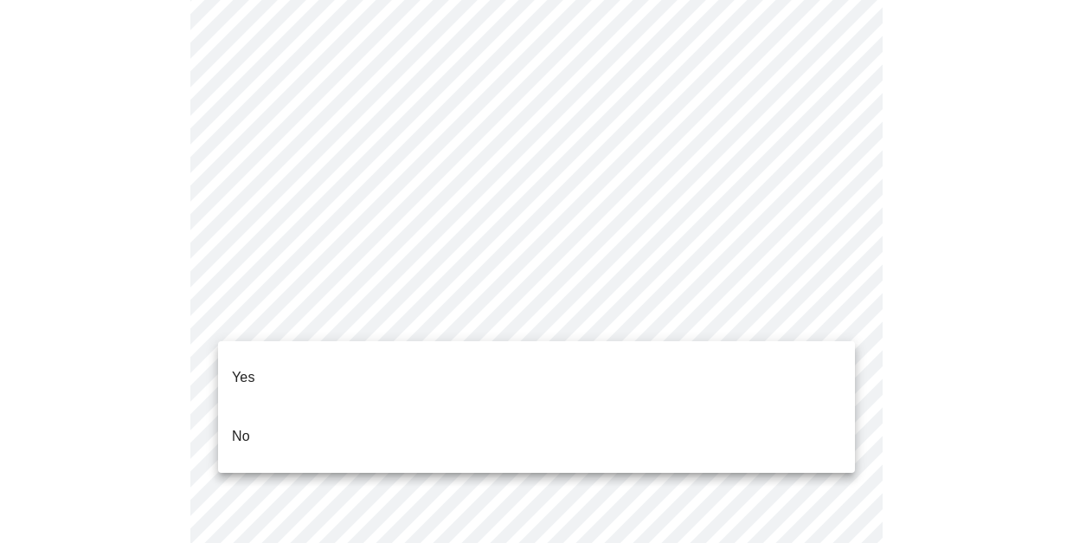
click at [306, 415] on li "No" at bounding box center [536, 436] width 637 height 59
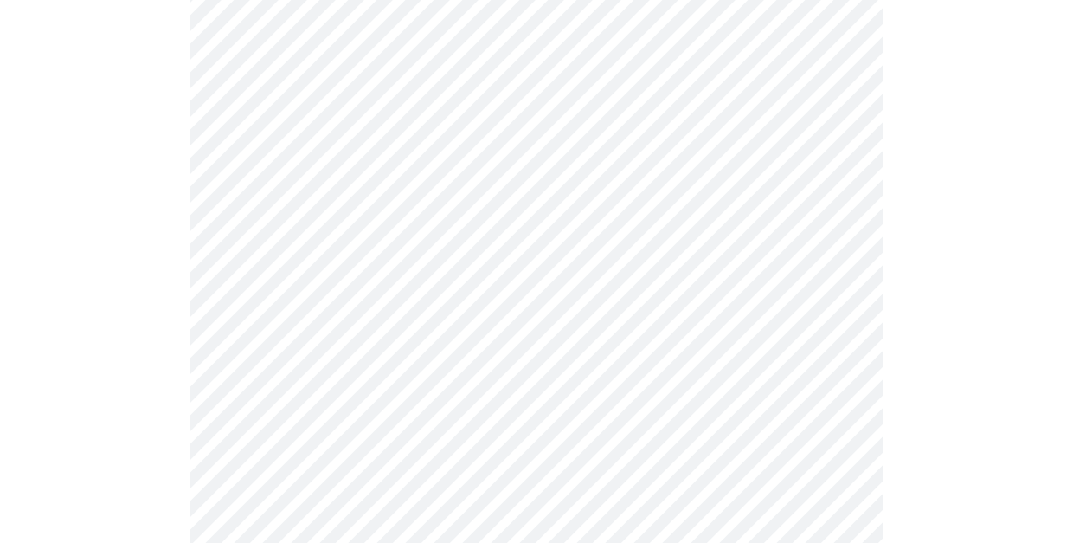
scroll to position [1058, 0]
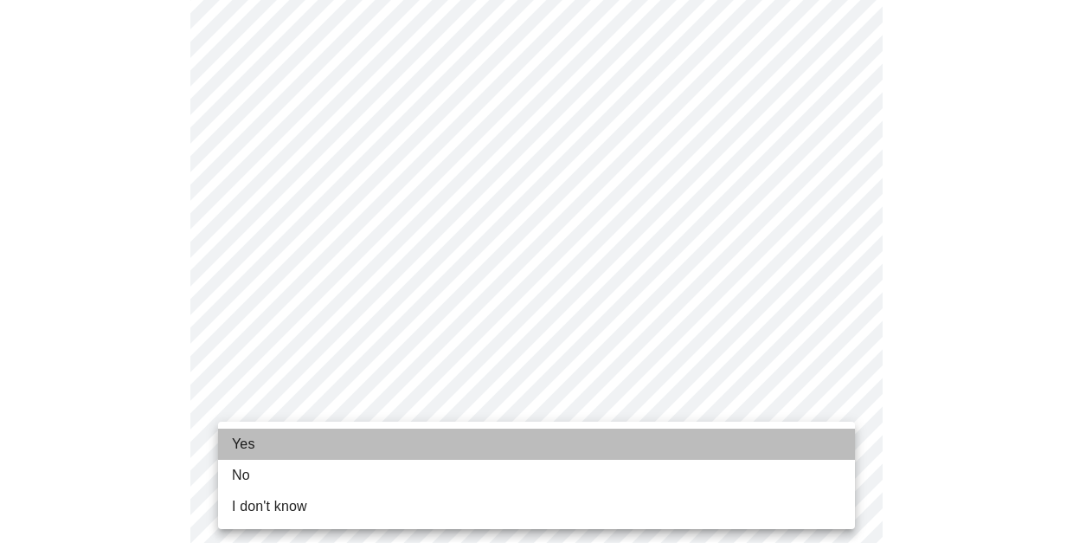
click at [420, 440] on li "Yes" at bounding box center [536, 443] width 637 height 31
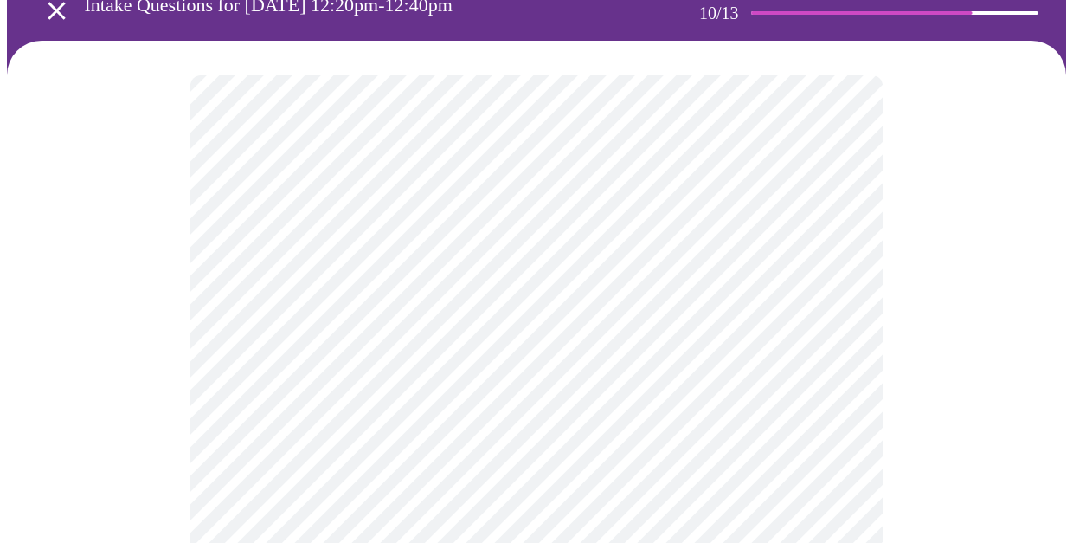
scroll to position [130, 0]
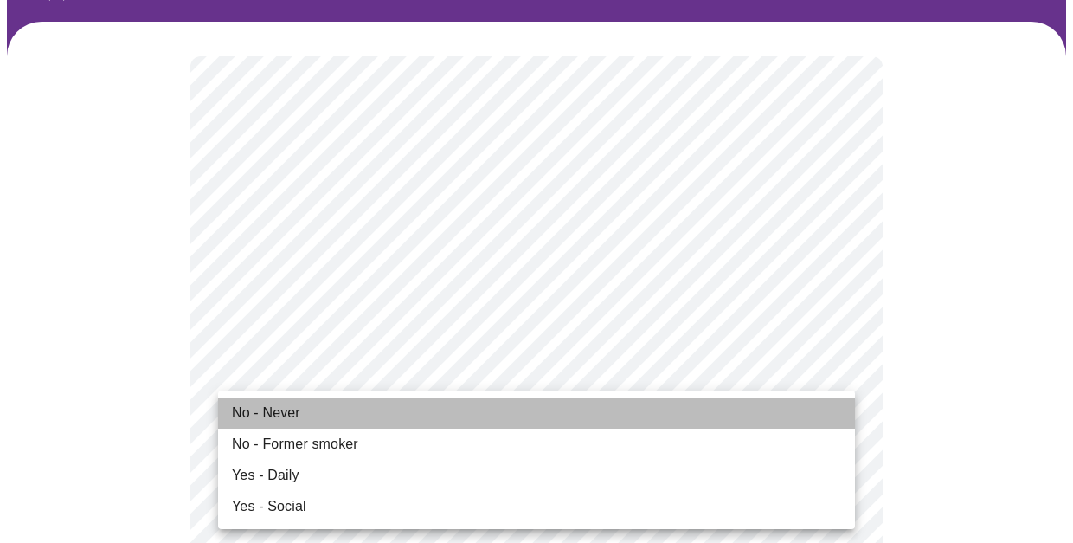
click at [338, 402] on li "No - Never" at bounding box center [536, 412] width 637 height 31
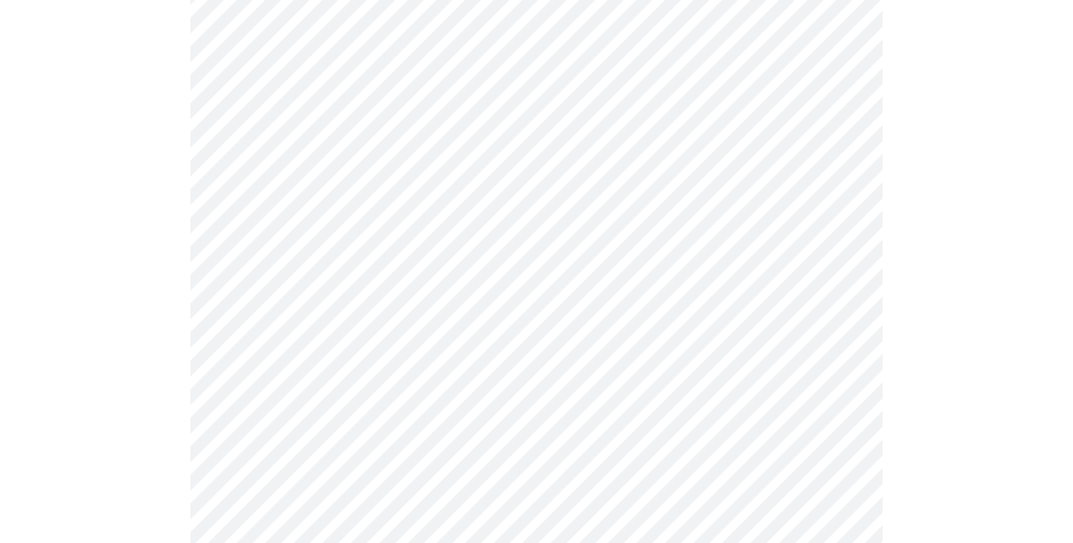
scroll to position [1341, 0]
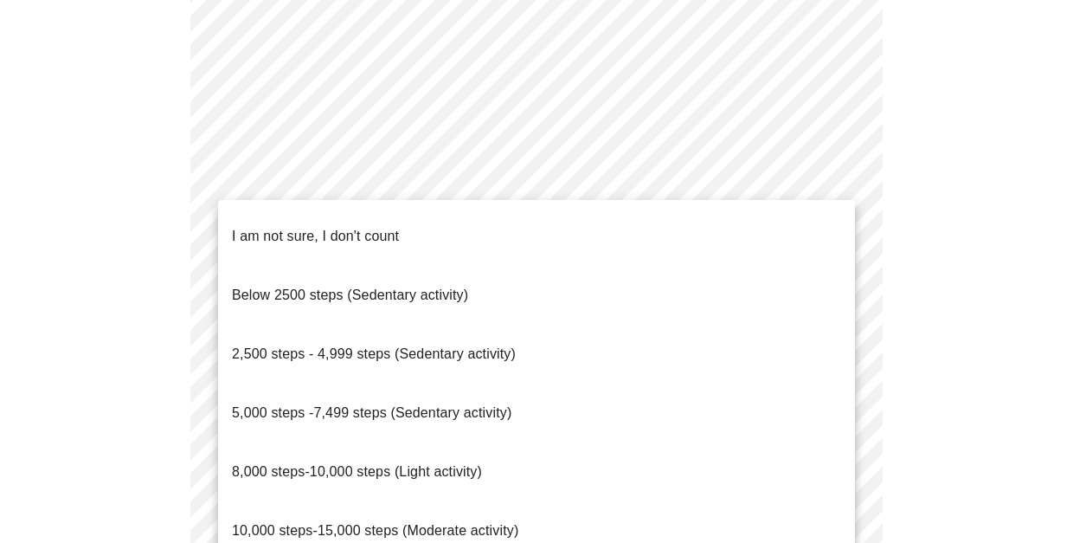
click at [349, 523] on span "10,000 steps-15,000 steps (Moderate activity)" at bounding box center [375, 530] width 286 height 15
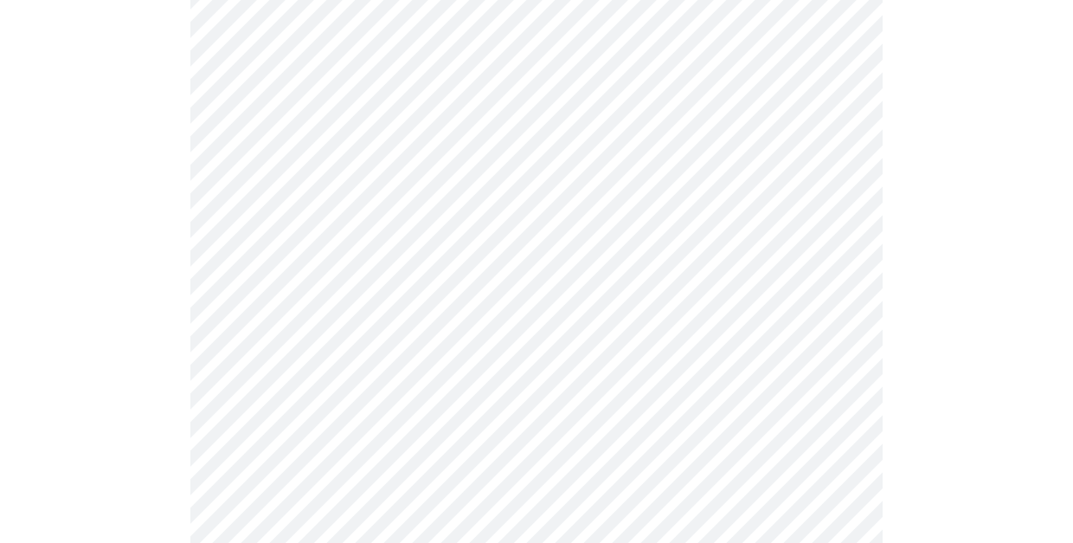
scroll to position [1480, 0]
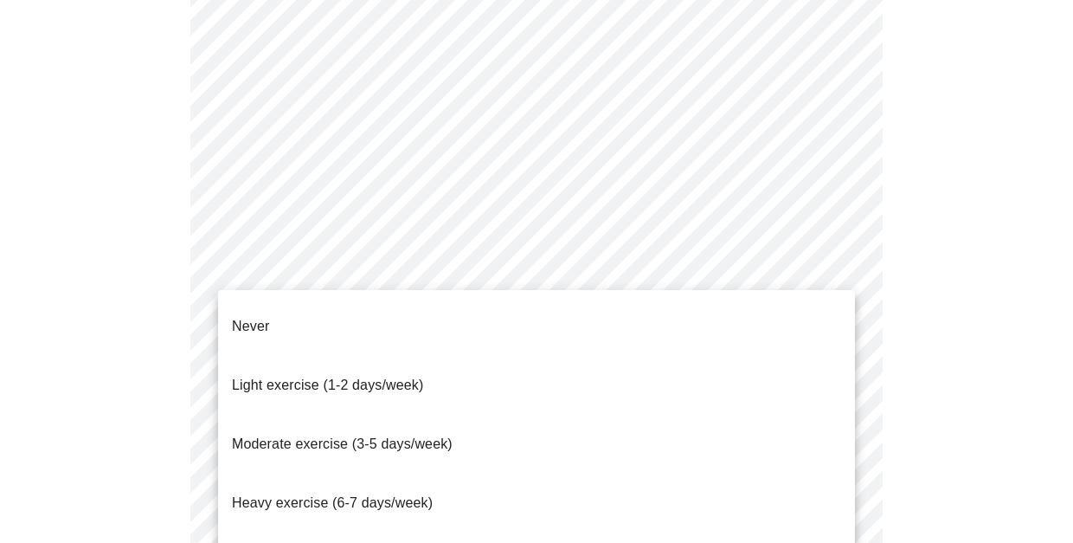
click at [402, 495] on span "Heavy exercise (6-7 days/week)" at bounding box center [332, 502] width 201 height 15
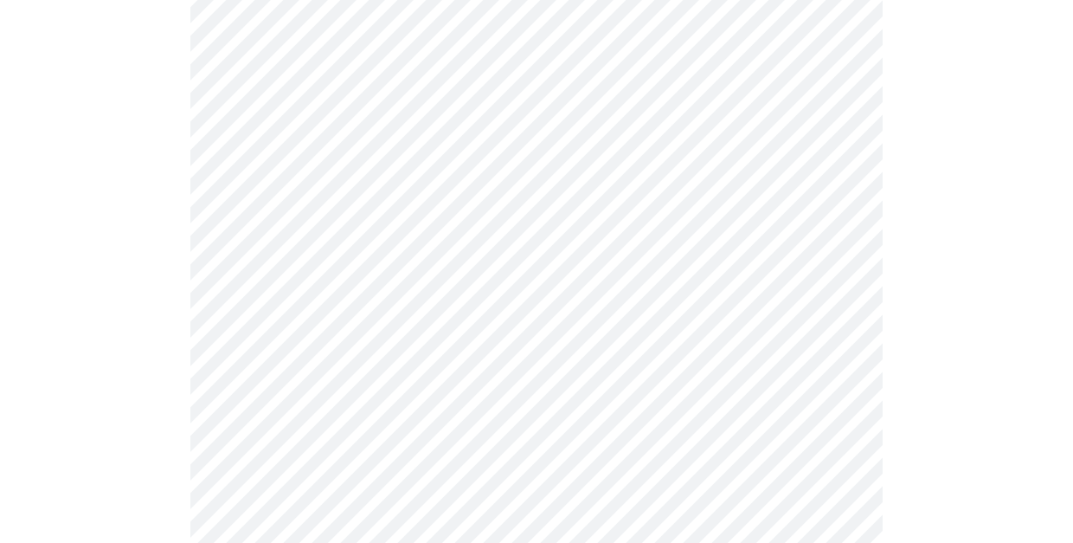
scroll to position [1638, 0]
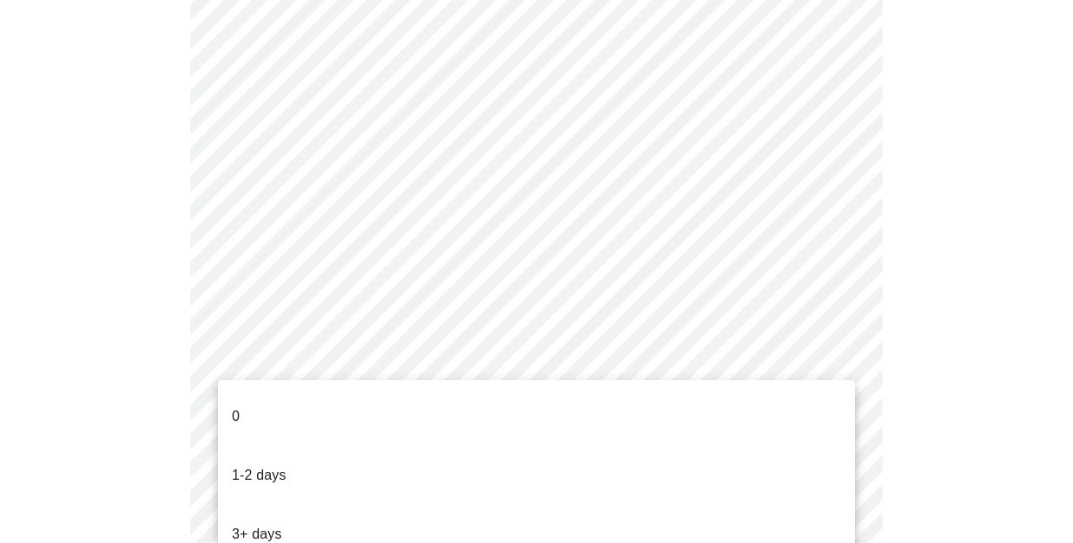
click at [278, 465] on p "1-2 days" at bounding box center [259, 475] width 55 height 21
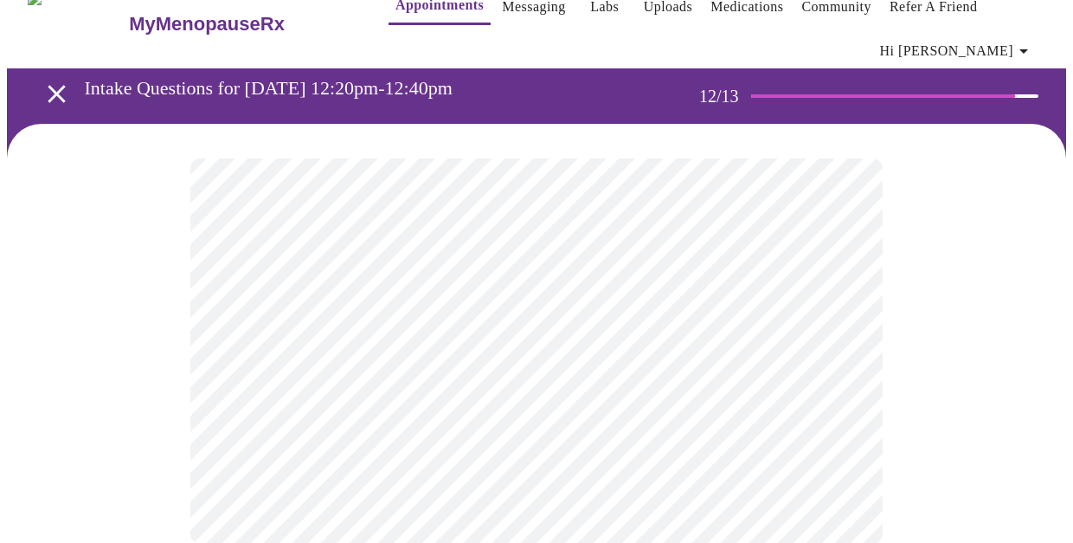
scroll to position [30, 0]
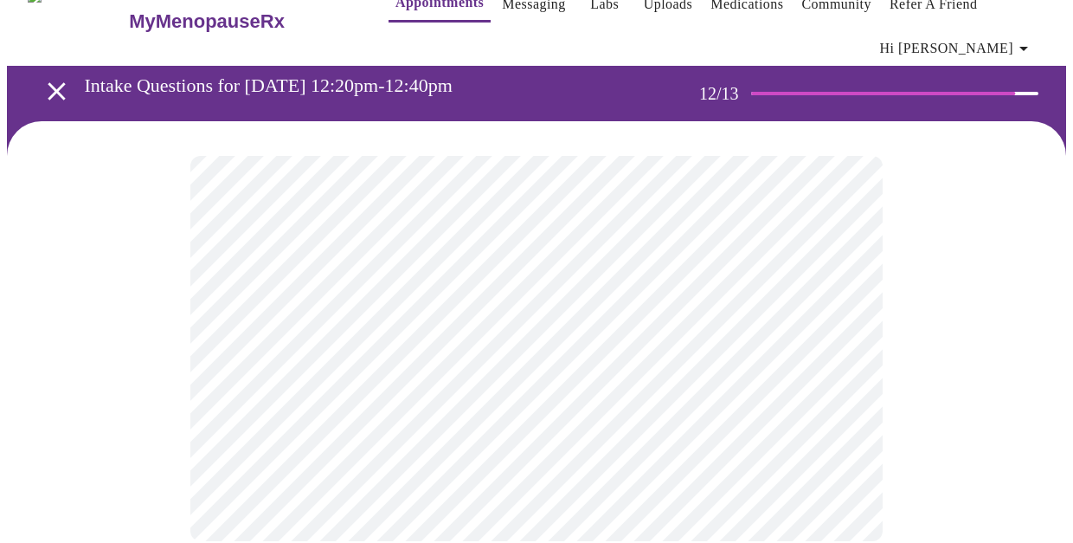
click at [531, 352] on body "MyMenopauseRx Appointments Messaging Labs Uploads Medications Community Refer a…" at bounding box center [536, 276] width 1059 height 599
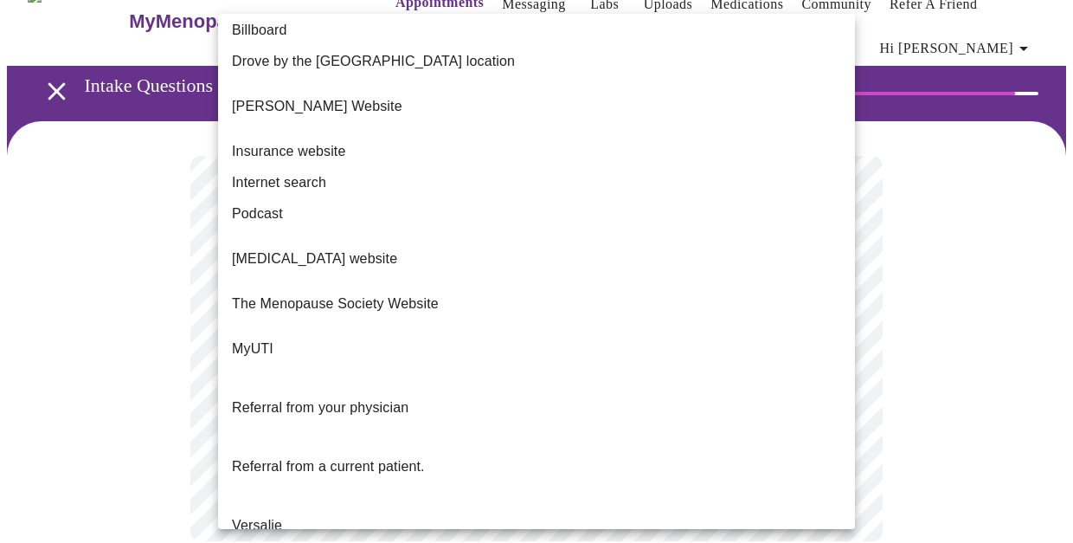
scroll to position [215, 0]
click at [332, 460] on span "Referral from a current patient." at bounding box center [328, 467] width 193 height 15
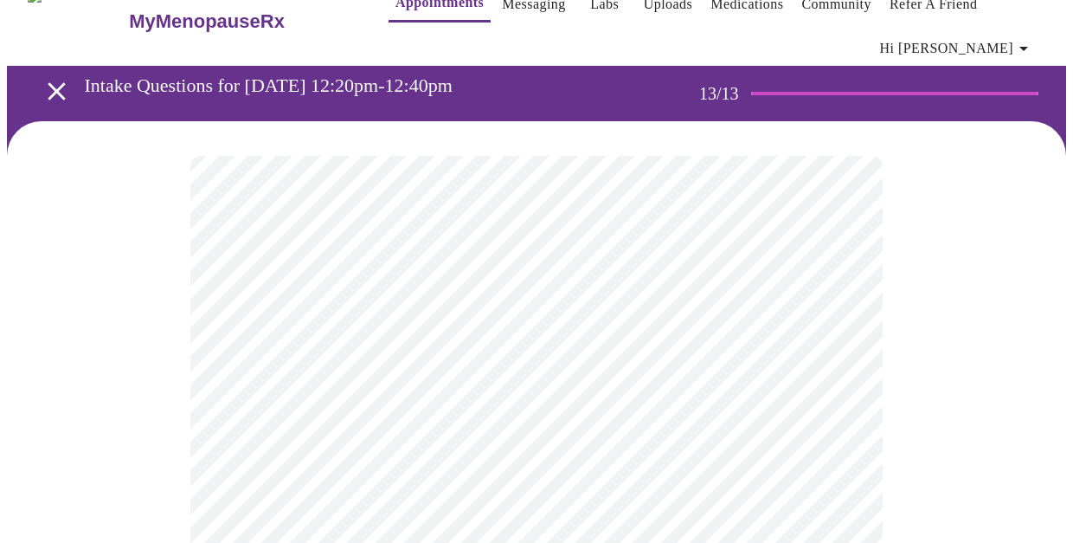
scroll to position [0, 0]
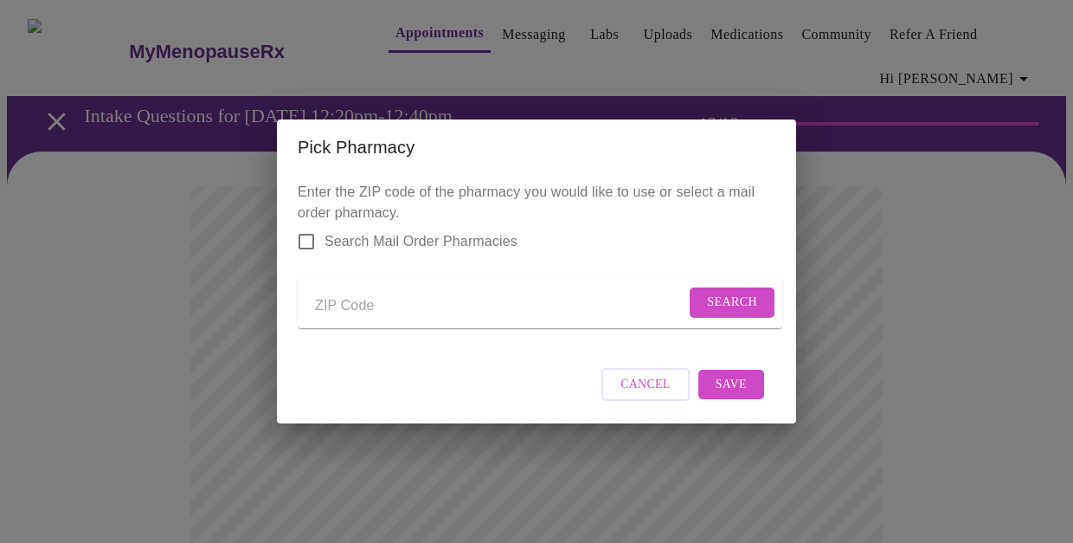
click at [456, 299] on input "Send a message to your care team" at bounding box center [500, 306] width 370 height 28
click at [760, 294] on button "Search" at bounding box center [732, 302] width 85 height 30
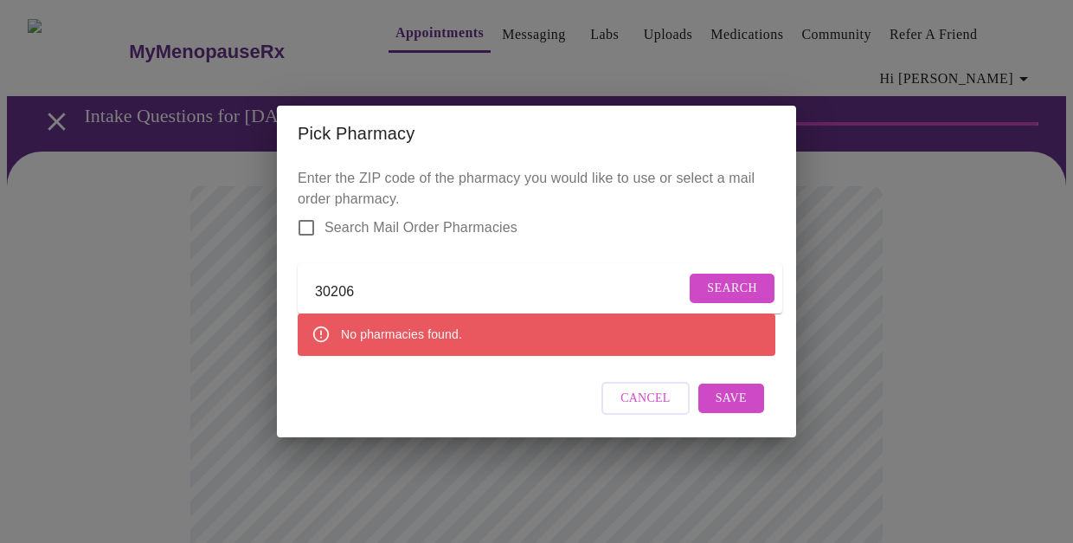
click at [383, 286] on input "30206" at bounding box center [500, 292] width 370 height 28
type input "30276"
click at [731, 282] on span "Search" at bounding box center [732, 289] width 50 height 22
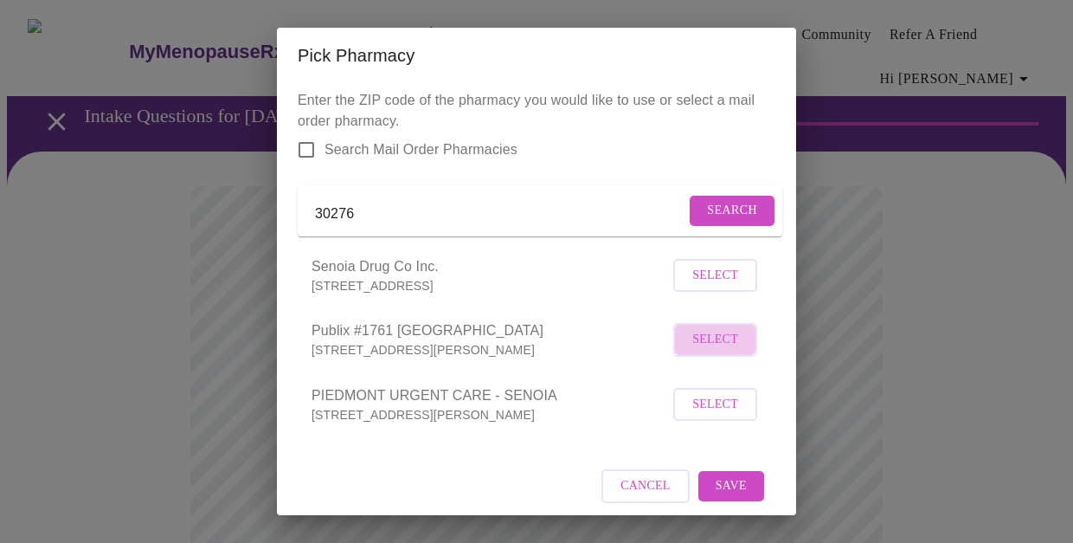
click at [717, 351] on span "Select" at bounding box center [715, 340] width 46 height 22
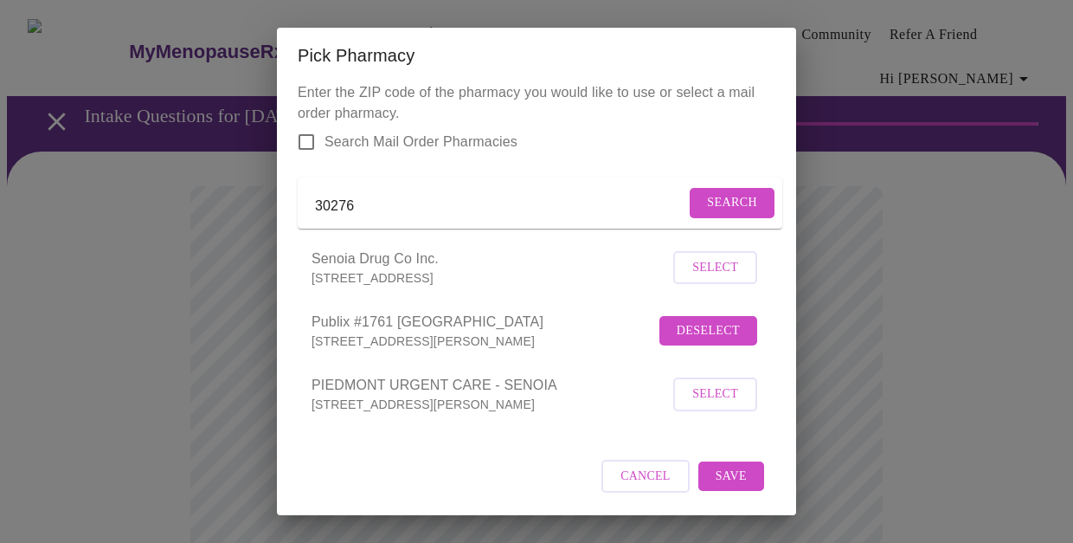
scroll to position [30, 0]
click at [742, 479] on span "Save" at bounding box center [731, 477] width 31 height 22
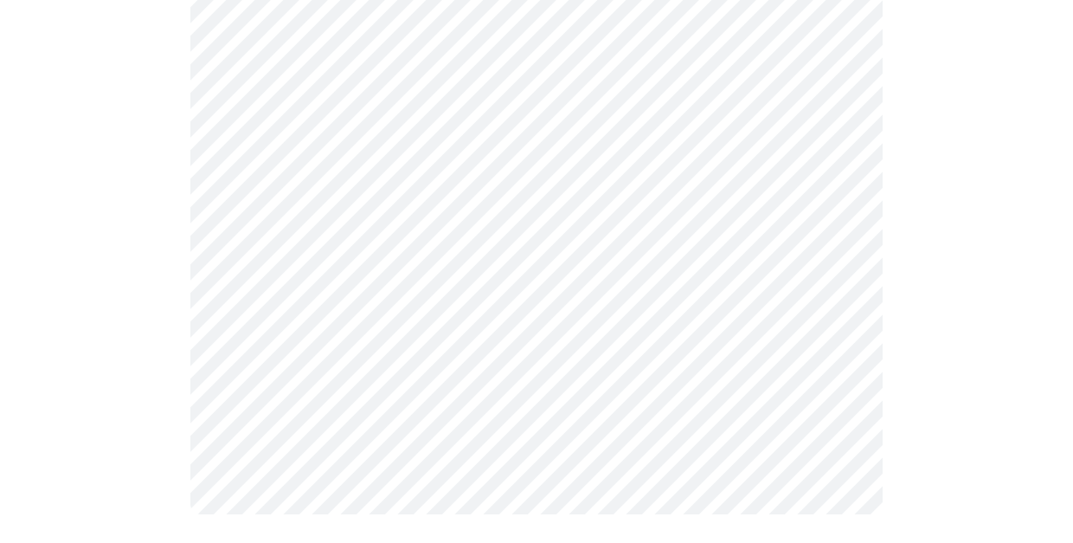
scroll to position [778, 0]
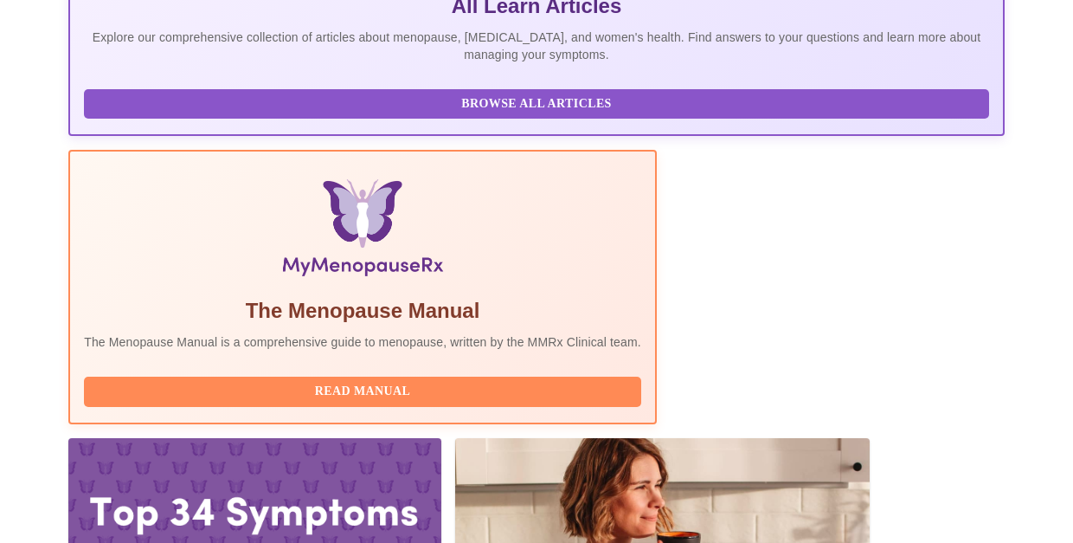
scroll to position [478, 0]
